Goal: Task Accomplishment & Management: Manage account settings

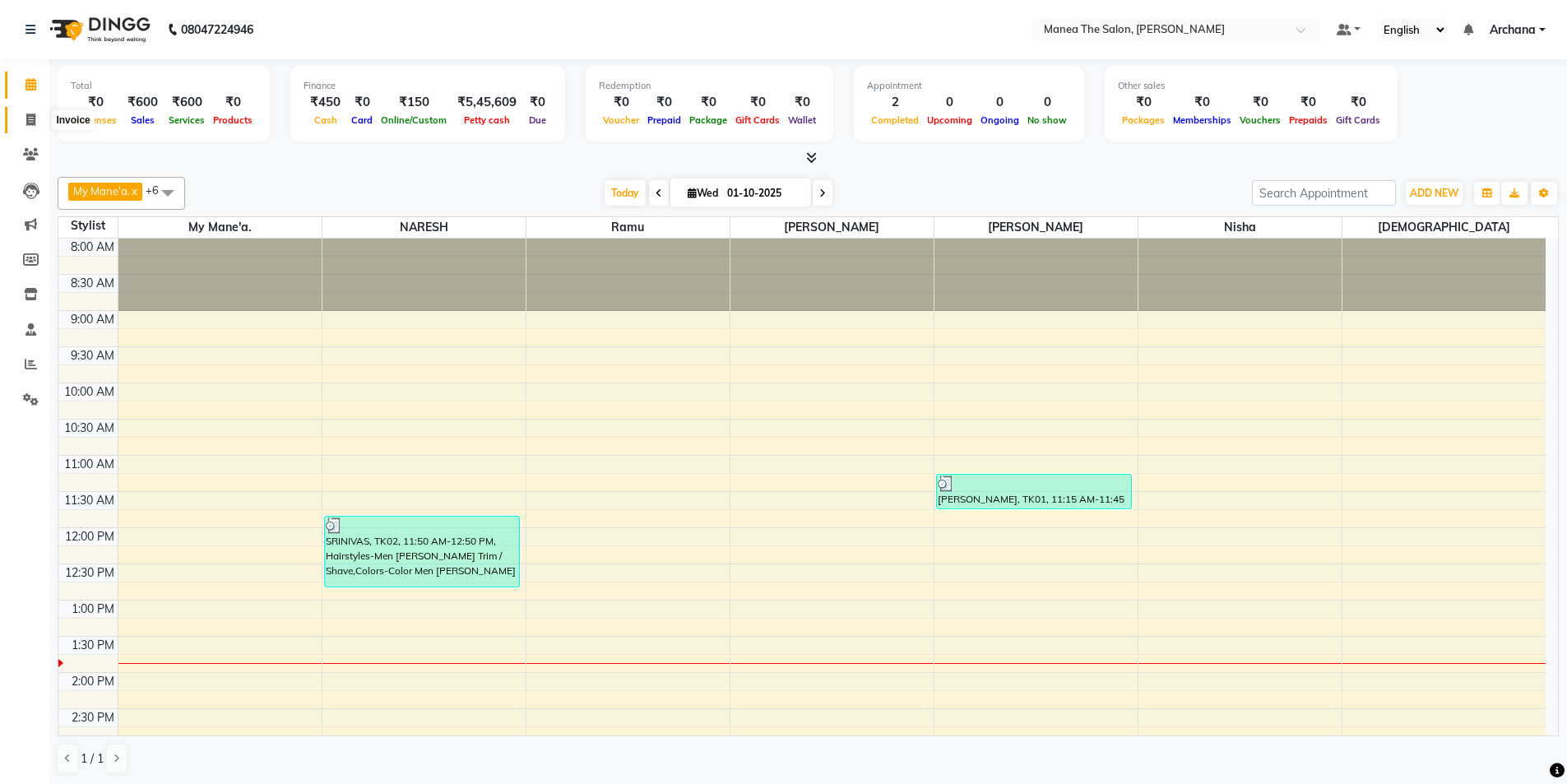
click at [31, 116] on icon at bounding box center [31, 120] width 9 height 13
select select "service"
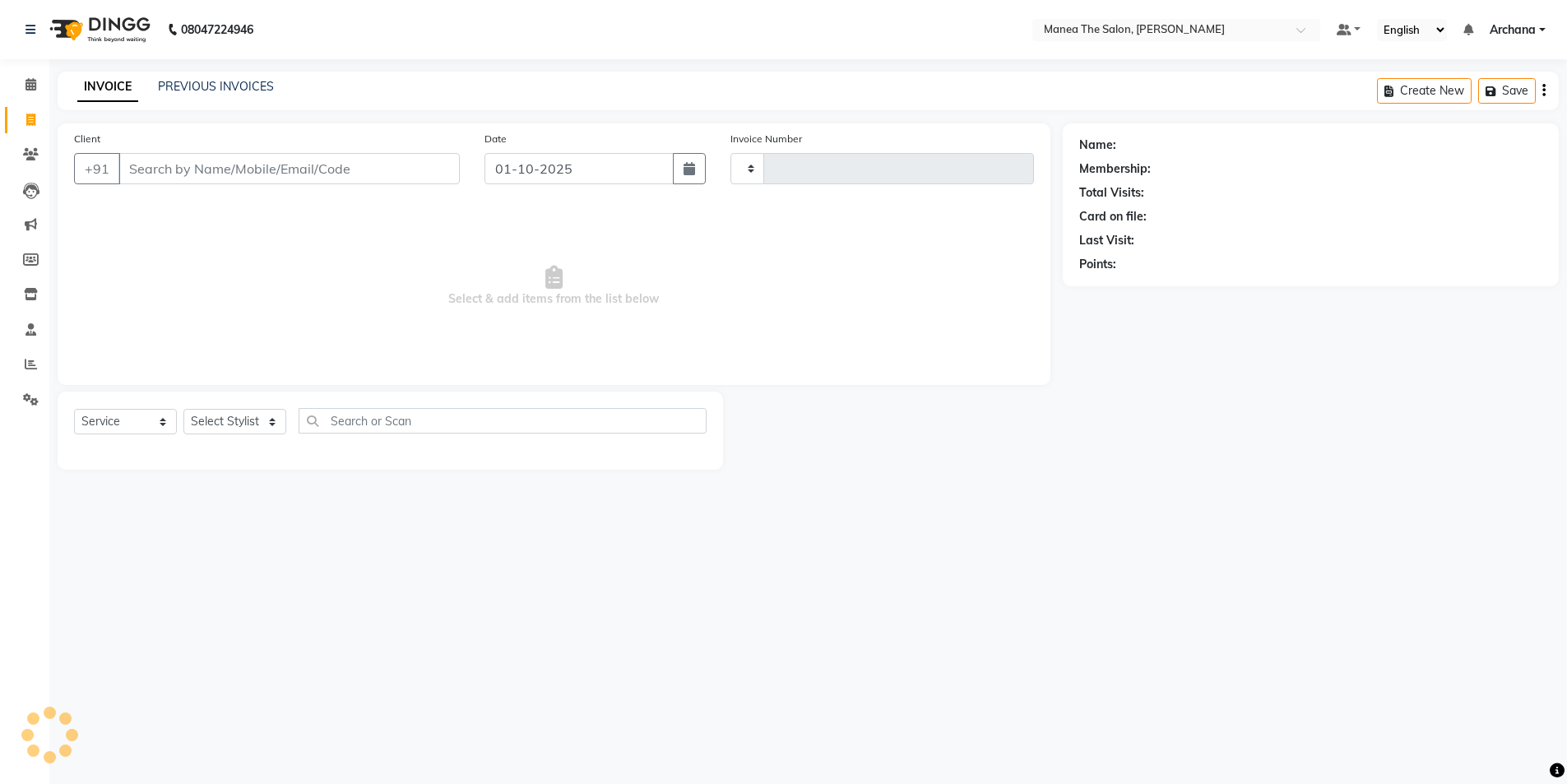
type input "1825"
select select "6846"
click at [228, 86] on link "PREVIOUS INVOICES" at bounding box center [216, 86] width 116 height 15
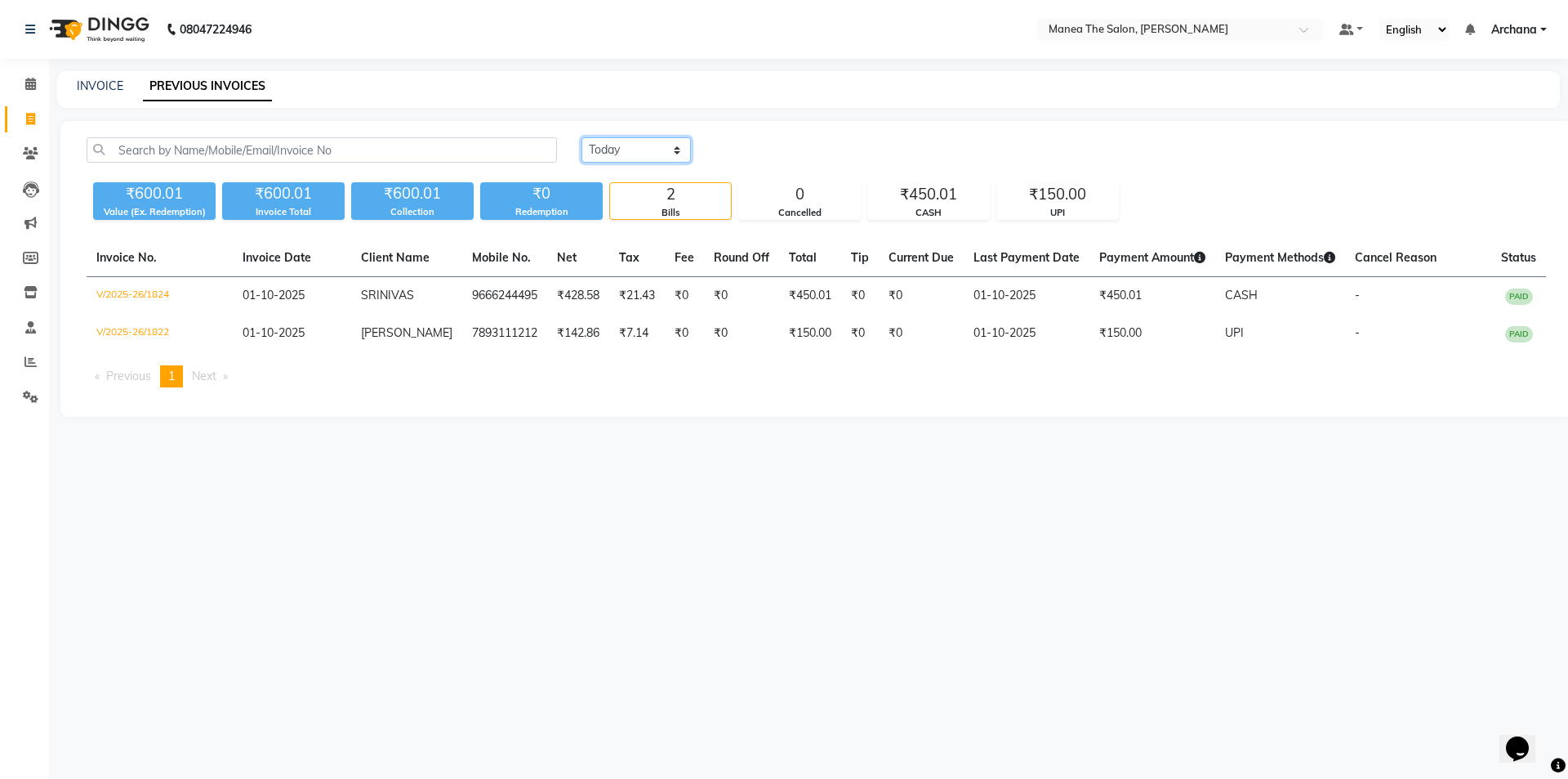
click at [668, 149] on select "Today Yesterday Custom Range" at bounding box center [636, 149] width 110 height 25
select select "range"
click at [581, 137] on select "Today Yesterday Custom Range" at bounding box center [636, 149] width 110 height 25
click at [766, 152] on input "01-10-2025" at bounding box center [769, 149] width 114 height 23
select select "10"
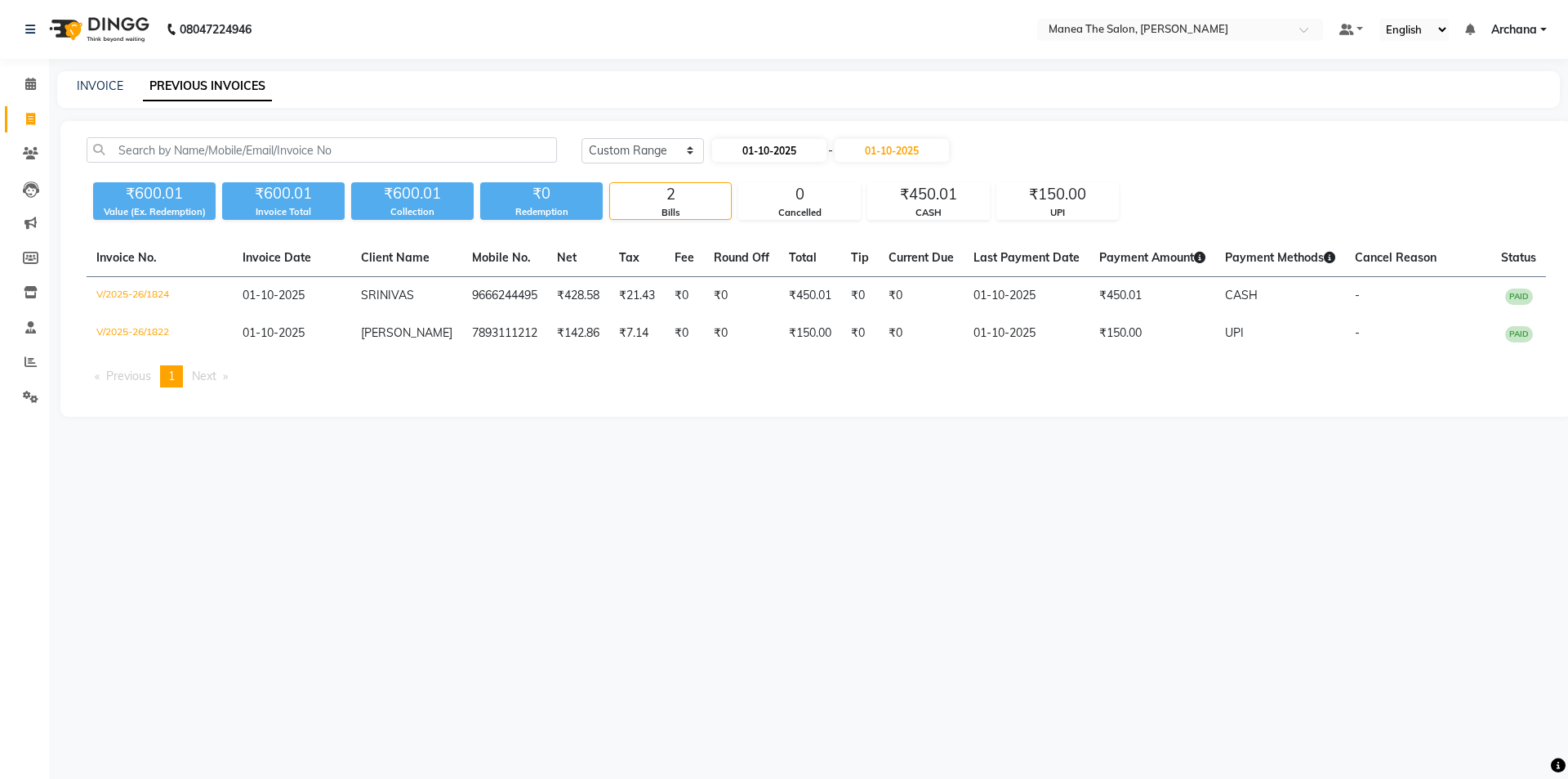
select select "2025"
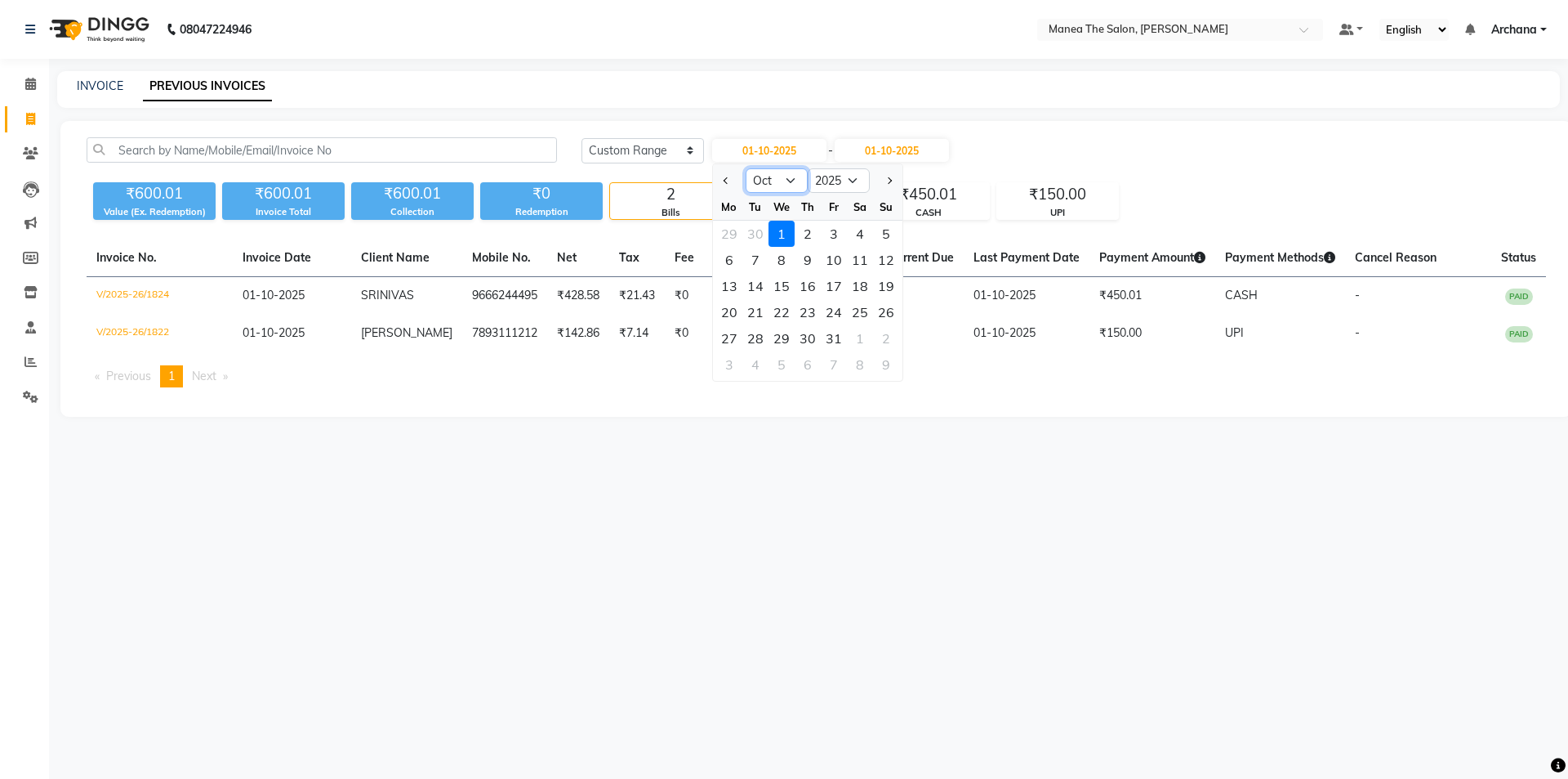
drag, startPoint x: 794, startPoint y: 181, endPoint x: 784, endPoint y: 186, distance: 11.2
click at [794, 181] on select "Jan Feb Mar Apr May Jun Jul Aug Sep Oct Nov Dec" at bounding box center [776, 180] width 62 height 24
select select "9"
click at [745, 168] on select "Jan Feb Mar Apr May Jun Jul Aug Sep Oct Nov Dec" at bounding box center [776, 180] width 62 height 24
click at [806, 233] on div "4" at bounding box center [807, 233] width 26 height 26
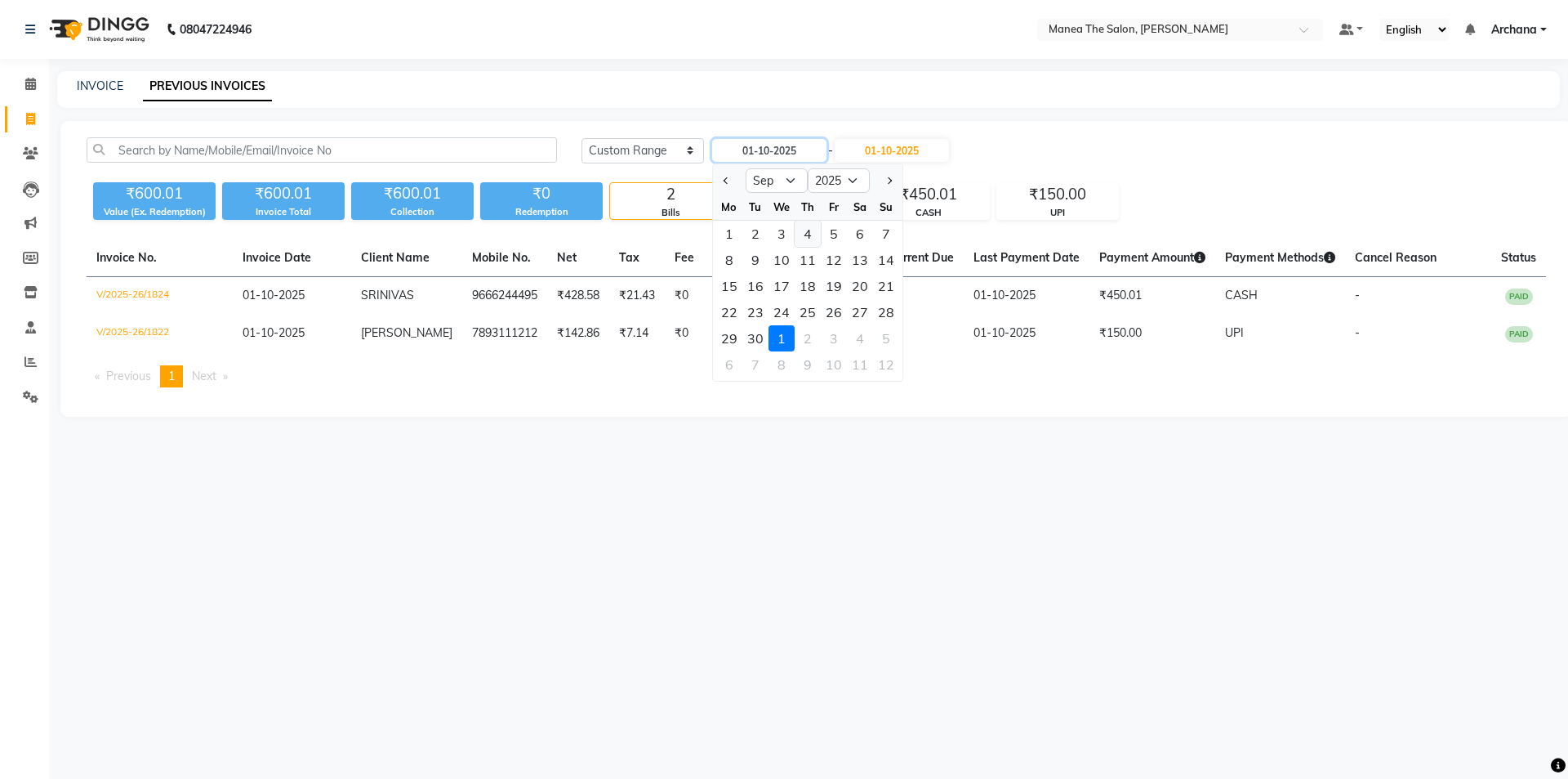
type input "04-09-2025"
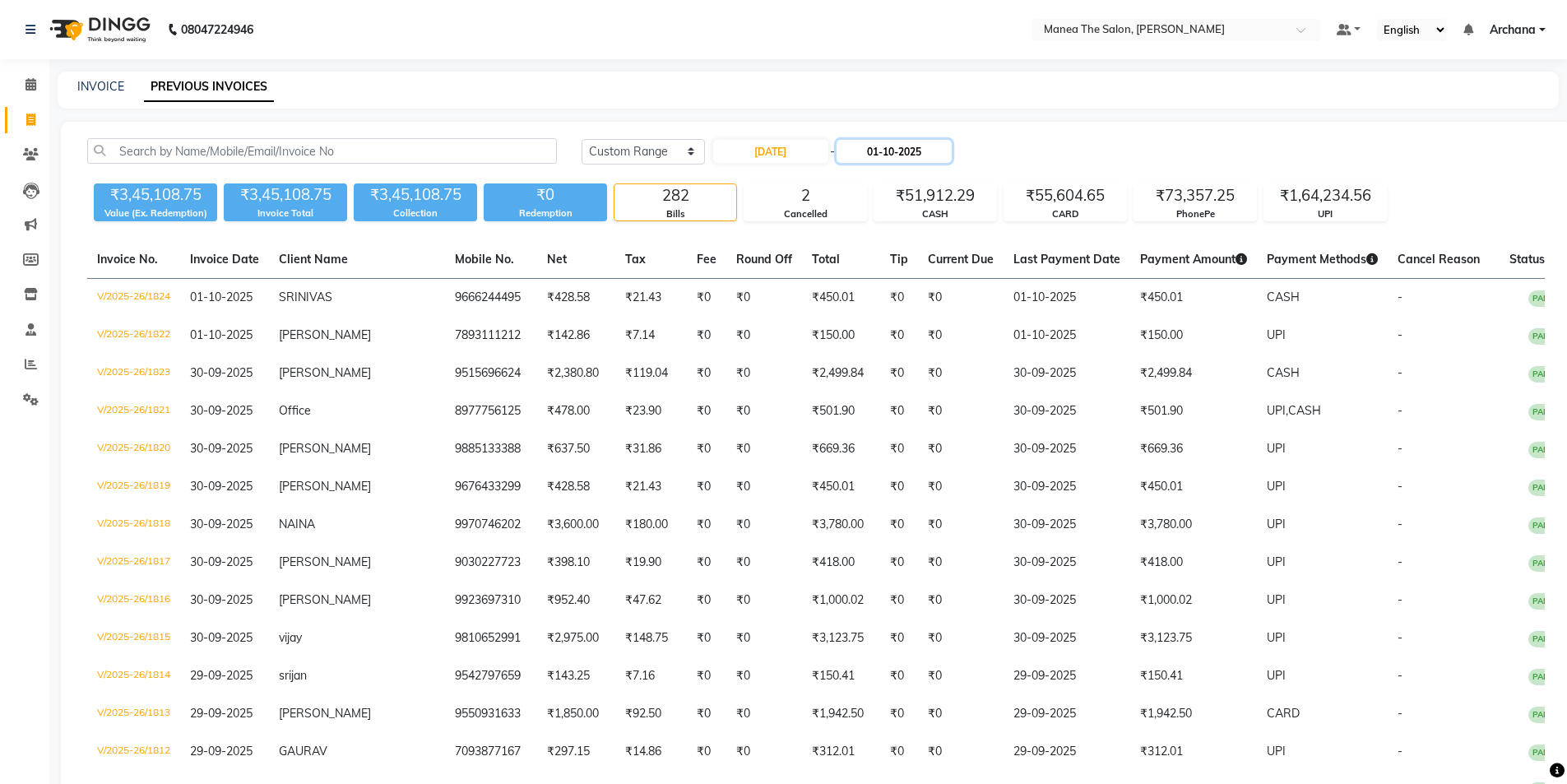
click at [910, 153] on input "01-10-2025" at bounding box center [894, 150] width 115 height 23
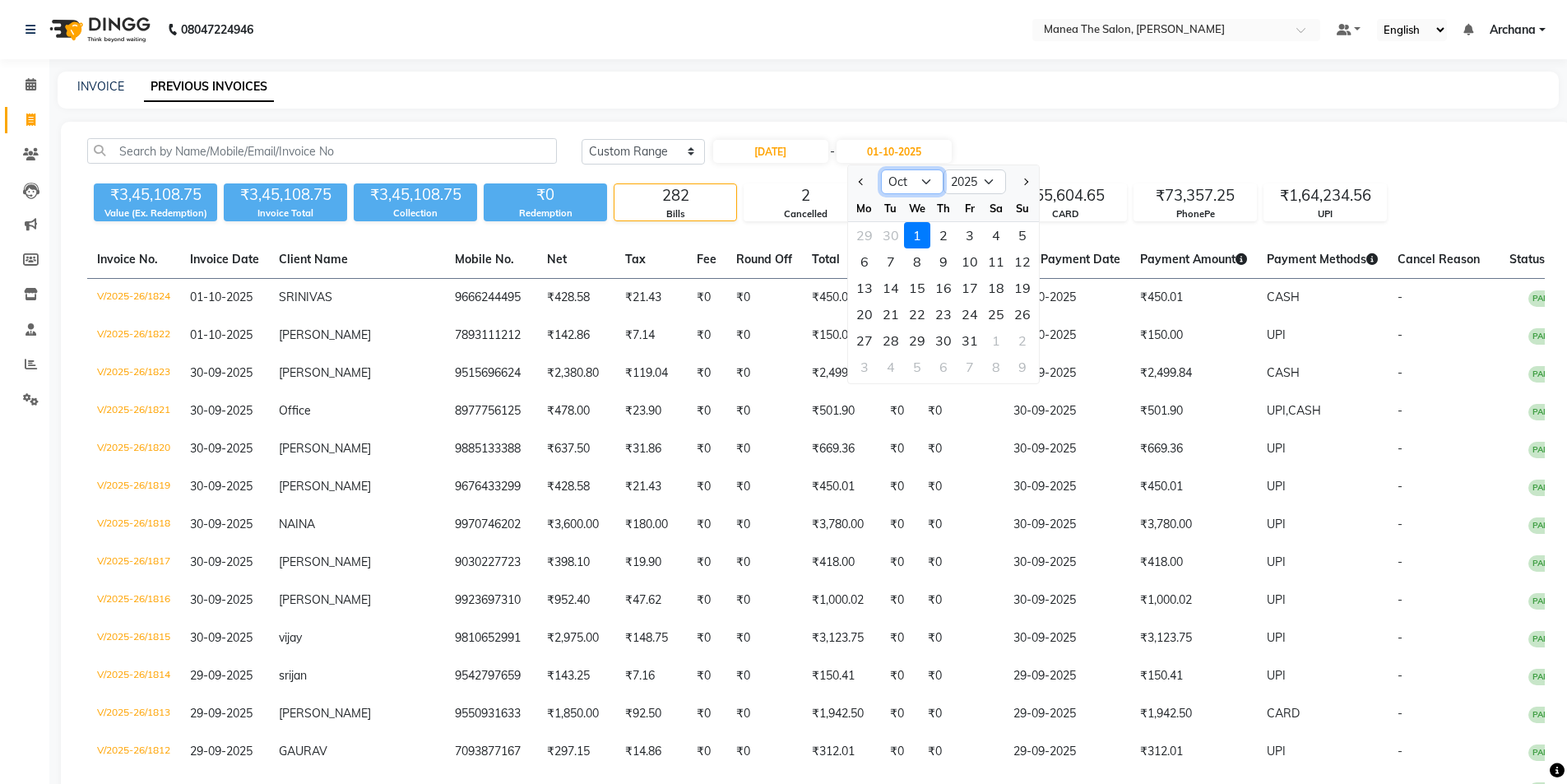
click at [921, 180] on select "Sep Oct Nov Dec" at bounding box center [912, 181] width 63 height 24
select select "9"
click at [881, 169] on select "Sep Oct Nov Dec" at bounding box center [912, 181] width 63 height 24
click at [948, 231] on div "4" at bounding box center [943, 235] width 26 height 26
type input "04-09-2025"
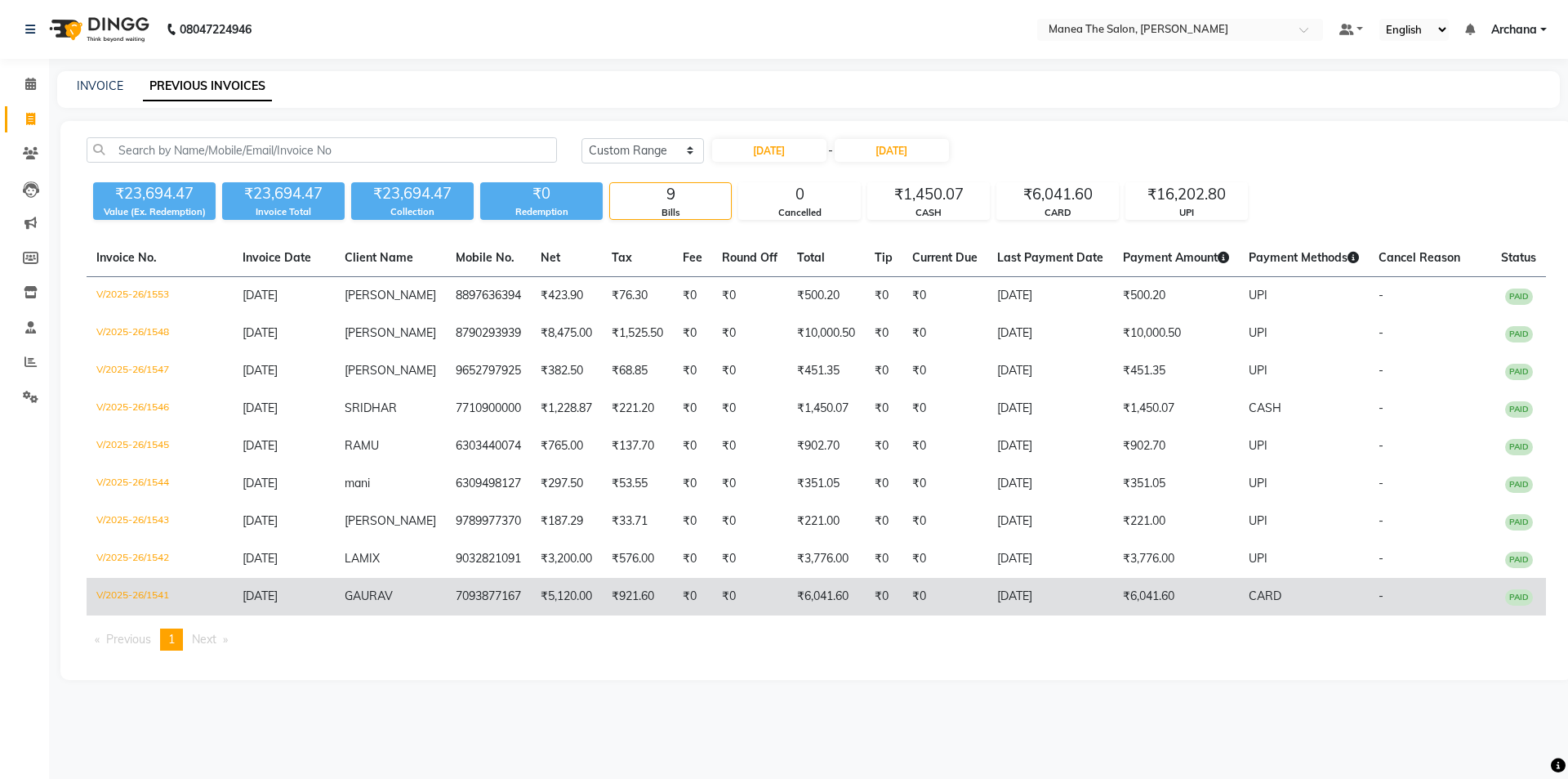
click at [413, 599] on td "GAURAV" at bounding box center [390, 596] width 111 height 38
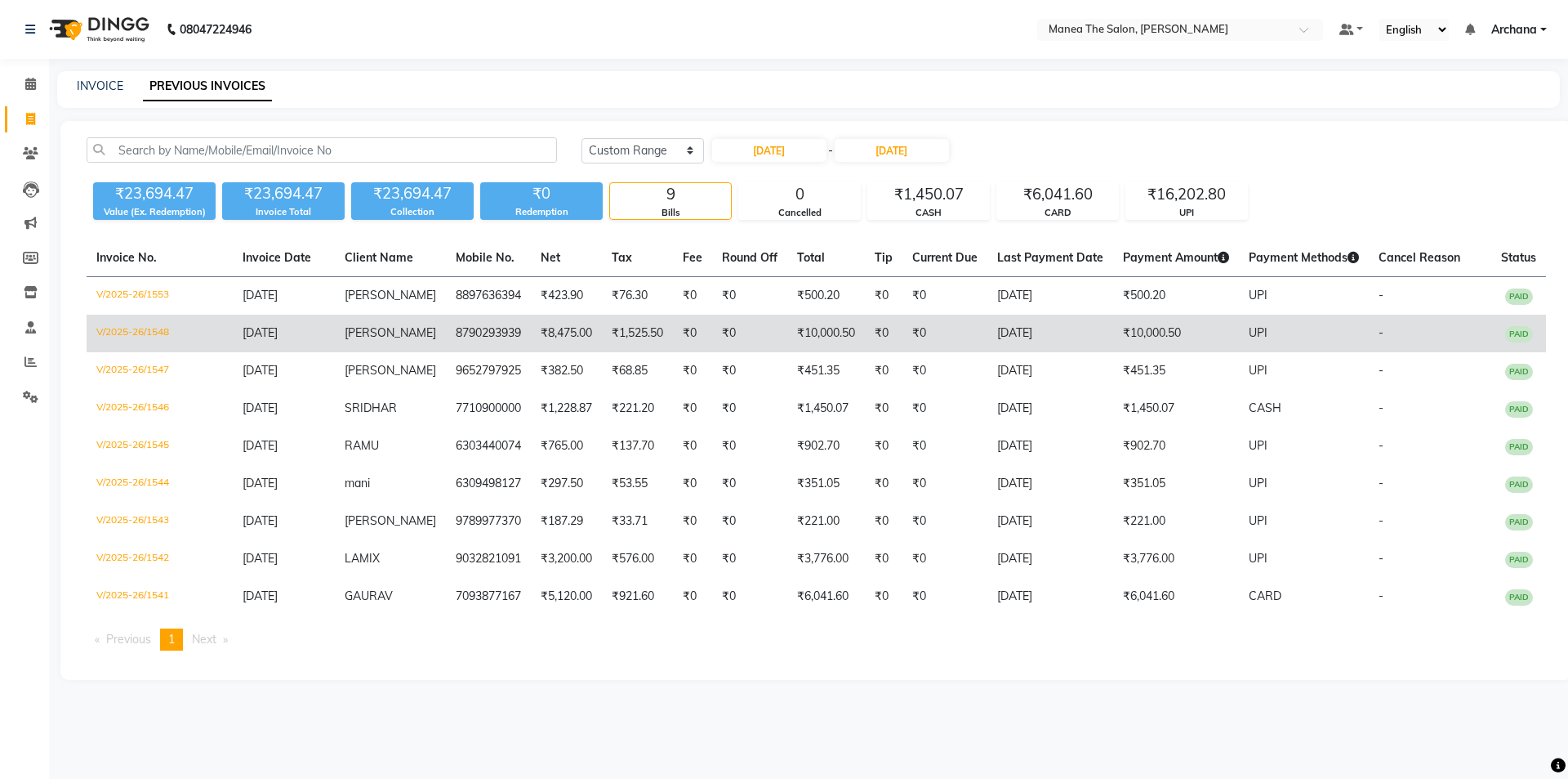
click at [572, 330] on td "₹8,475.00" at bounding box center [566, 333] width 71 height 38
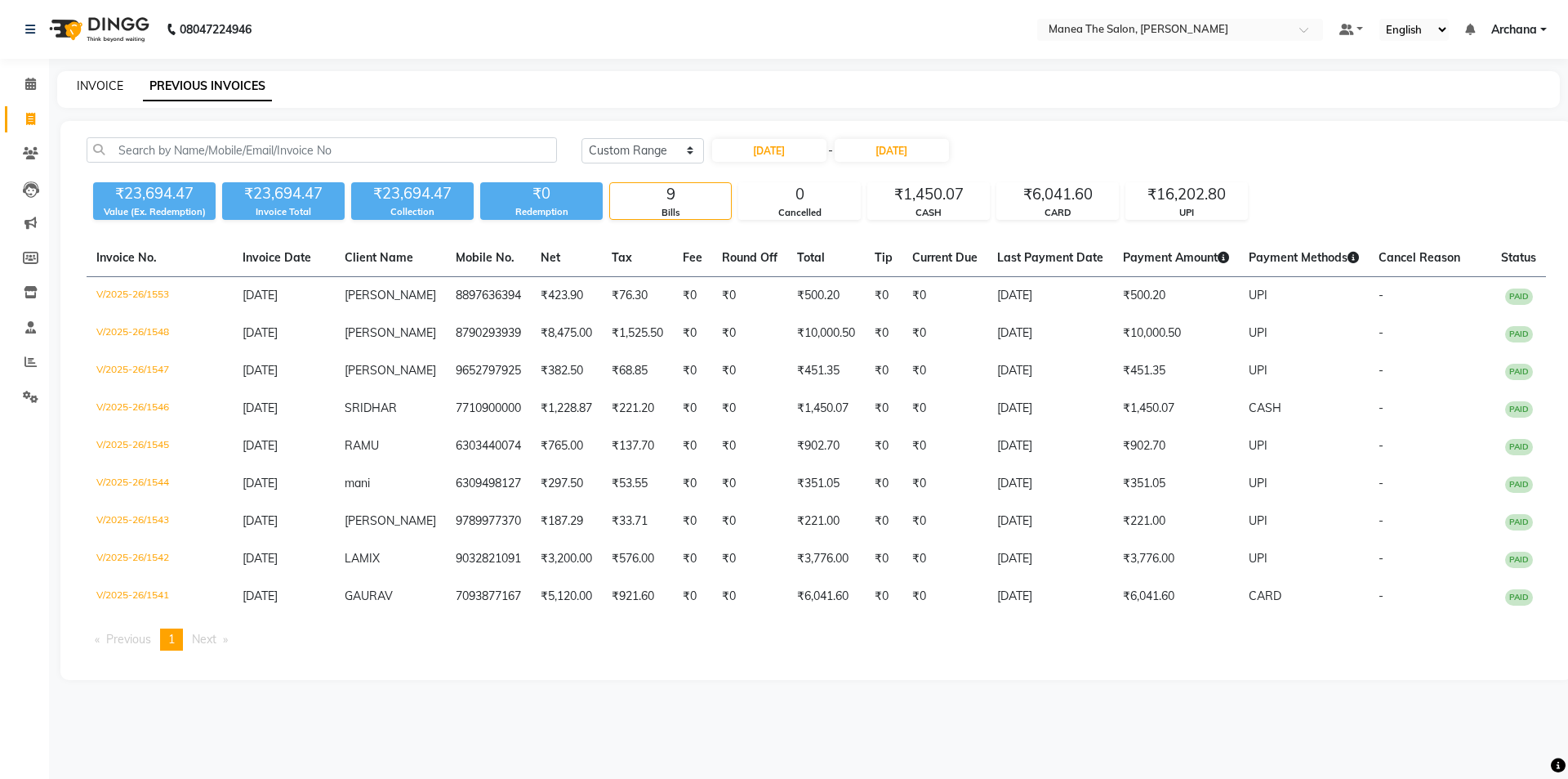
click at [110, 87] on link "INVOICE" at bounding box center [100, 86] width 47 height 14
select select "service"
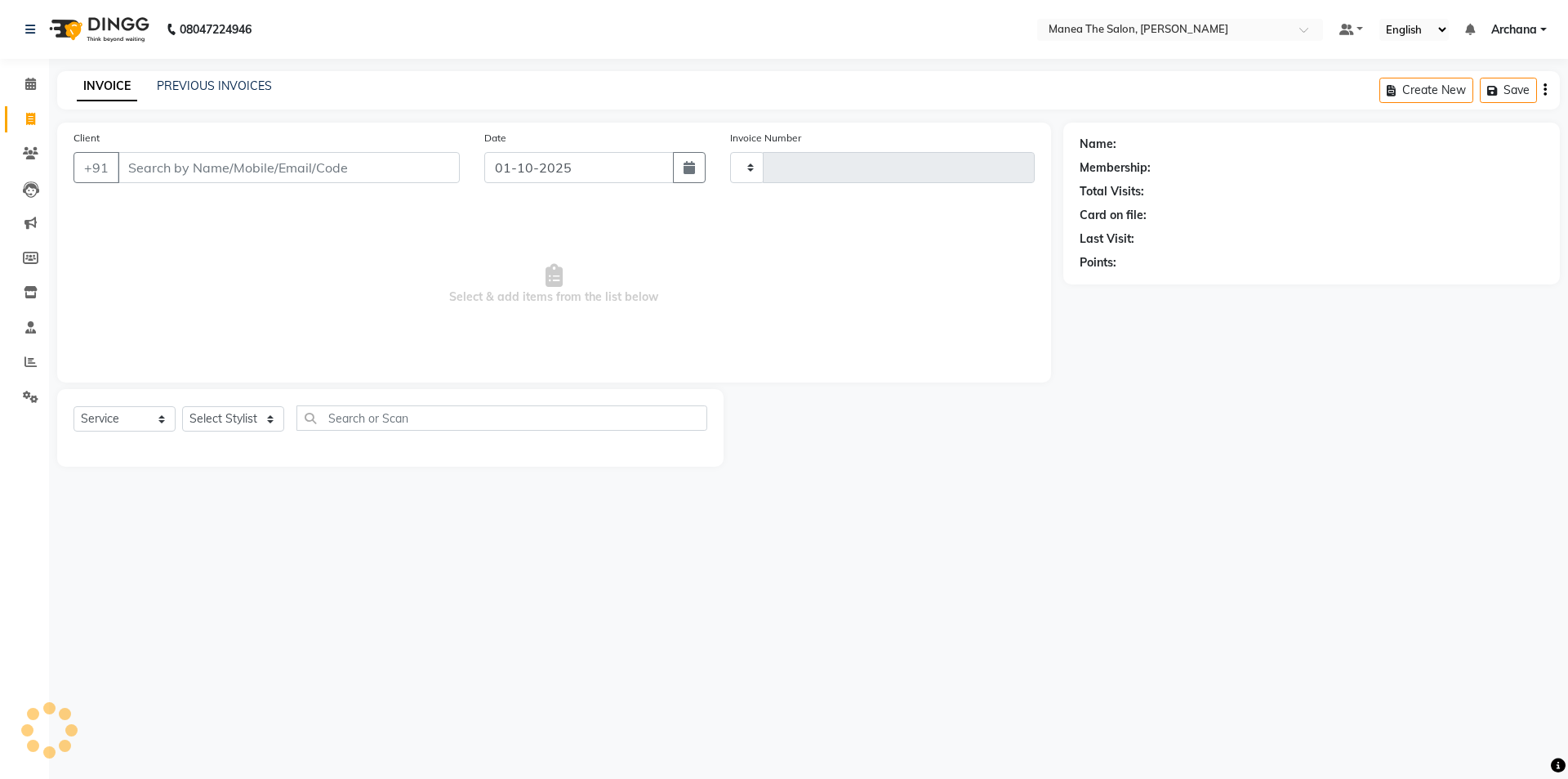
type input "1825"
select select "6846"
click at [33, 359] on icon at bounding box center [31, 362] width 13 height 13
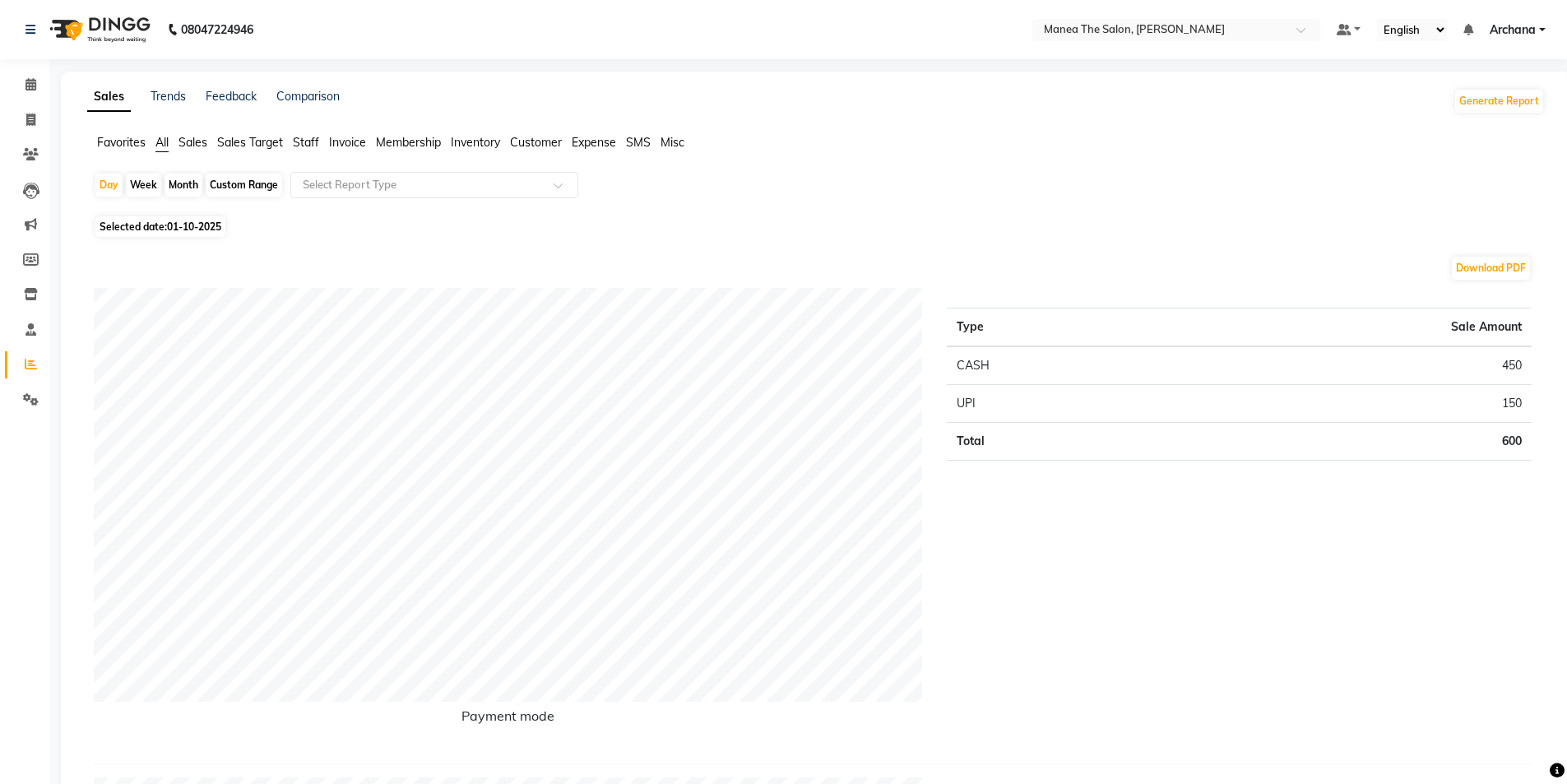
click at [307, 140] on span "Staff" at bounding box center [306, 142] width 26 height 15
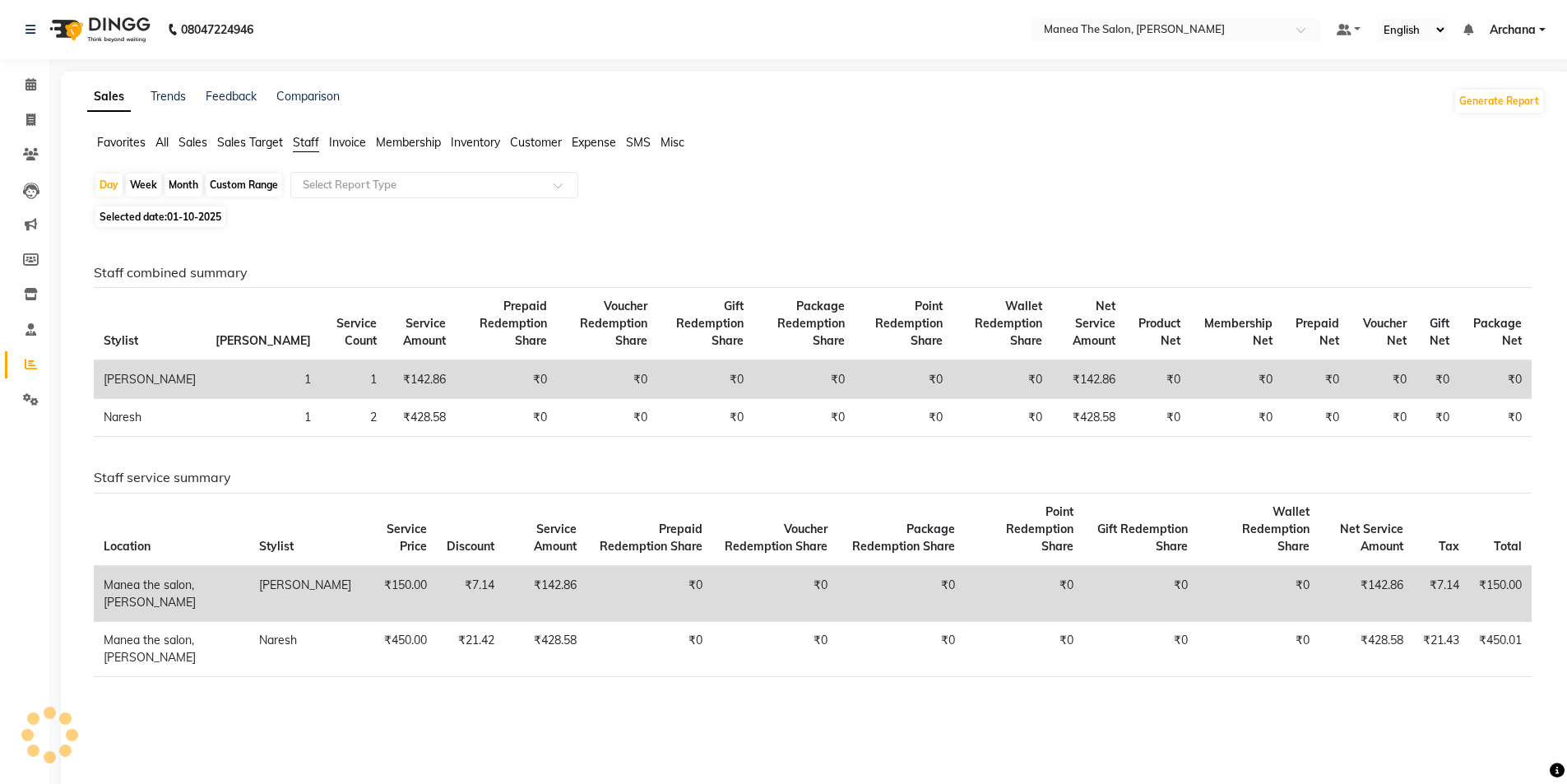
click at [180, 182] on div "Month" at bounding box center [183, 184] width 38 height 23
click at [186, 190] on div "Month" at bounding box center [183, 184] width 38 height 23
select select "10"
select select "2025"
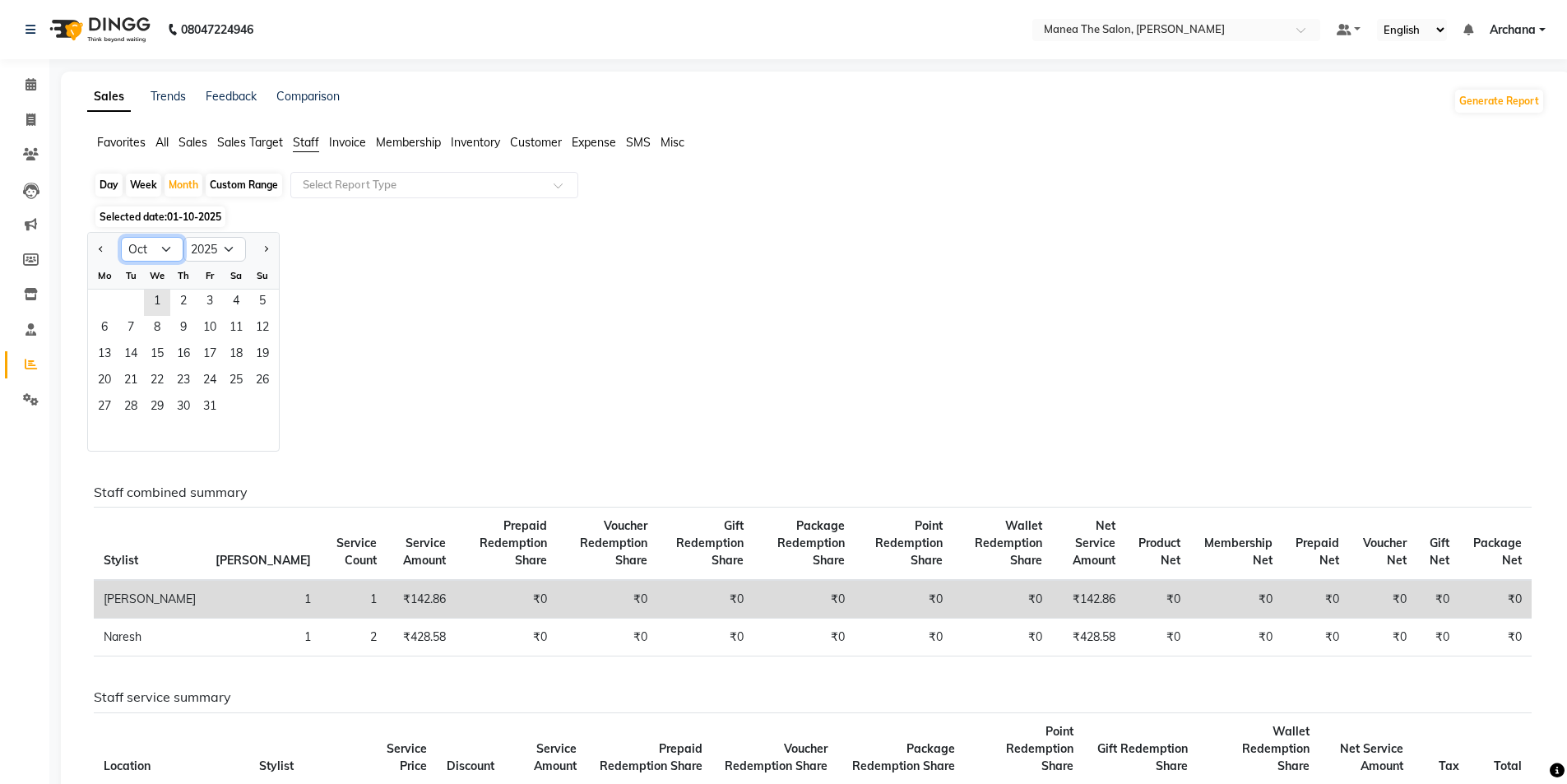
click at [171, 248] on select "Jan Feb Mar Apr May Jun Jul Aug Sep Oct Nov Dec" at bounding box center [151, 248] width 63 height 24
select select "9"
click at [121, 237] on select "Jan Feb Mar Apr May Jun Jul Aug Sep Oct Nov Dec" at bounding box center [151, 248] width 63 height 24
click at [106, 301] on span "1" at bounding box center [104, 302] width 26 height 26
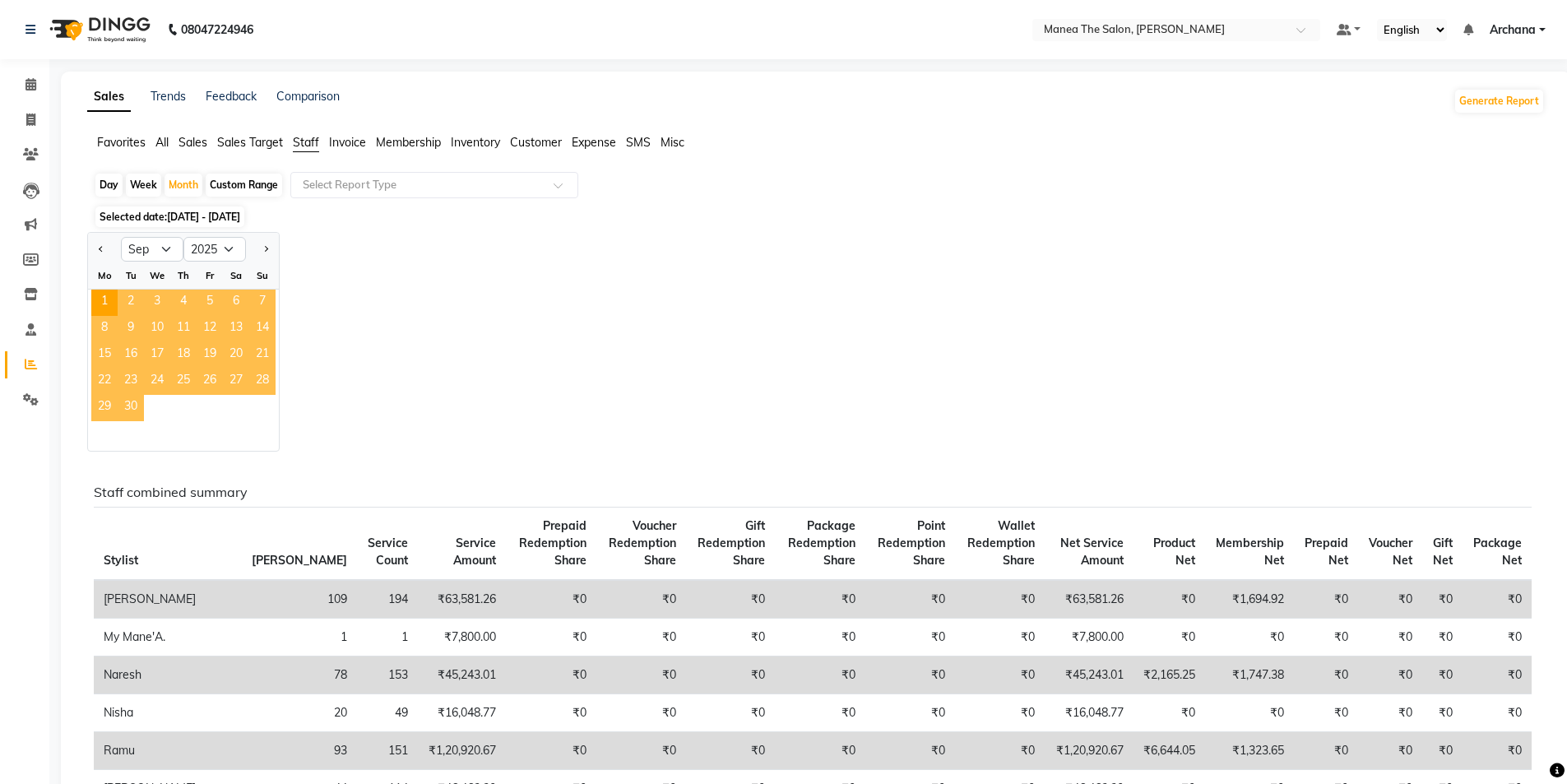
click at [129, 409] on span "30" at bounding box center [131, 407] width 26 height 26
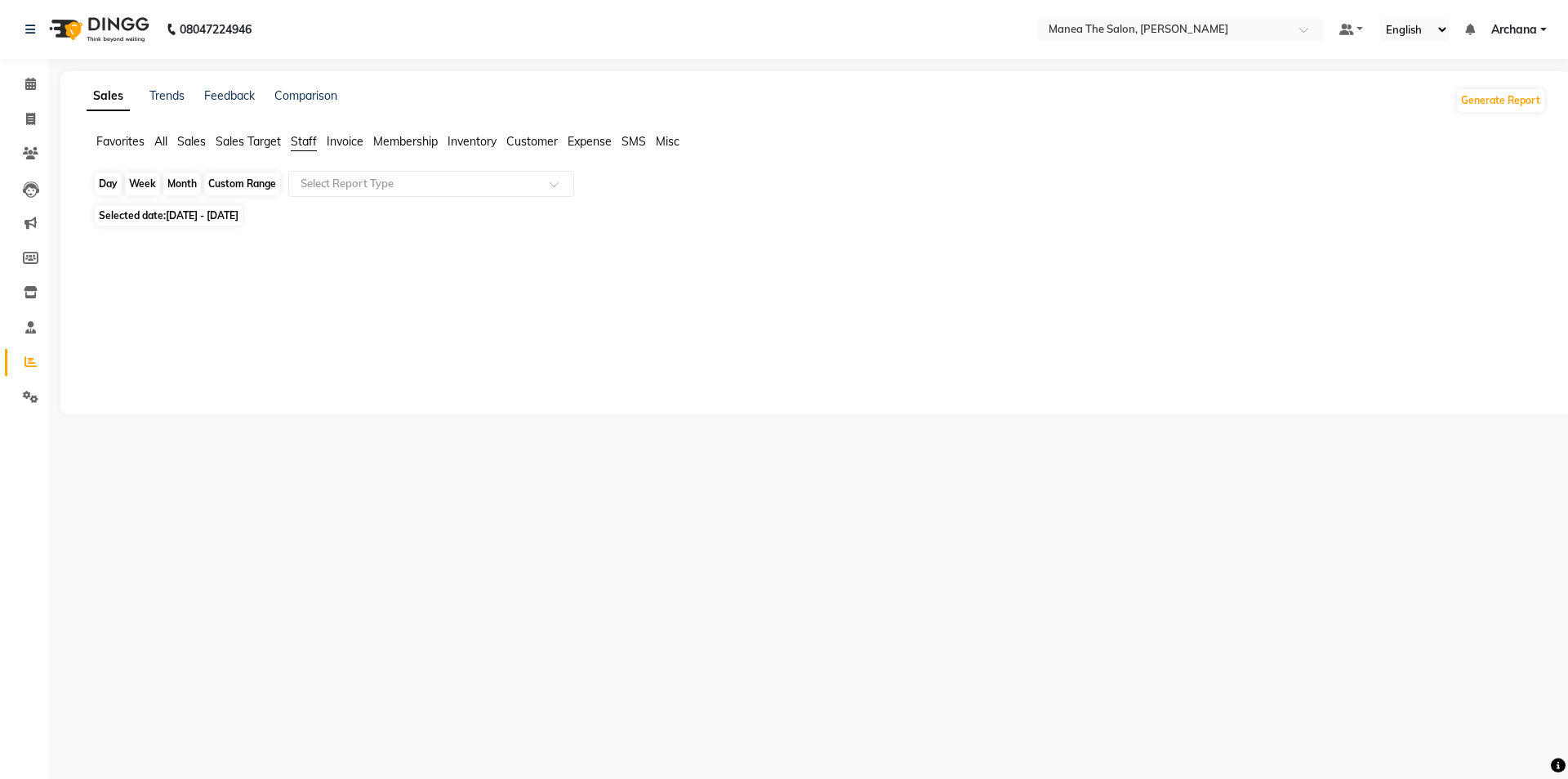
click at [197, 192] on div "Month" at bounding box center [182, 183] width 38 height 23
select select "9"
select select "2025"
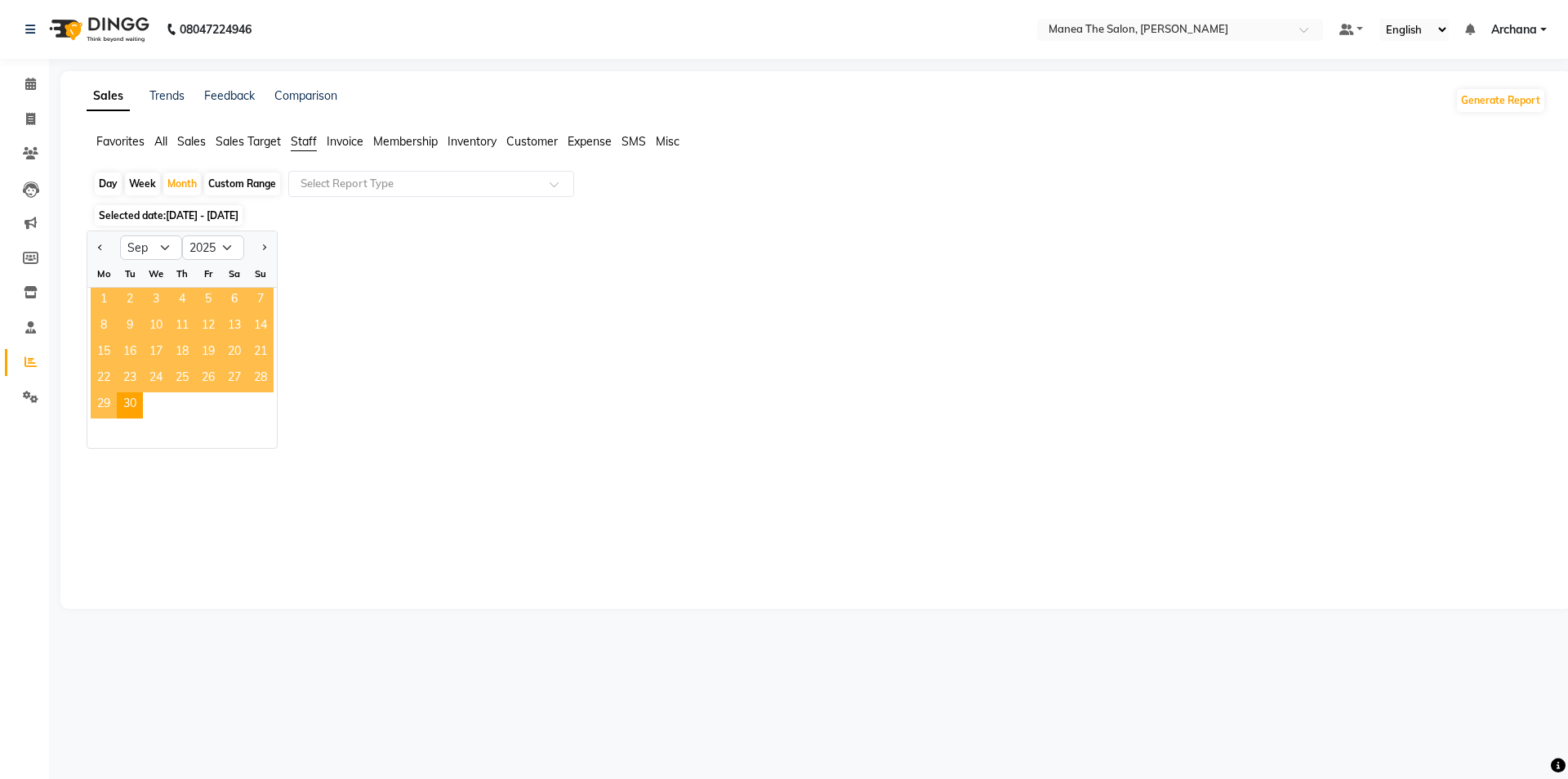
click at [100, 296] on span "1" at bounding box center [104, 300] width 26 height 26
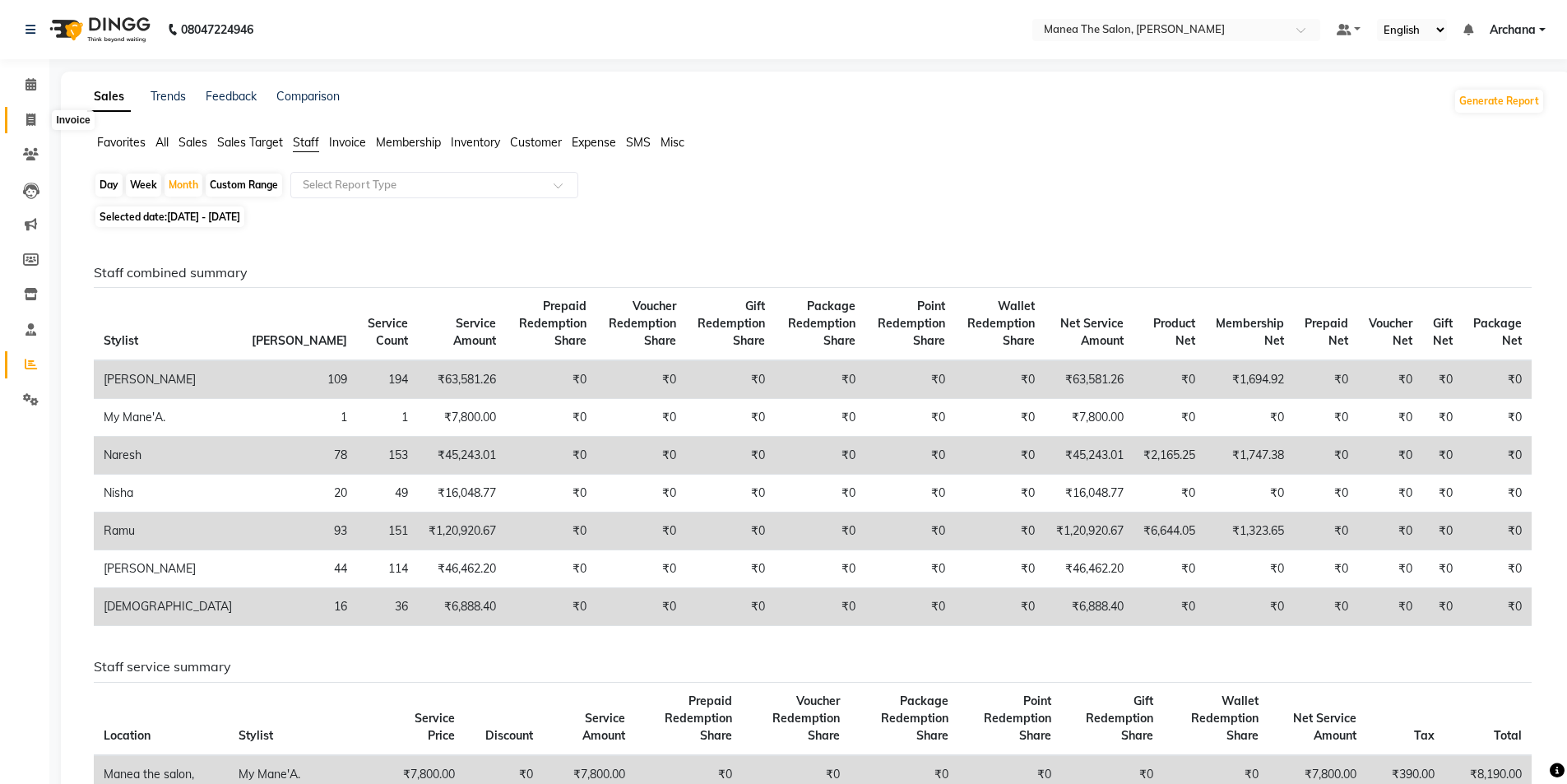
click at [34, 117] on icon at bounding box center [31, 120] width 9 height 13
select select "service"
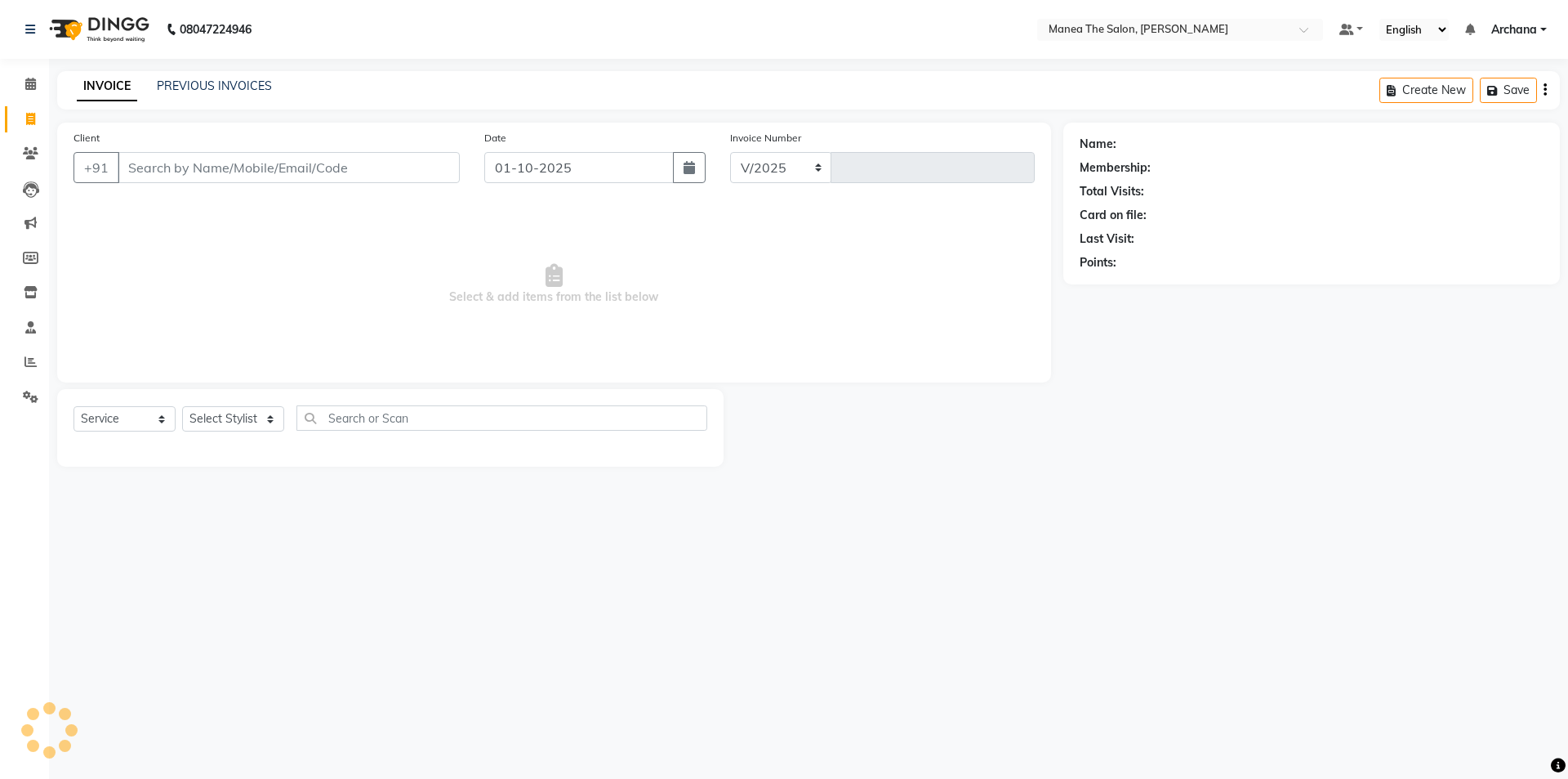
select select "6846"
type input "1825"
click at [225, 84] on link "PREVIOUS INVOICES" at bounding box center [214, 86] width 115 height 14
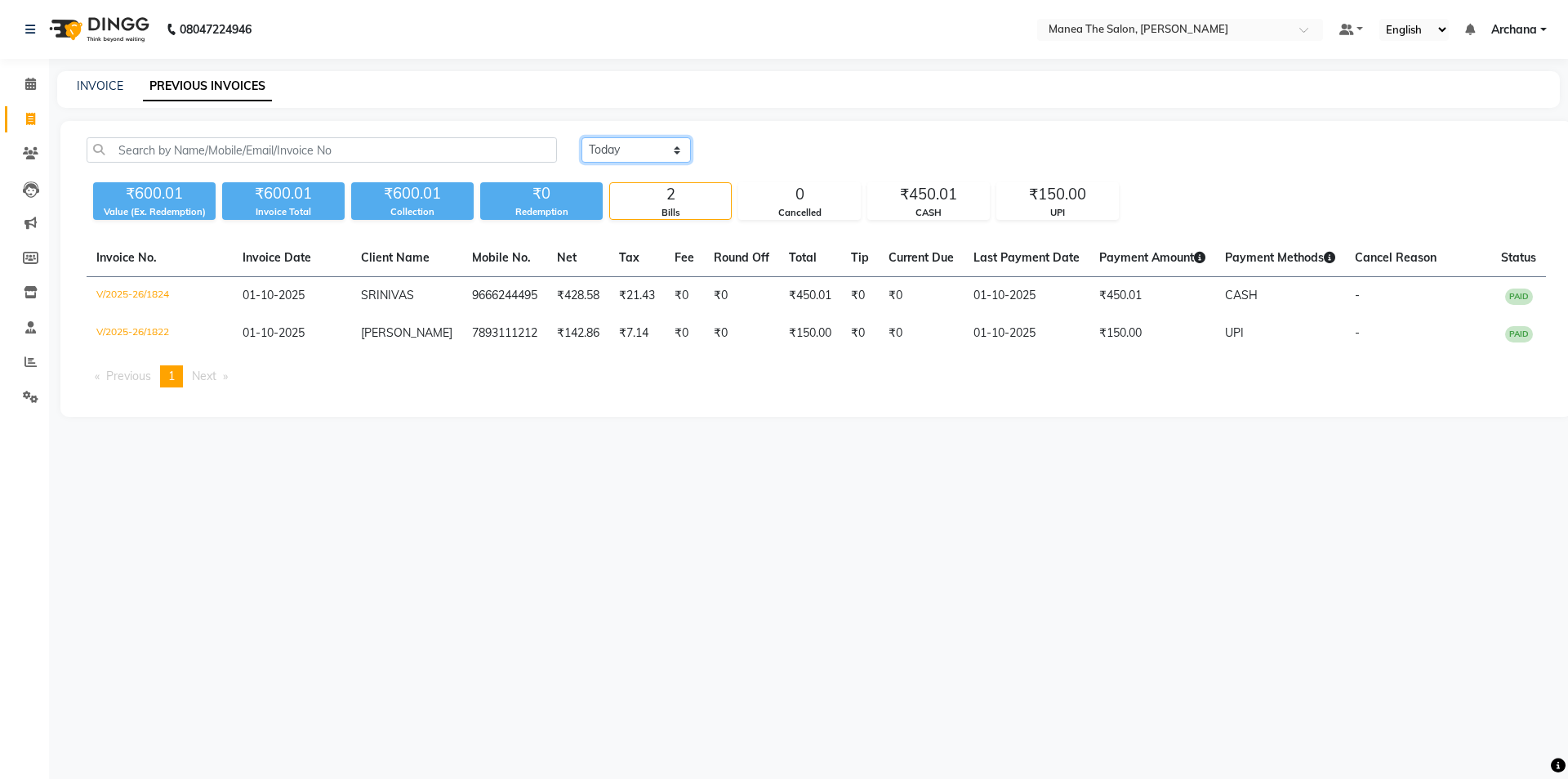
click at [656, 149] on select "Today Yesterday Custom Range" at bounding box center [636, 149] width 110 height 25
select select "range"
click at [581, 137] on select "Today Yesterday Custom Range" at bounding box center [636, 149] width 110 height 25
click at [787, 151] on input "01-10-2025" at bounding box center [769, 149] width 114 height 23
select select "10"
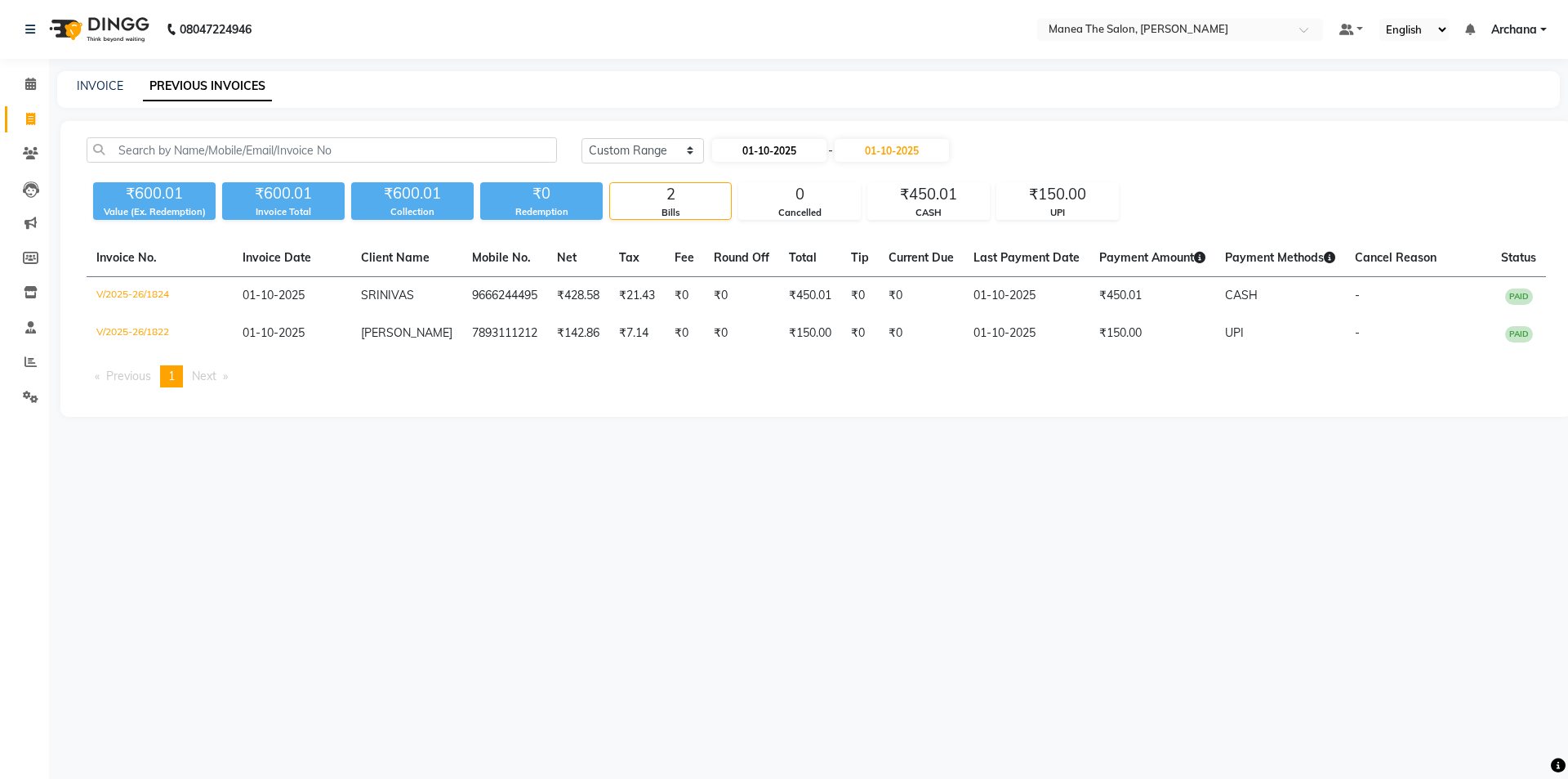
select select "2025"
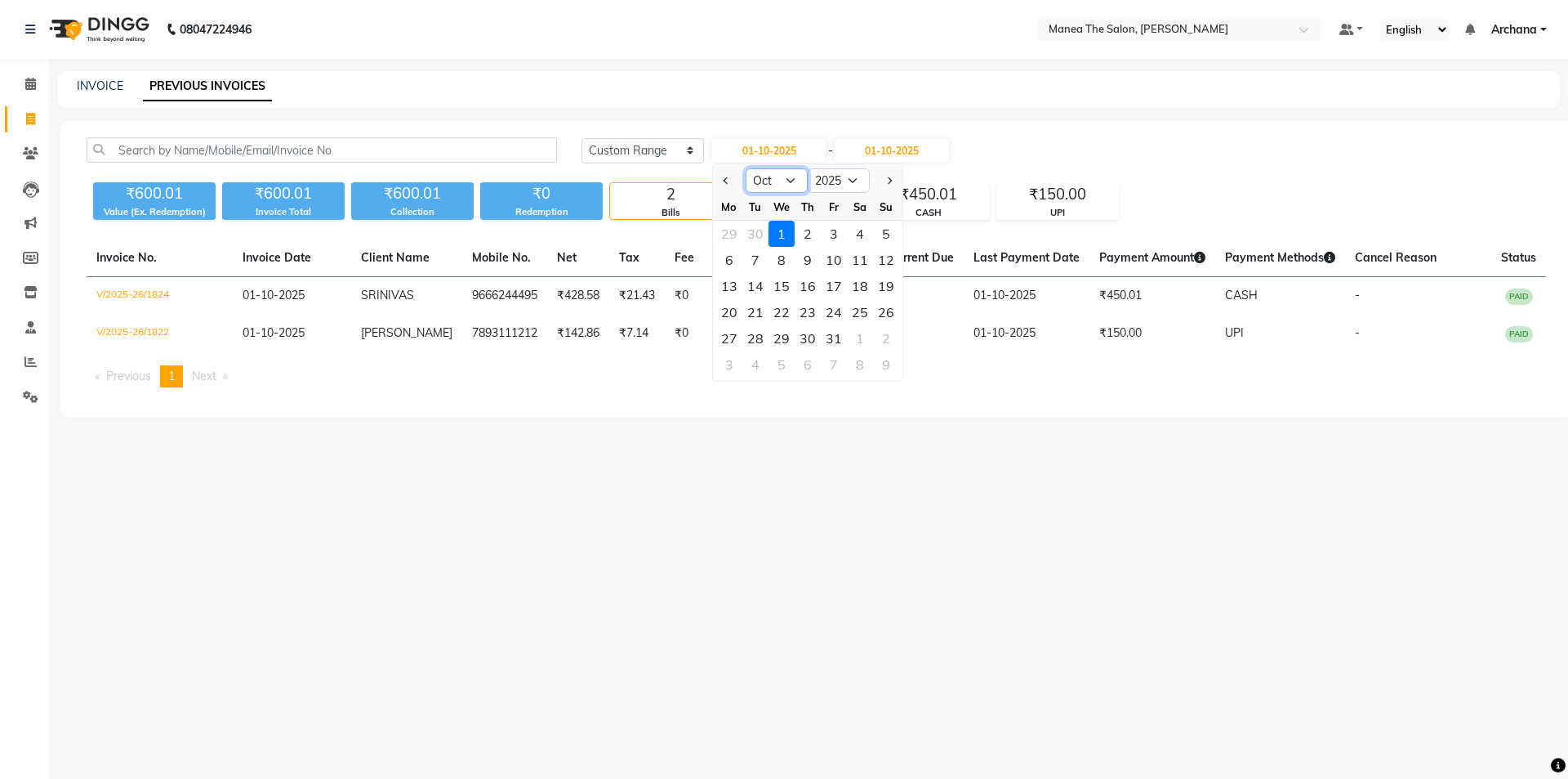
click at [779, 181] on select "Jan Feb Mar Apr May Jun Jul Aug Sep Oct Nov Dec" at bounding box center [776, 180] width 62 height 24
select select "9"
click at [745, 168] on select "Jan Feb Mar Apr May Jun Jul Aug Sep Oct Nov Dec" at bounding box center [776, 180] width 62 height 24
click at [809, 282] on div "18" at bounding box center [807, 285] width 26 height 26
type input "18-09-2025"
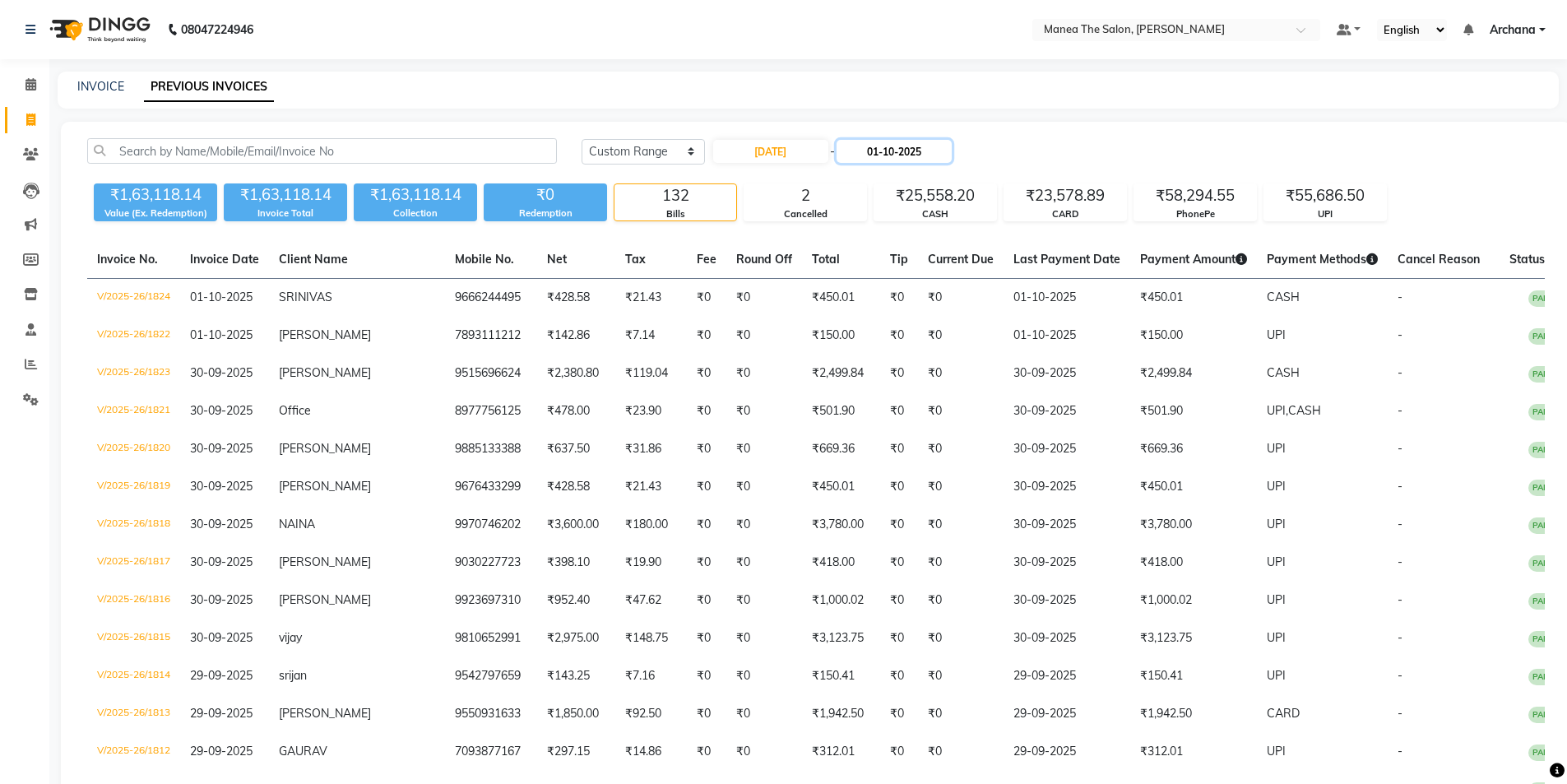
click at [893, 151] on input "01-10-2025" at bounding box center [894, 150] width 115 height 23
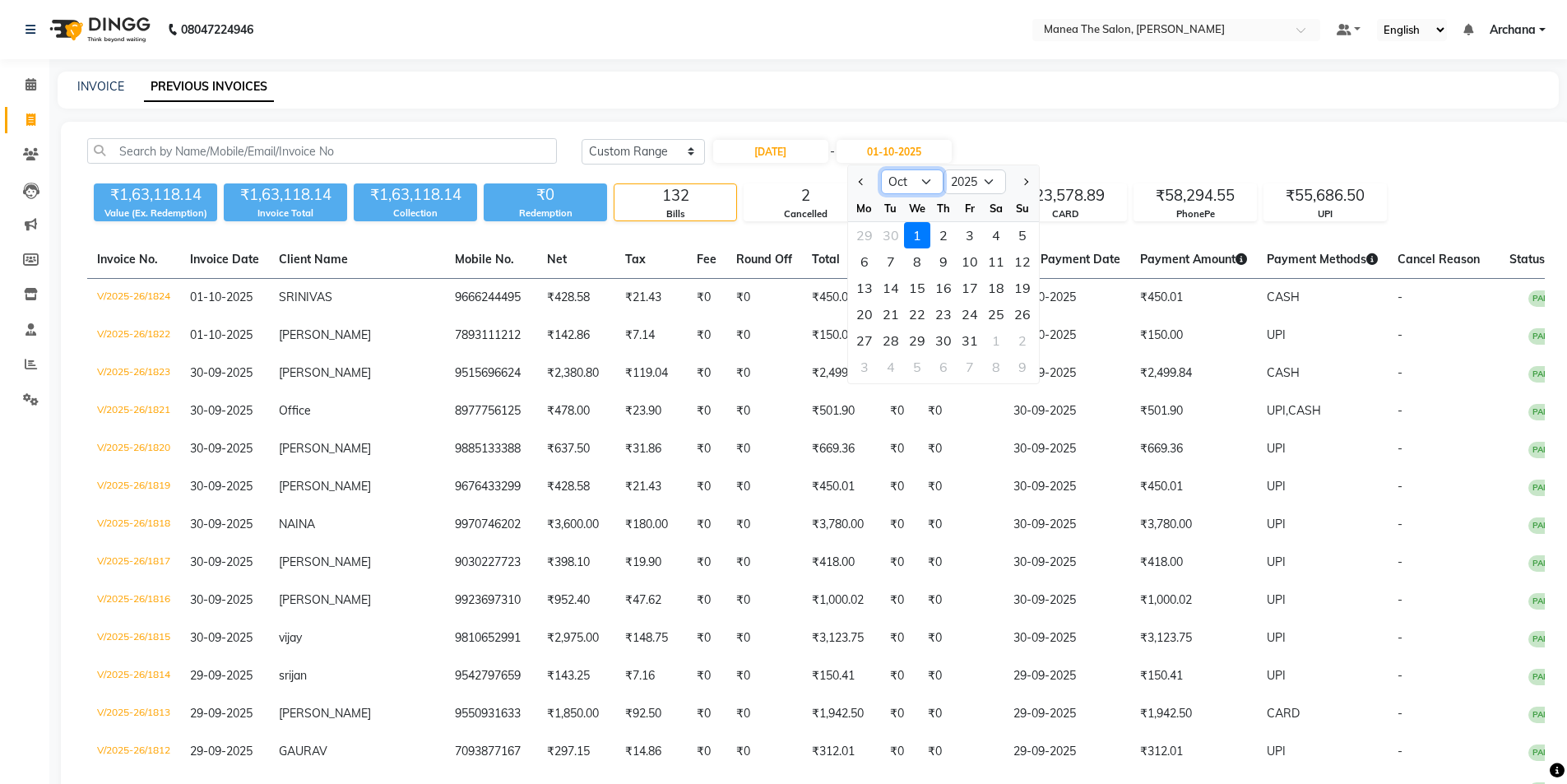
click at [919, 182] on select "Sep Oct Nov Dec" at bounding box center [912, 181] width 63 height 24
select select "9"
click at [881, 169] on select "Sep Oct Nov Dec" at bounding box center [912, 181] width 63 height 24
click at [949, 286] on div "18" at bounding box center [943, 287] width 26 height 26
type input "18-09-2025"
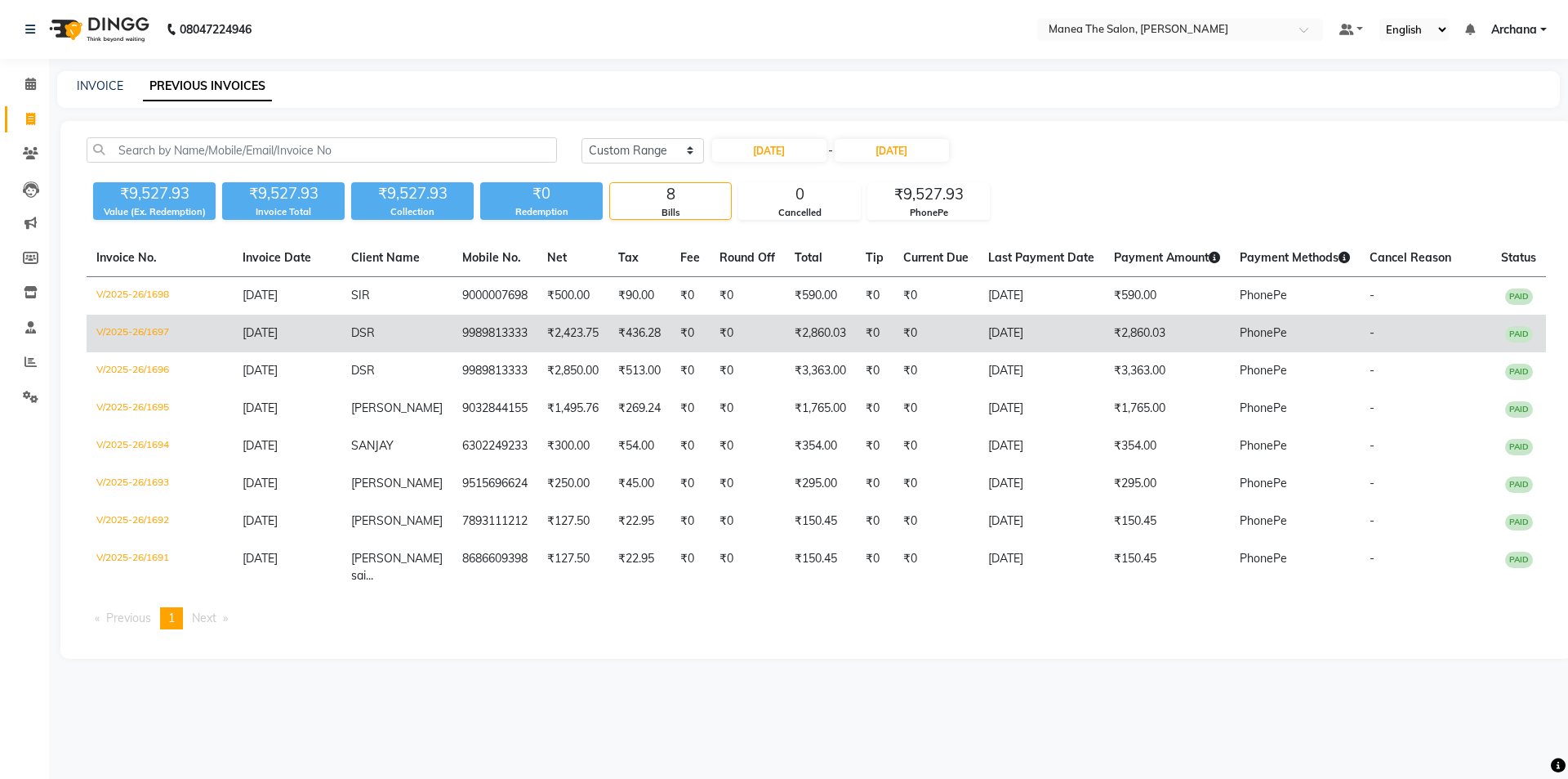
click at [393, 334] on td "DSR" at bounding box center [396, 333] width 111 height 38
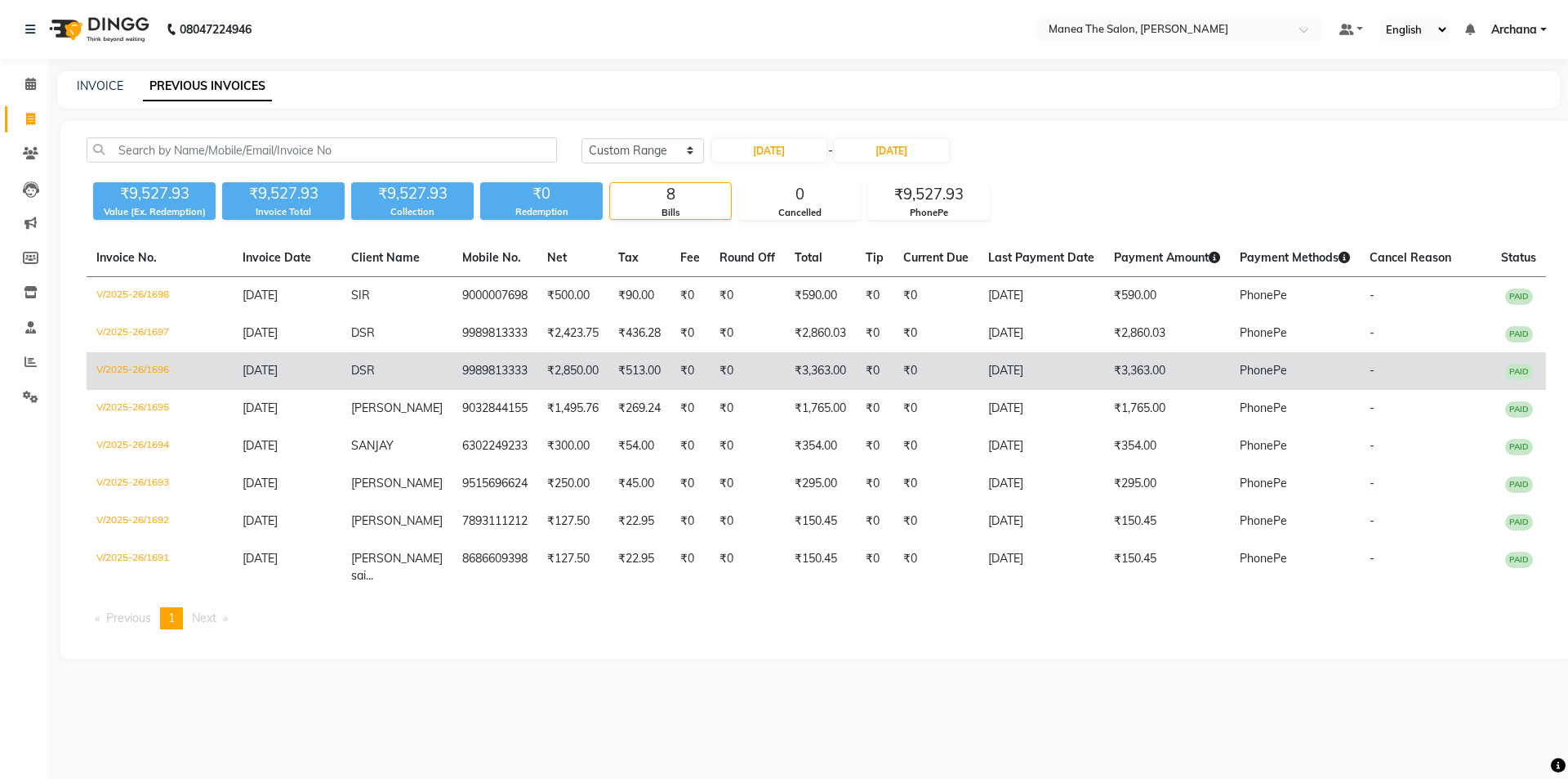
click at [479, 379] on td "9989813333" at bounding box center [495, 371] width 85 height 38
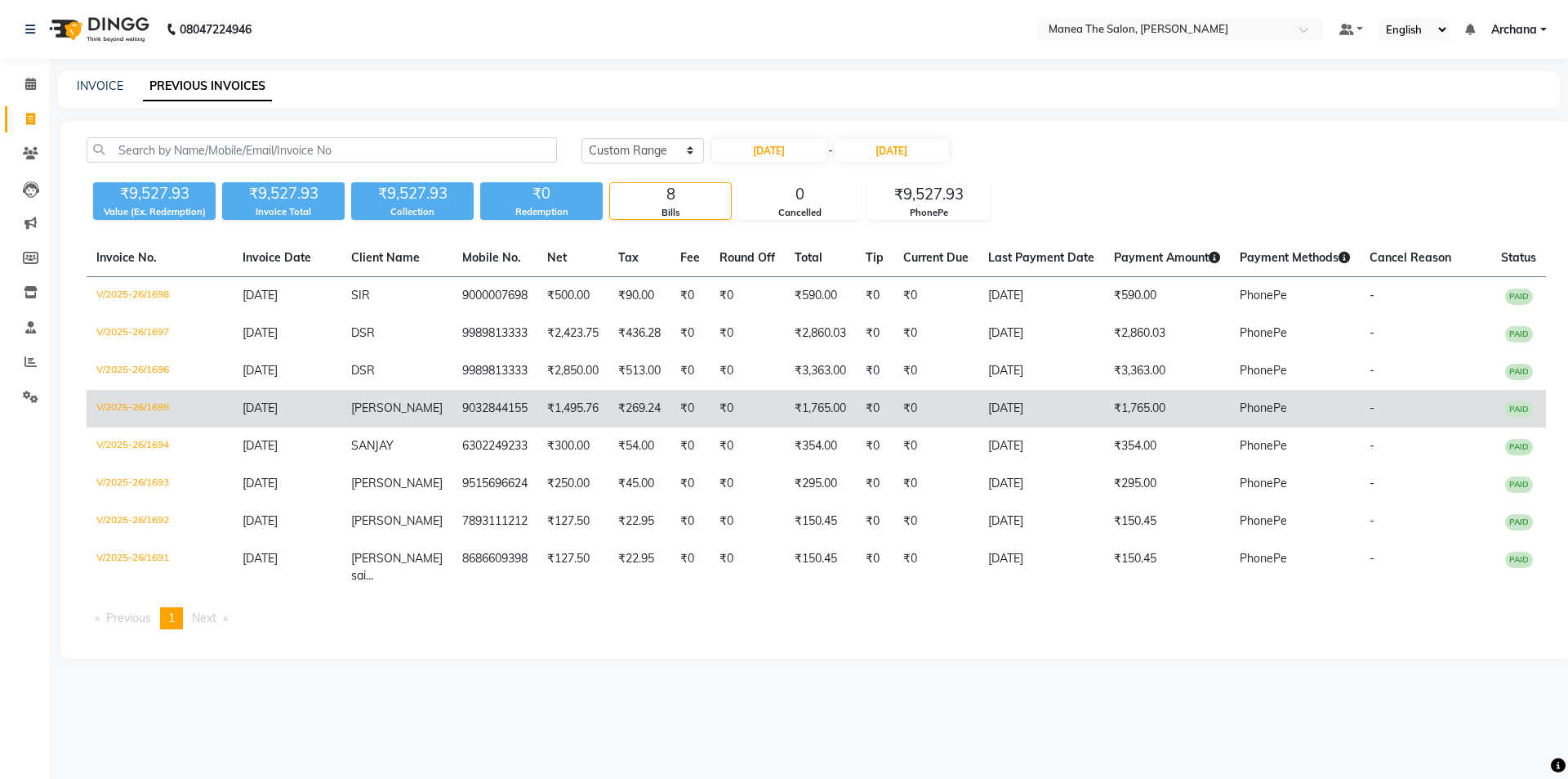
click at [471, 413] on td "9032844155" at bounding box center [495, 409] width 85 height 38
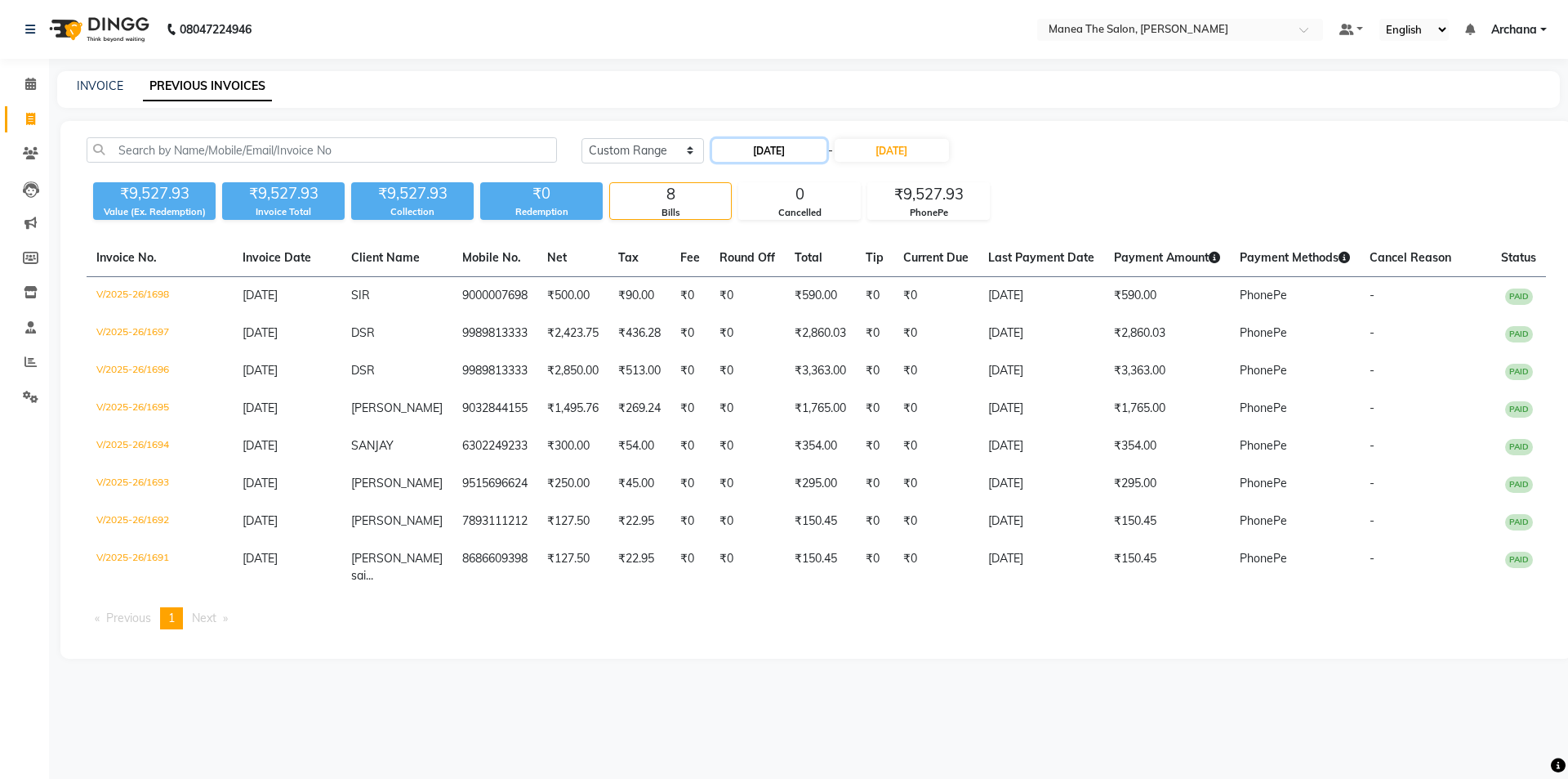
click at [753, 154] on input "18-09-2025" at bounding box center [769, 149] width 114 height 23
select select "9"
select select "2025"
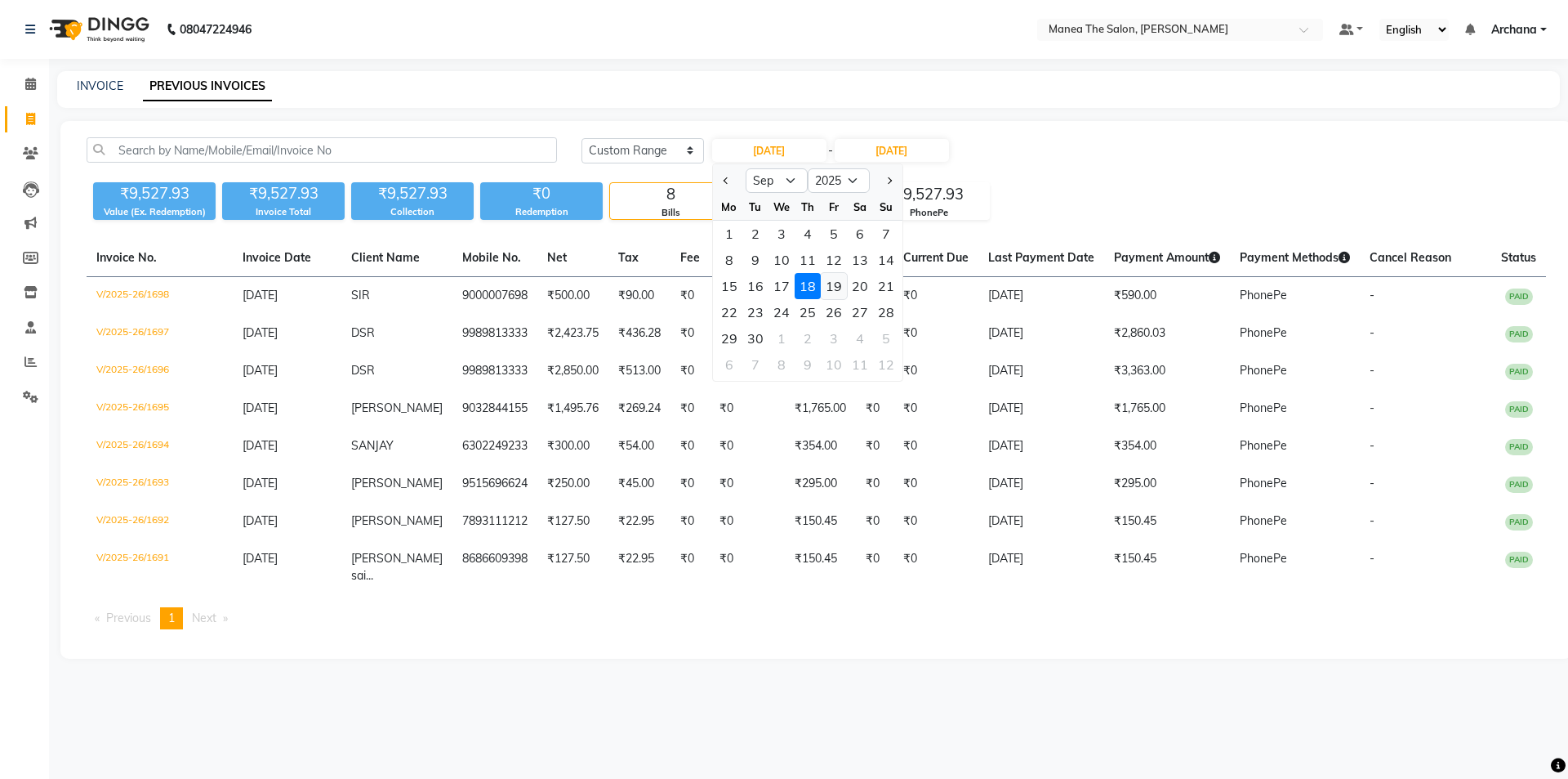
click at [838, 294] on div "19" at bounding box center [834, 285] width 26 height 26
type input "19-09-2025"
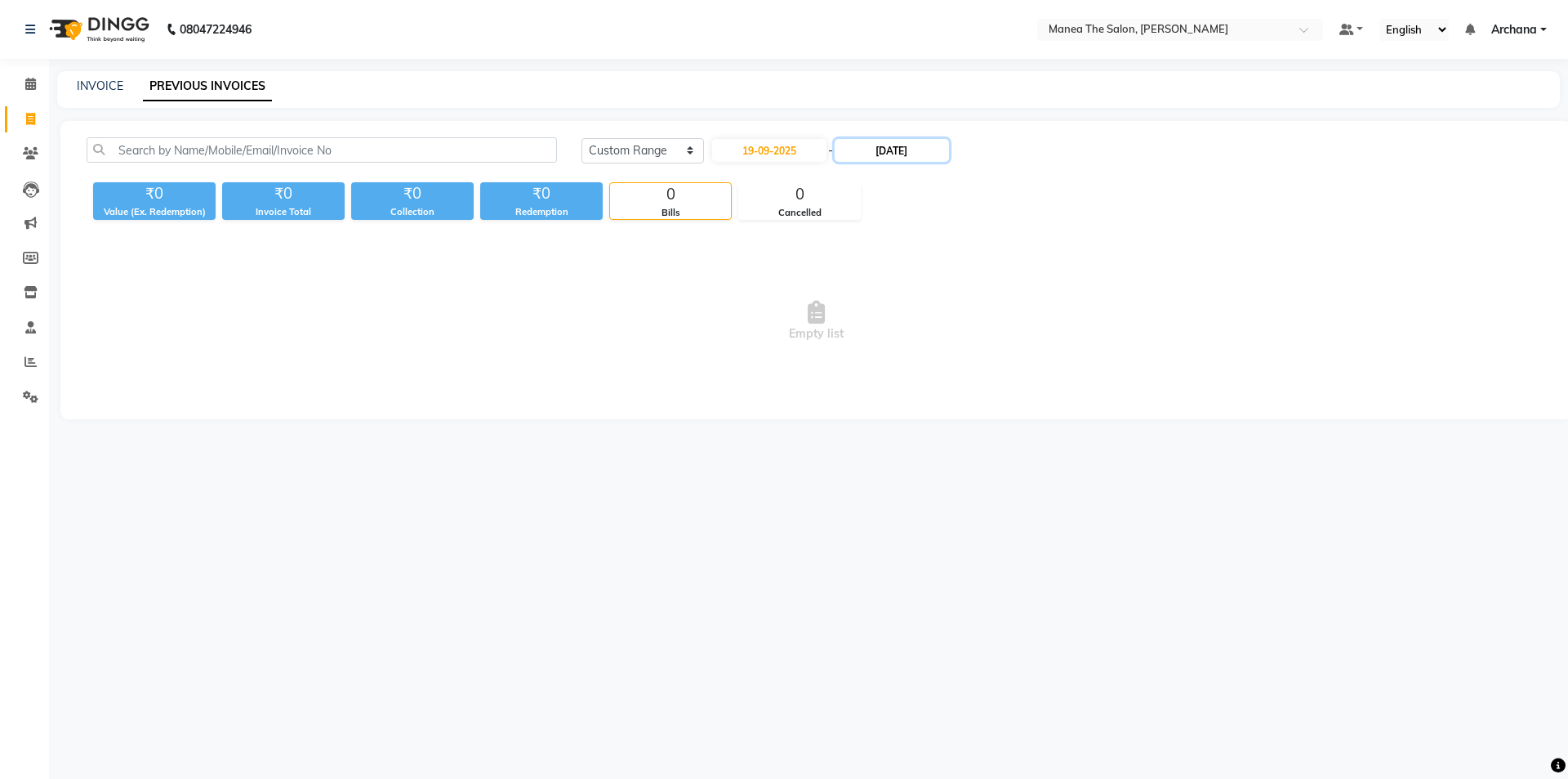
click at [915, 153] on input "18-09-2025" at bounding box center [891, 149] width 114 height 23
click at [967, 282] on div "19" at bounding box center [967, 285] width 26 height 26
type input "19-09-2025"
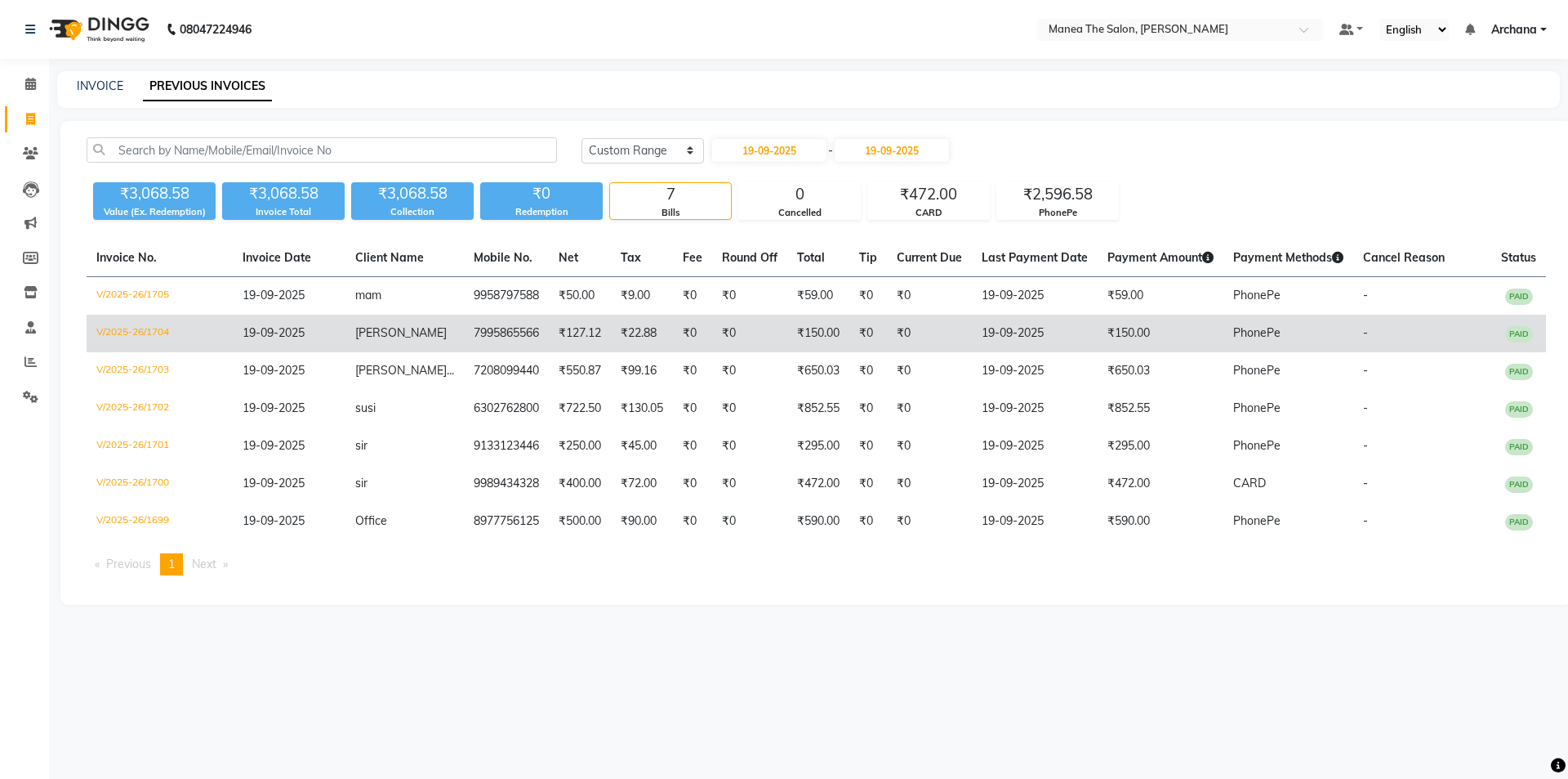
click at [393, 334] on td "navin" at bounding box center [405, 333] width 119 height 38
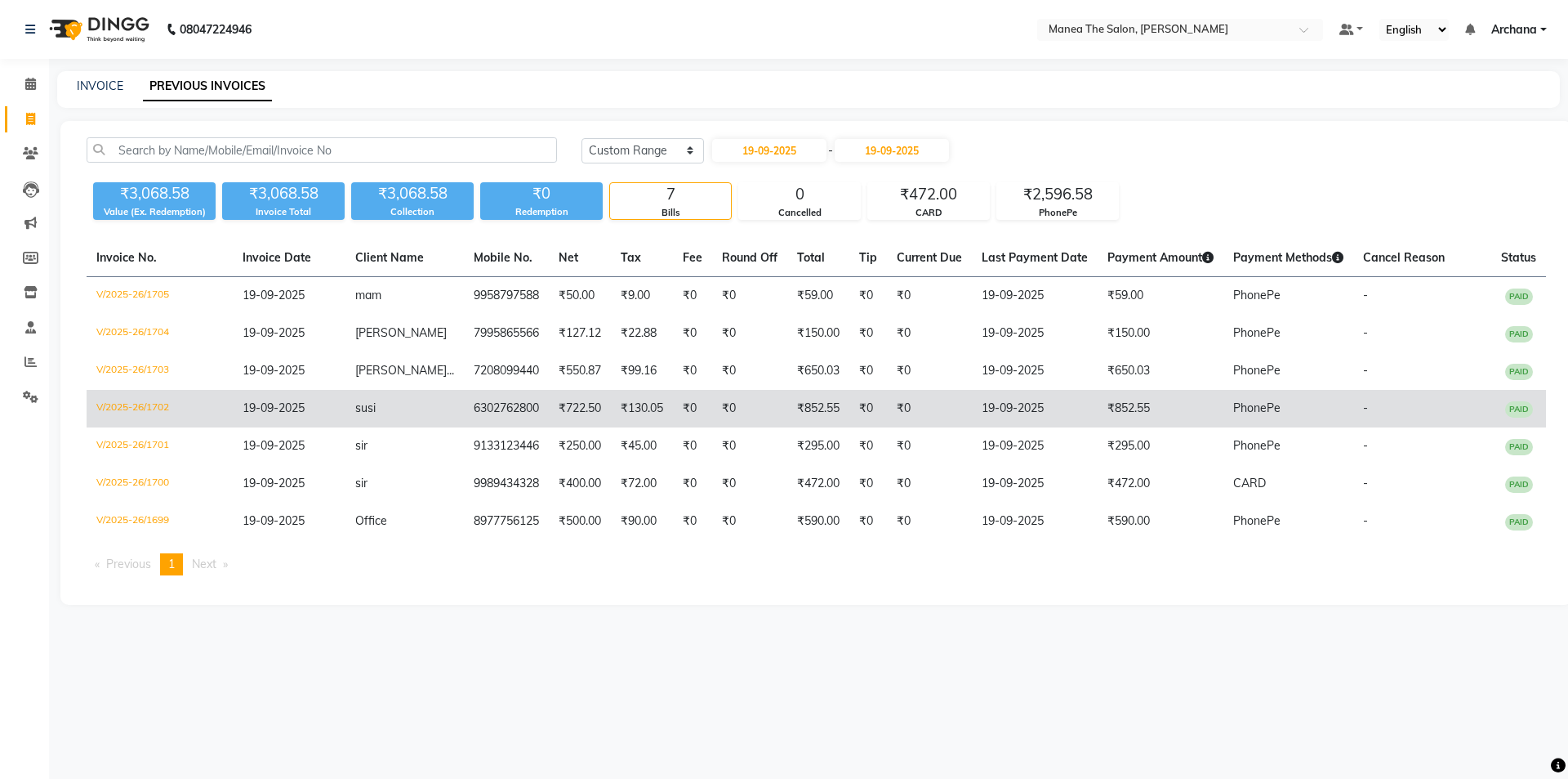
click at [406, 410] on td "susi" at bounding box center [405, 409] width 119 height 38
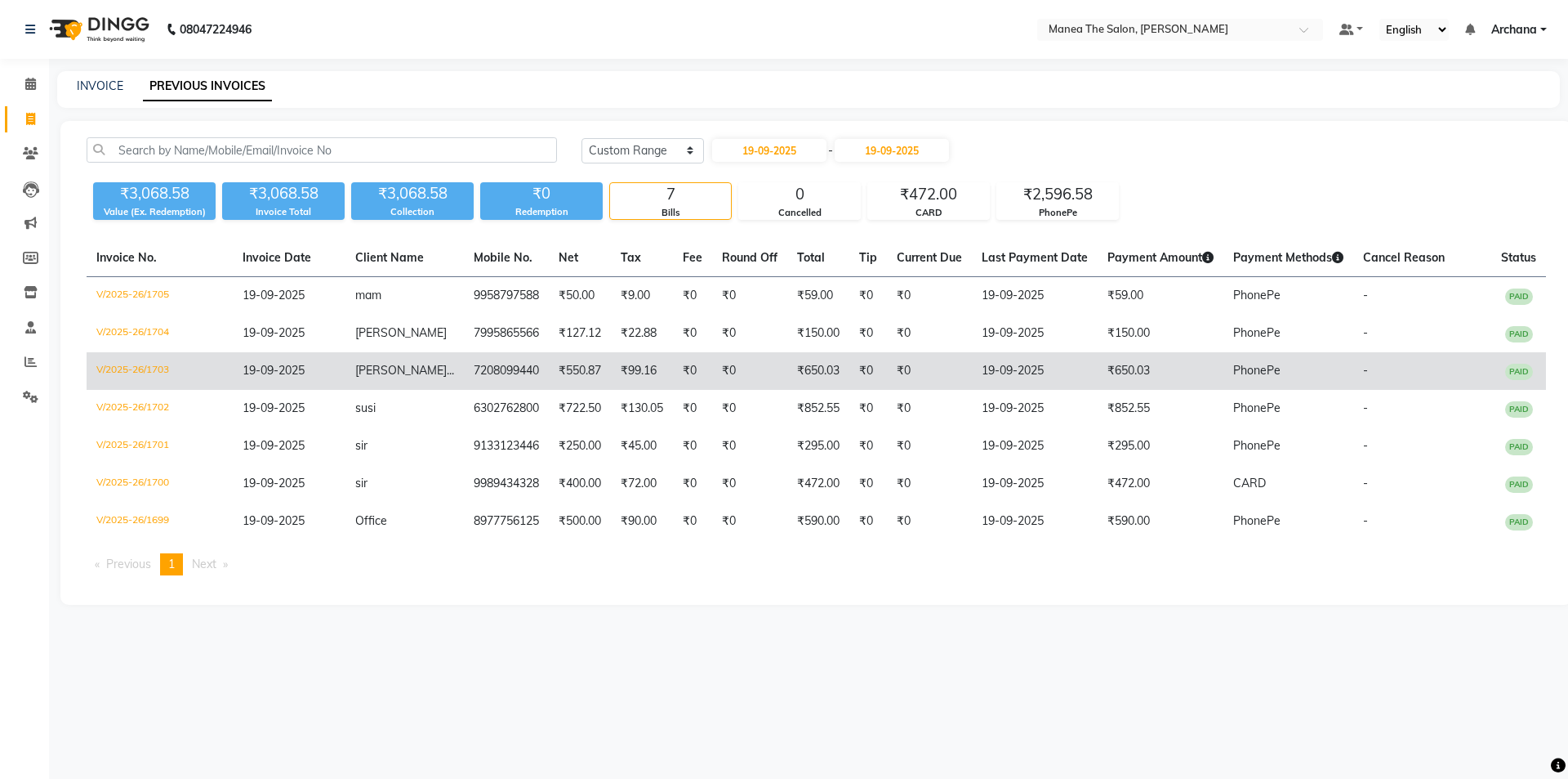
click at [436, 366] on td "tanmai ..." at bounding box center [405, 371] width 119 height 38
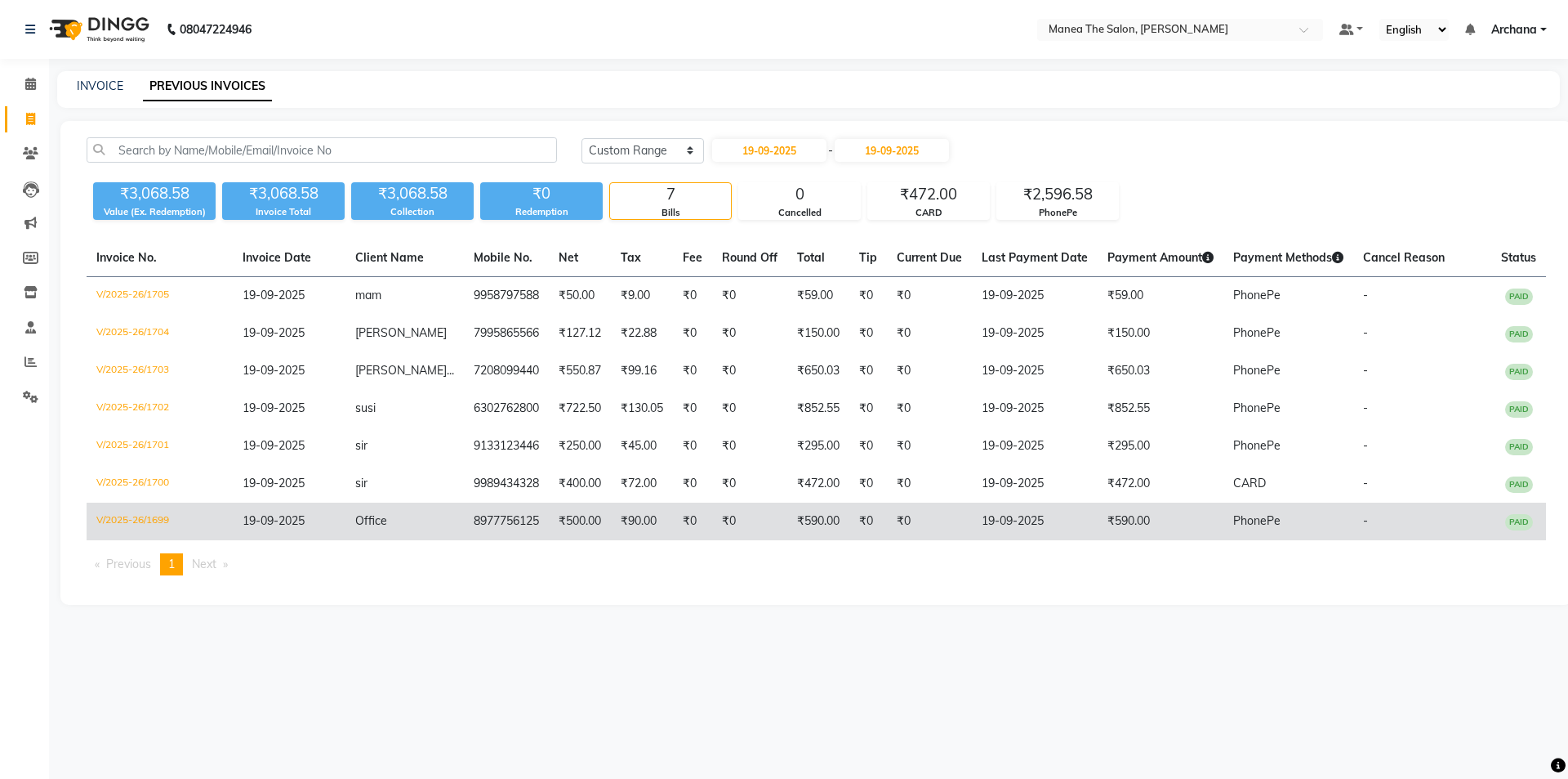
click at [434, 523] on td "Office" at bounding box center [405, 521] width 119 height 38
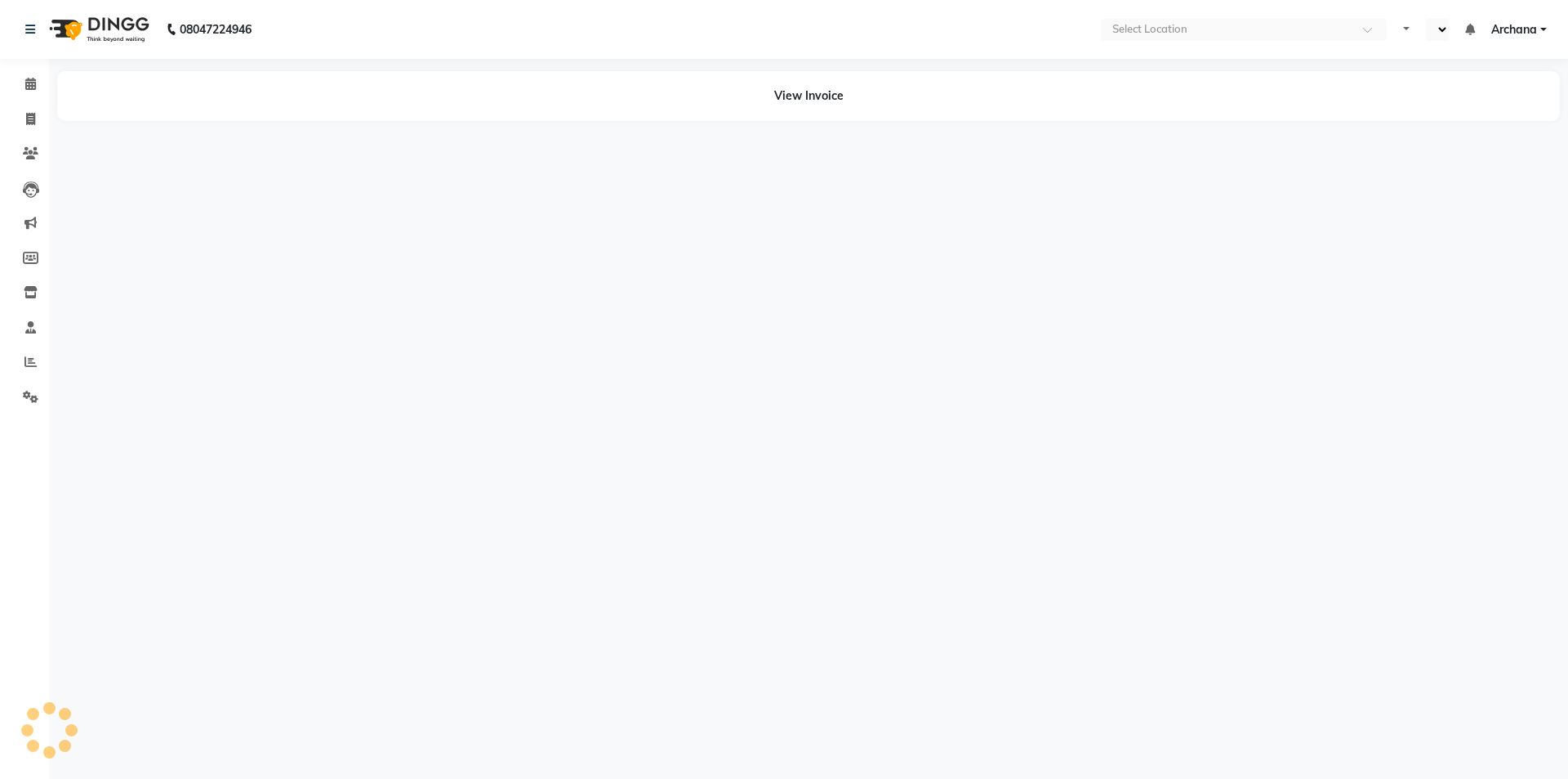
select select "en"
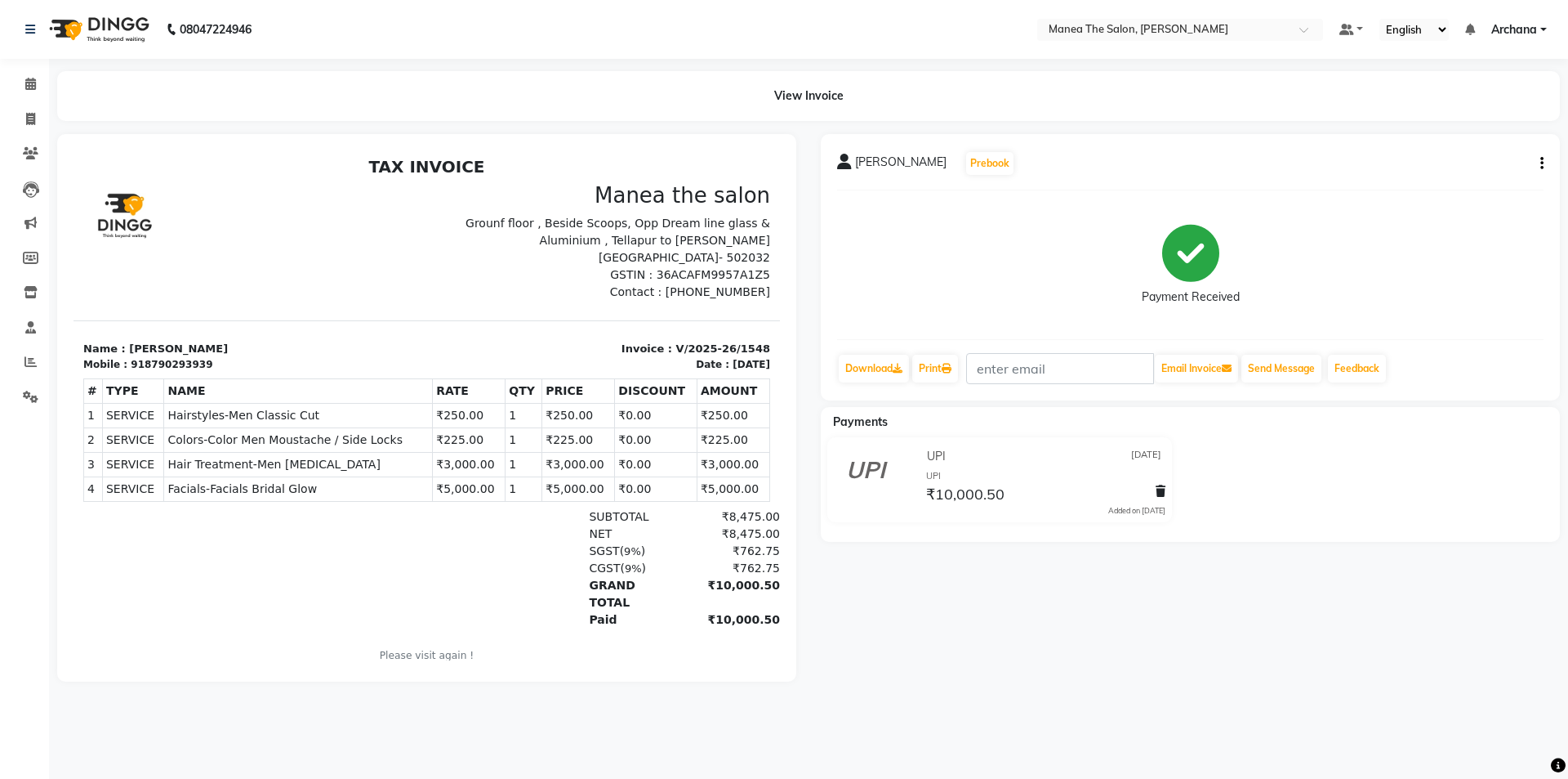
click at [1542, 164] on icon "button" at bounding box center [1542, 163] width 4 height 1
click at [1475, 160] on div "Edit Item Staff" at bounding box center [1461, 164] width 112 height 21
select select
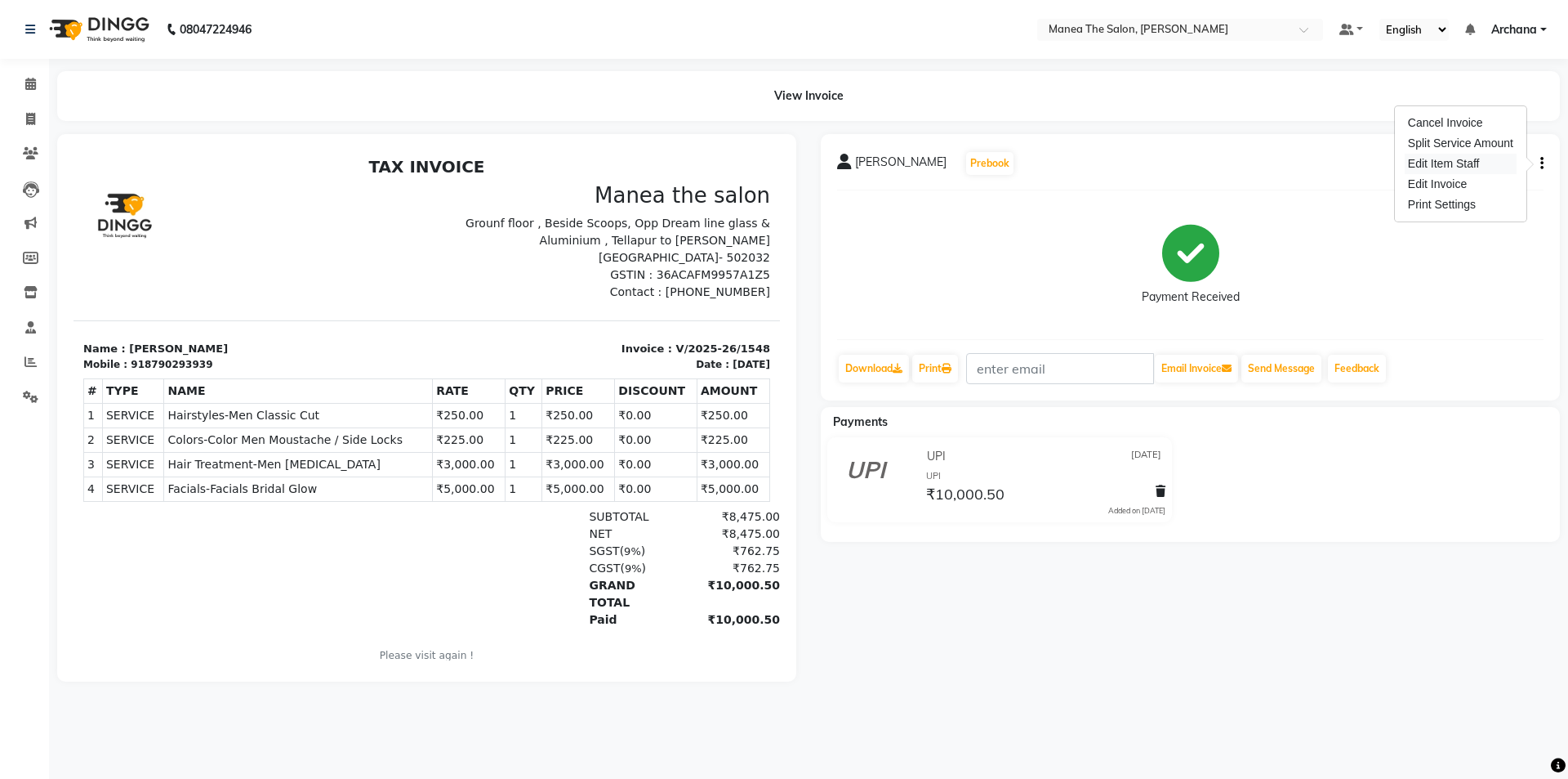
select select
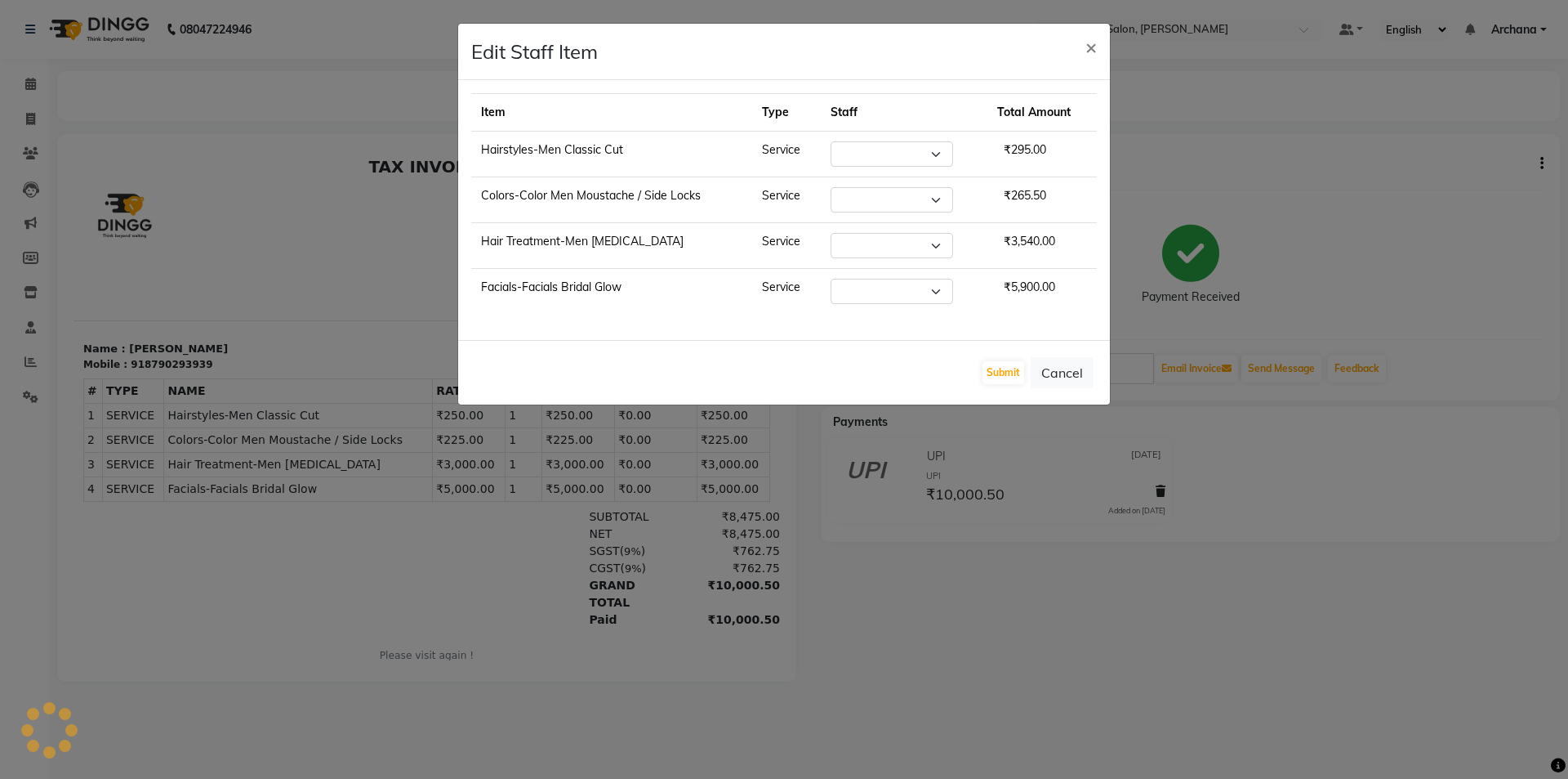
select select "82236"
select select "67130"
click at [930, 250] on select "Select ANVESH My Mane'a. NARESH nisha Ramu SAHITHI vaishnavi" at bounding box center [883, 246] width 122 height 25
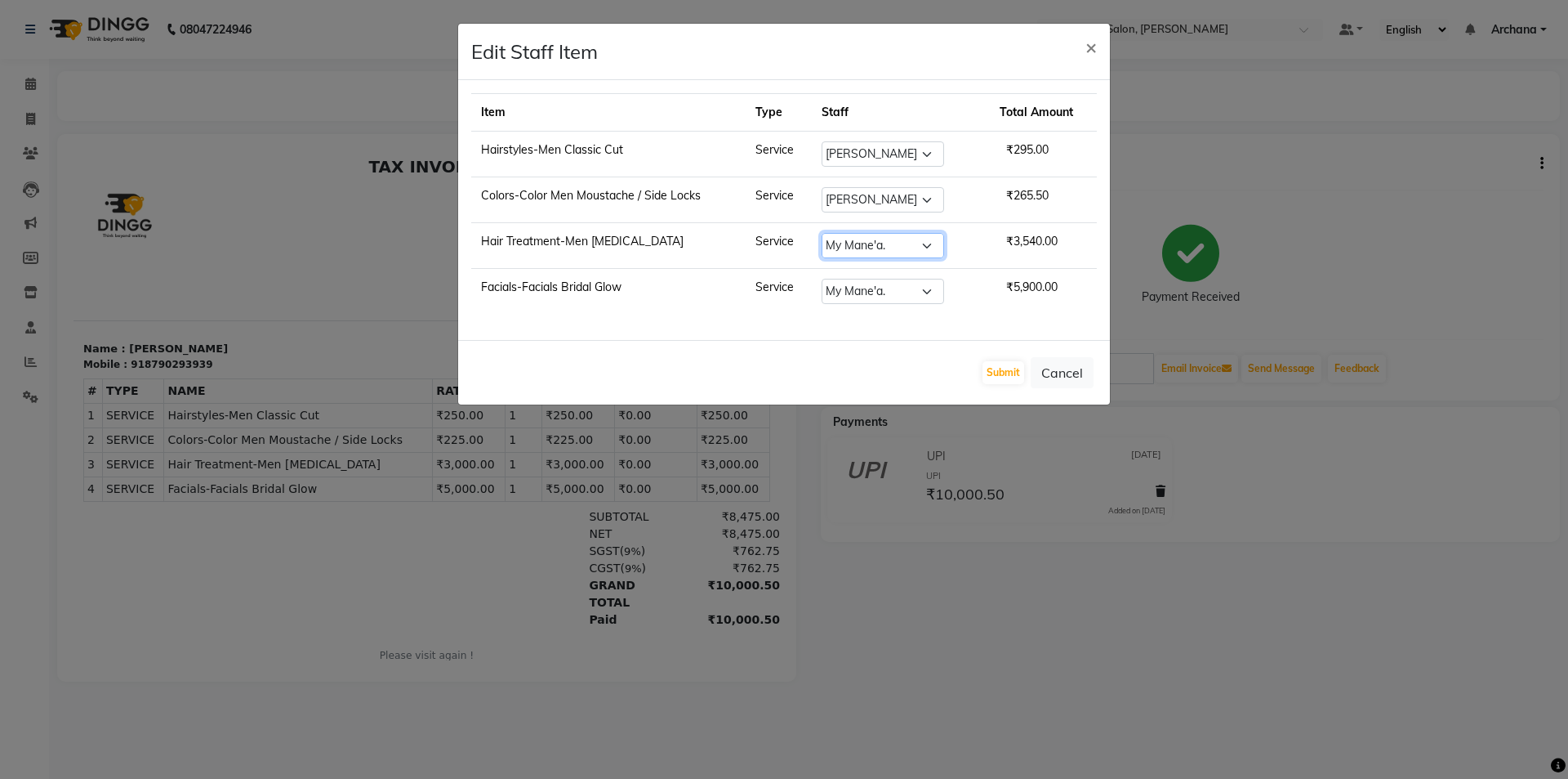
select select "77516"
click at [828, 233] on select "Select ANVESH My Mane'a. NARESH nisha Ramu SAHITHI vaishnavi" at bounding box center [883, 246] width 122 height 25
click at [919, 288] on select "Select ANVESH My Mane'a. NARESH nisha Ramu SAHITHI vaishnavi" at bounding box center [883, 291] width 122 height 25
select select "77516"
click at [828, 278] on select "Select ANVESH My Mane'a. NARESH nisha Ramu SAHITHI vaishnavi" at bounding box center [883, 291] width 122 height 25
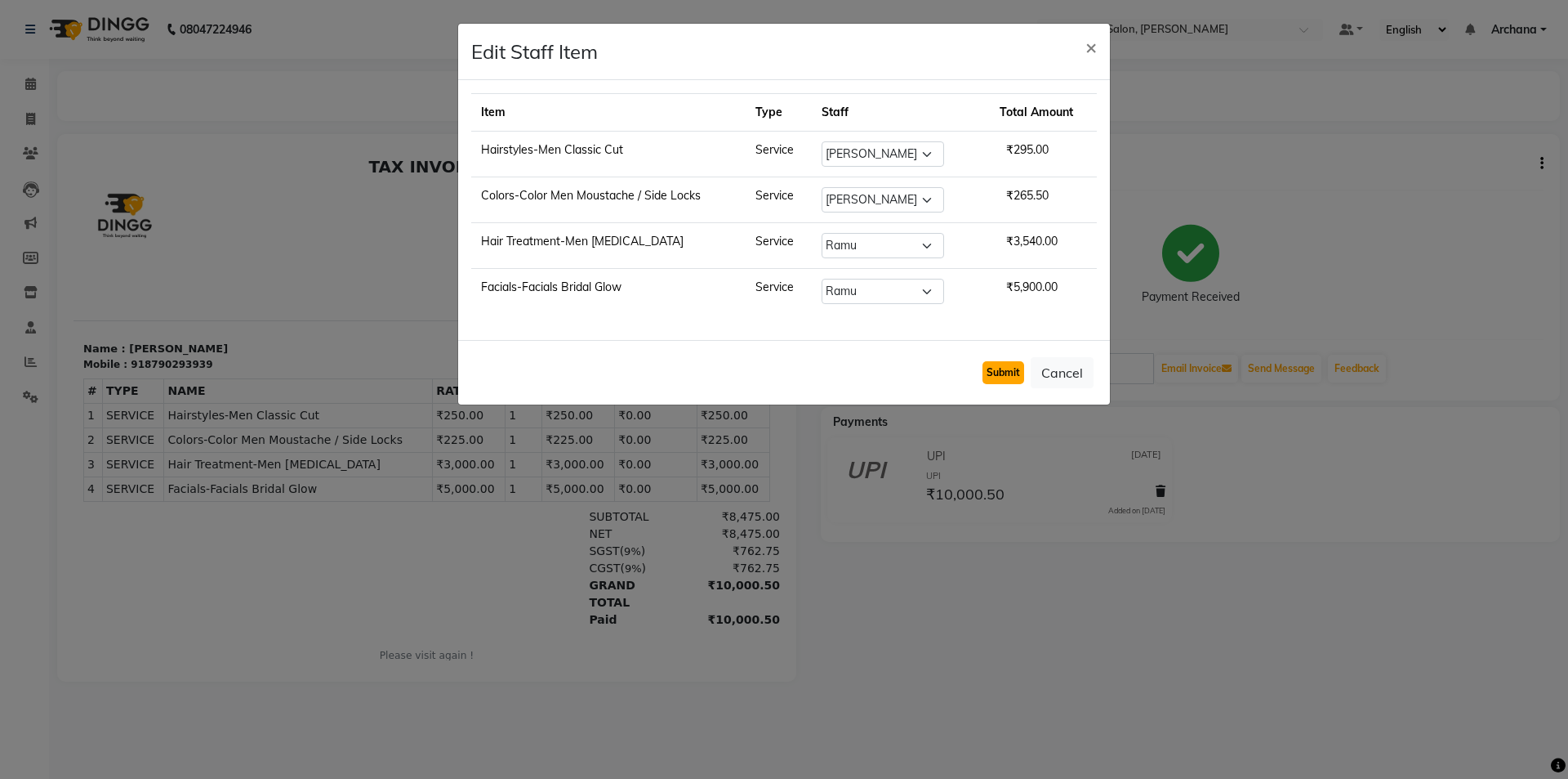
click at [1000, 374] on button "Submit" at bounding box center [1003, 372] width 41 height 23
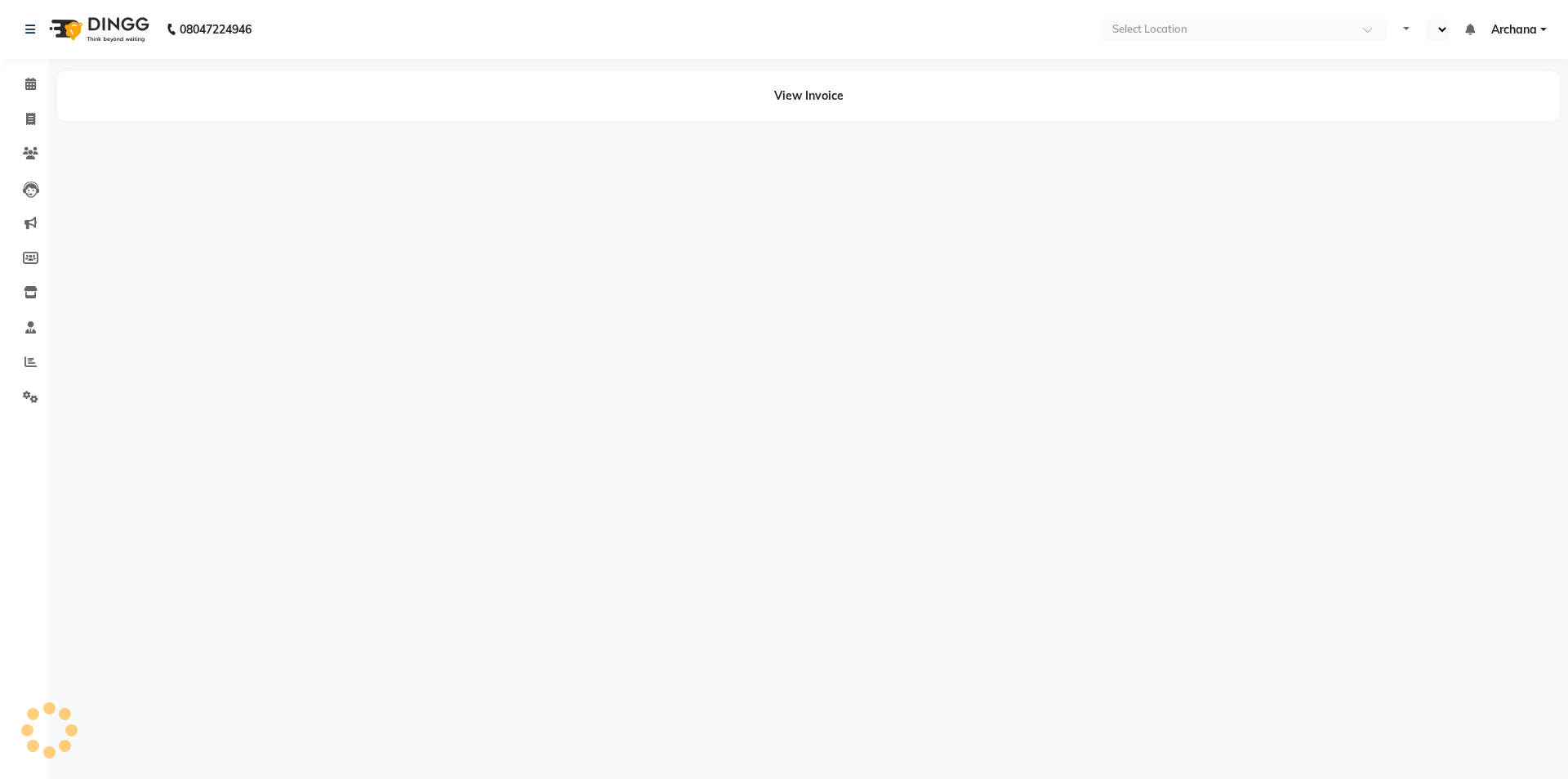
select select "en"
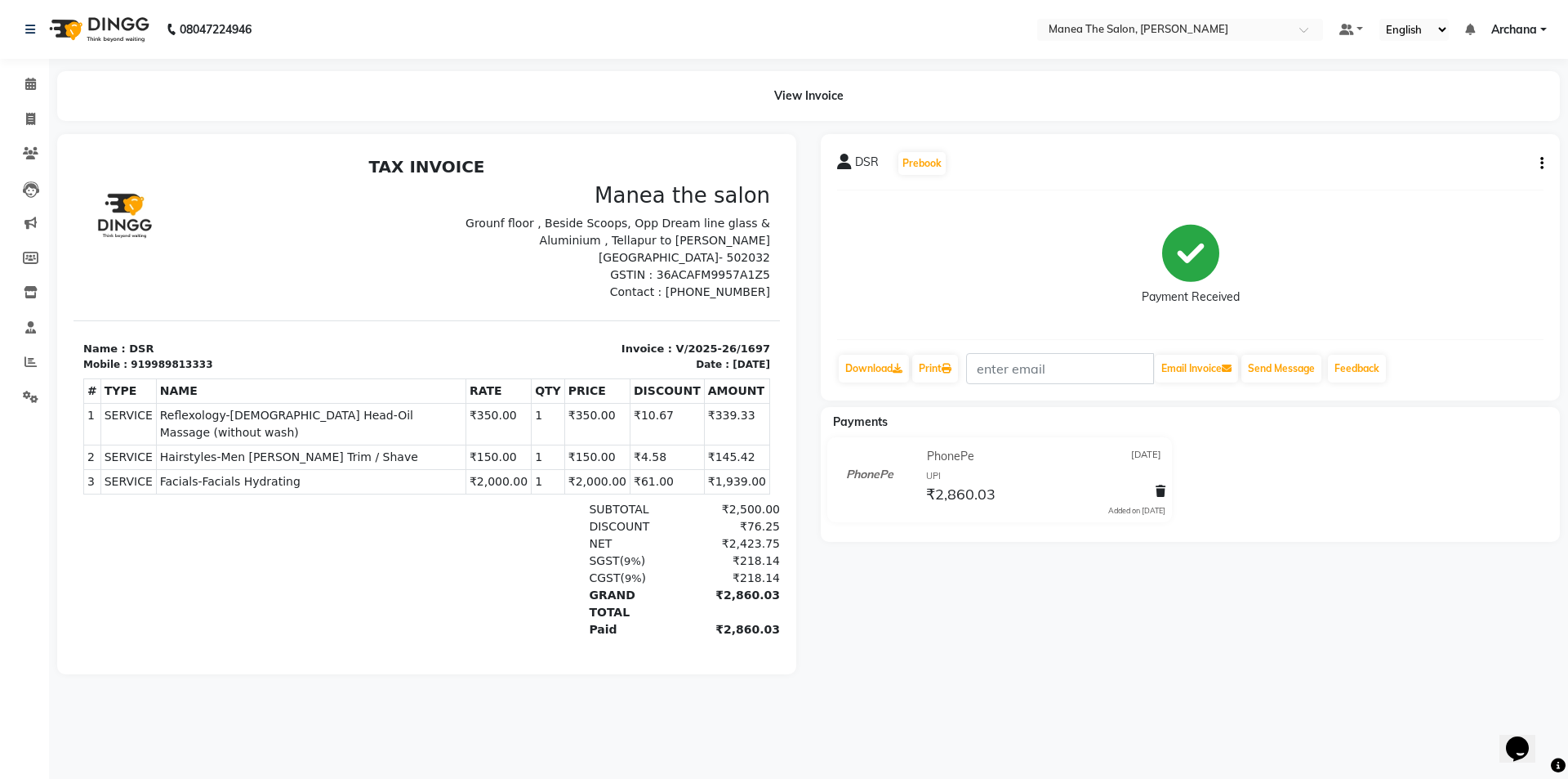
click at [1541, 163] on icon "button" at bounding box center [1542, 163] width 4 height 1
click at [1491, 164] on div "Edit Item Staff" at bounding box center [1461, 164] width 112 height 21
select select
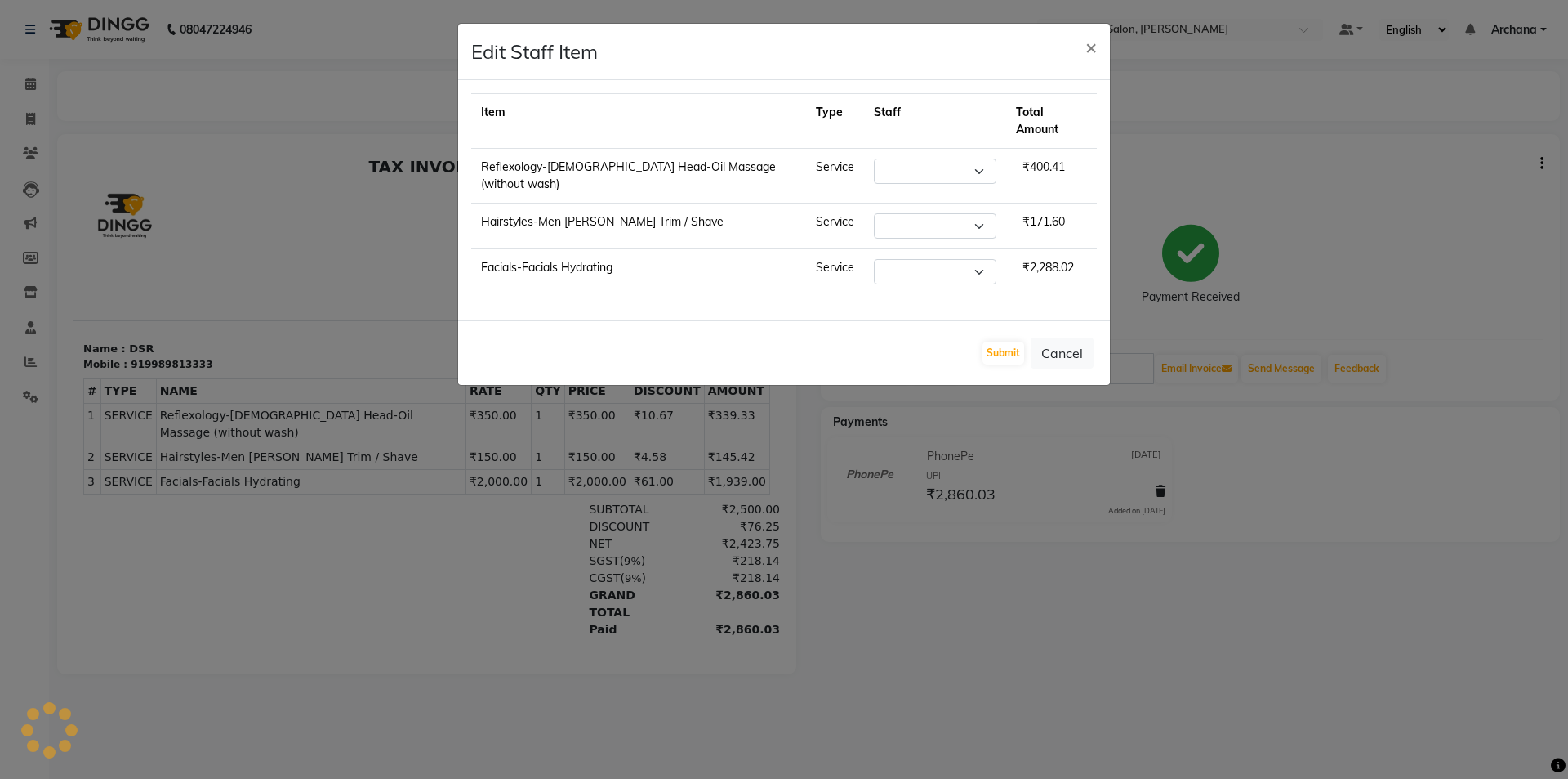
select select "77516"
select select "71834"
click at [1072, 338] on button "Cancel" at bounding box center [1062, 353] width 63 height 31
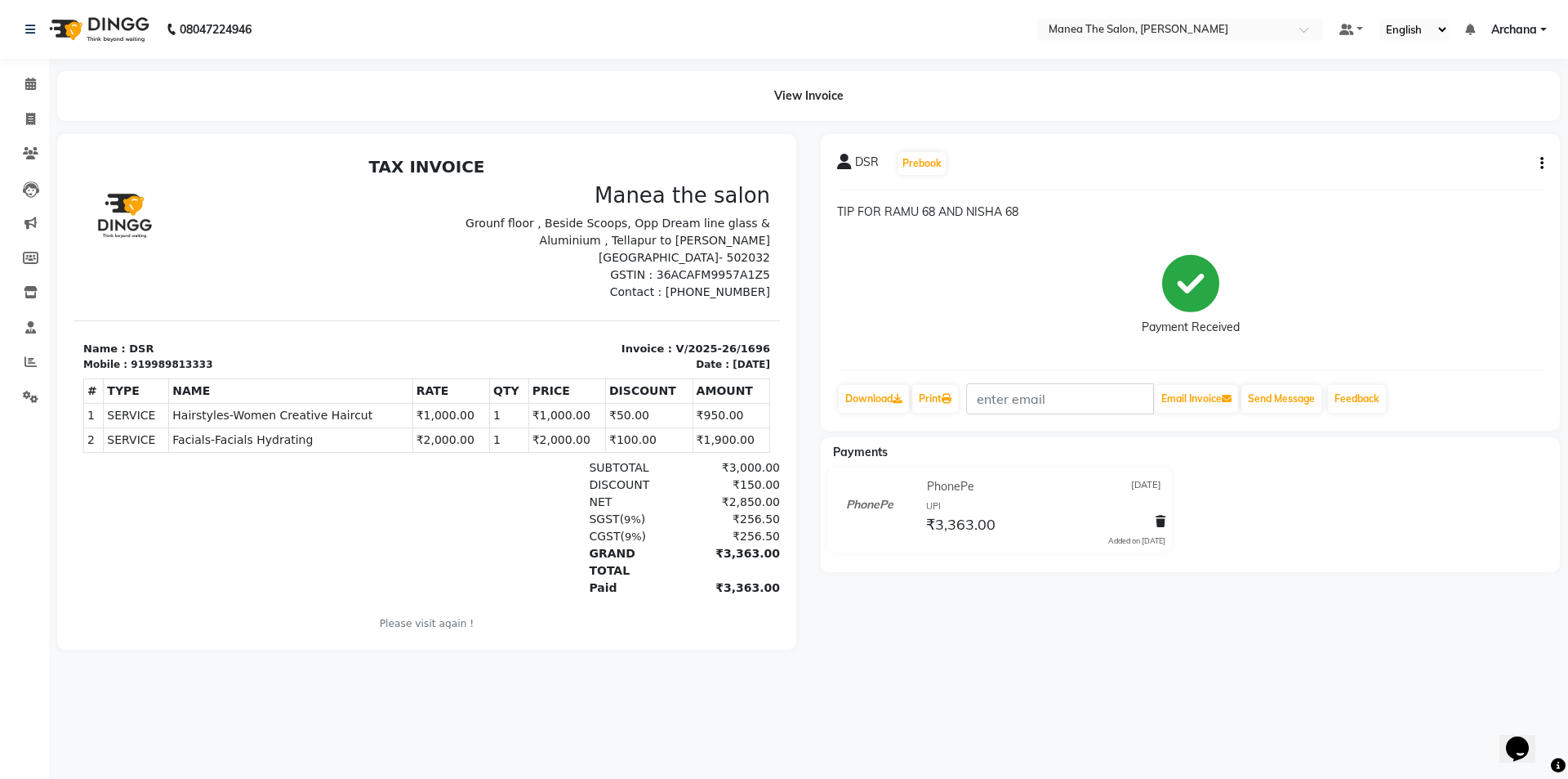
click at [1541, 164] on icon "button" at bounding box center [1542, 163] width 4 height 1
click at [1471, 163] on div "Edit Item Staff" at bounding box center [1461, 164] width 112 height 21
select select "77516"
select select "81465"
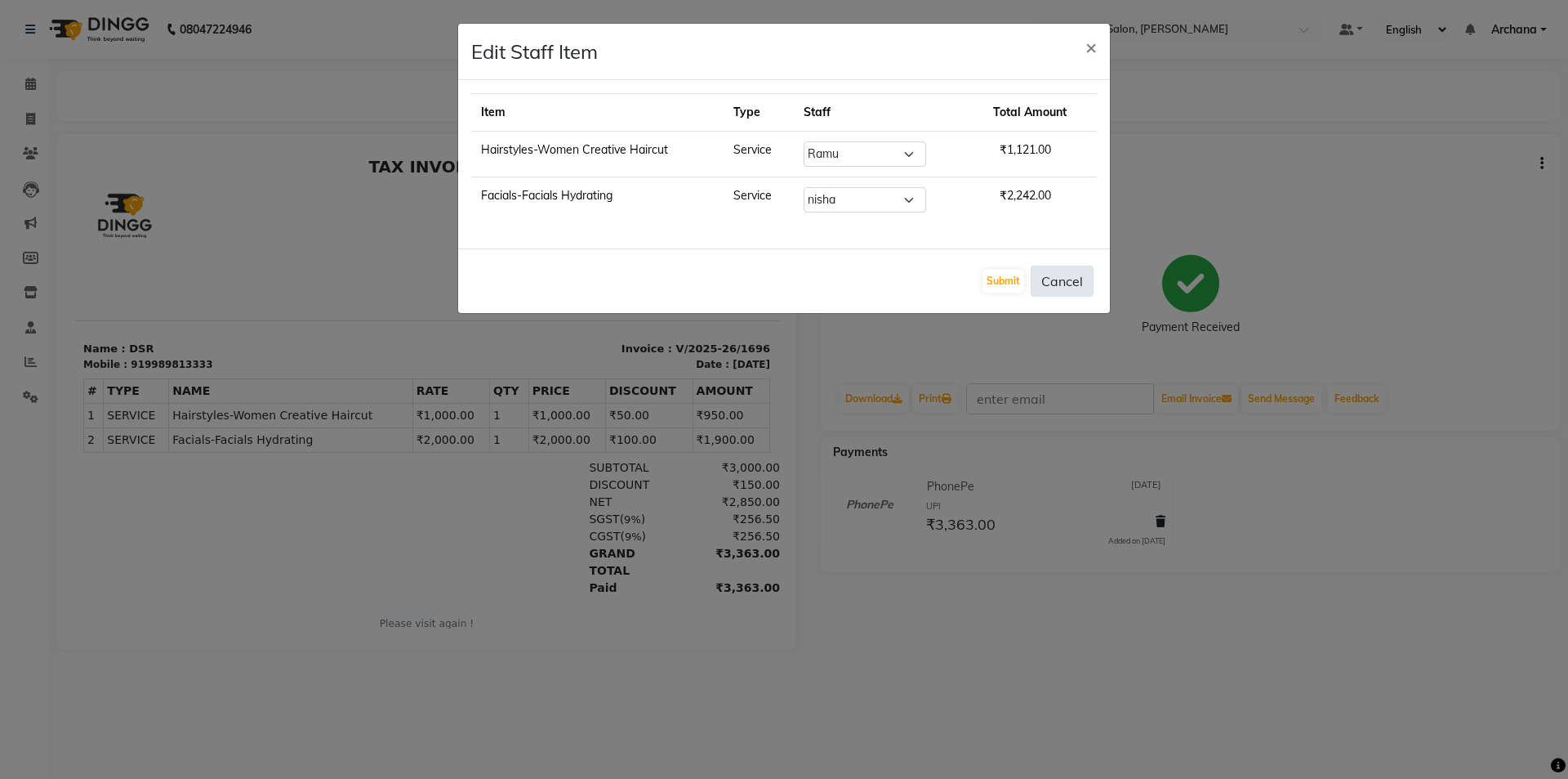
click at [1066, 288] on button "Cancel" at bounding box center [1062, 281] width 63 height 31
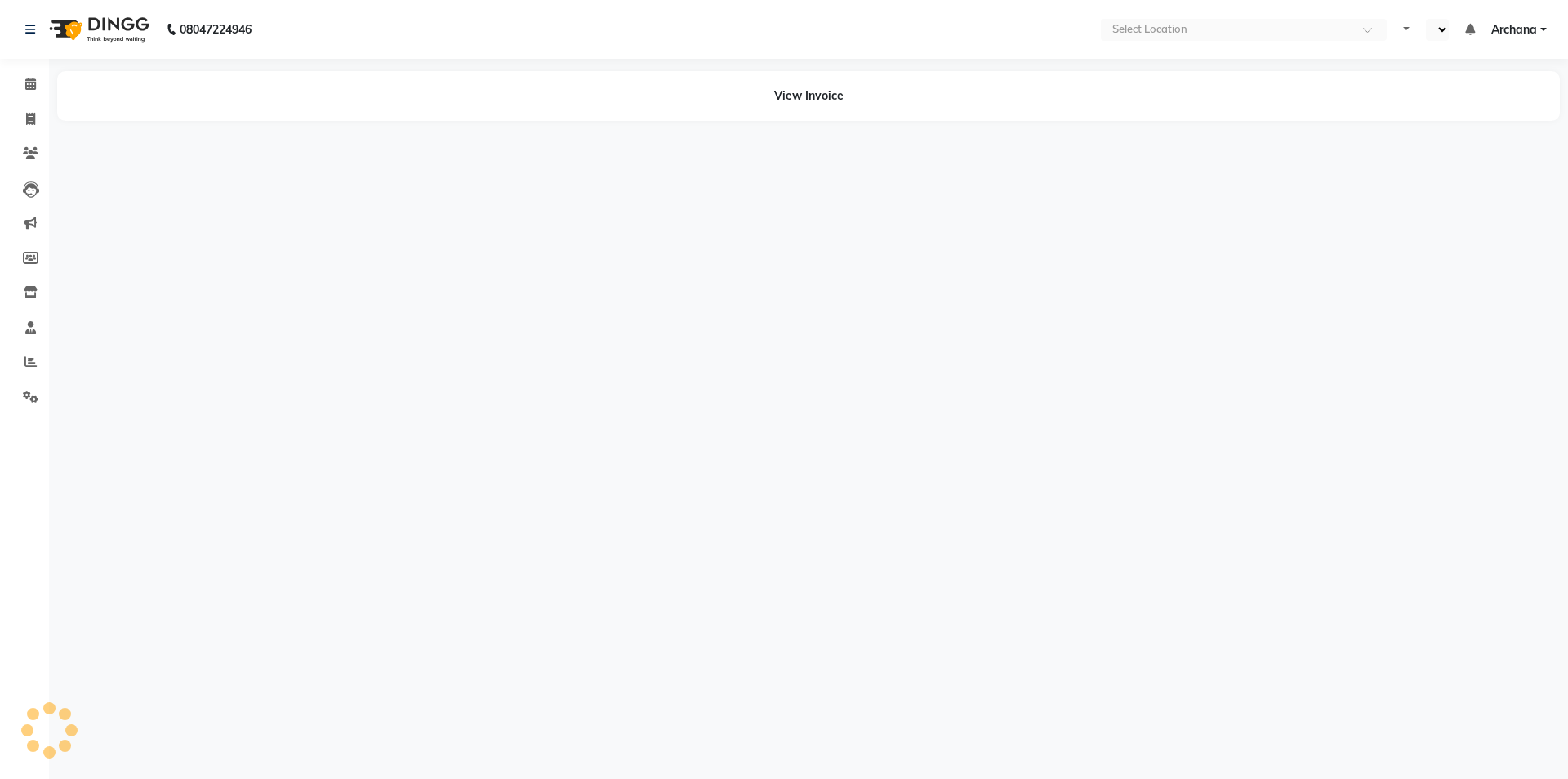
select select "en"
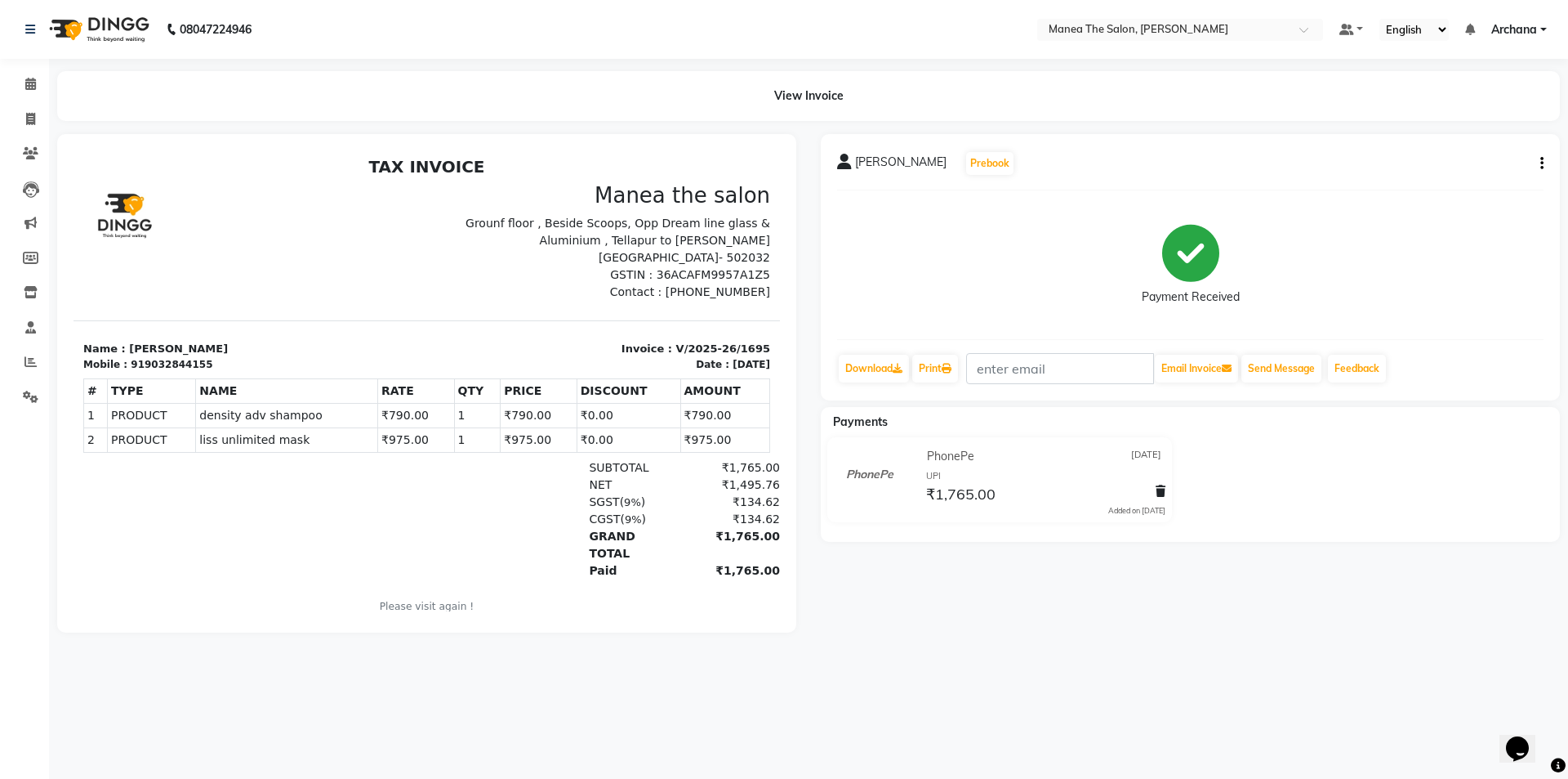
click at [1540, 164] on icon "button" at bounding box center [1542, 163] width 4 height 1
click at [1500, 155] on div "Edit Item Staff" at bounding box center [1475, 153] width 82 height 21
select select "77516"
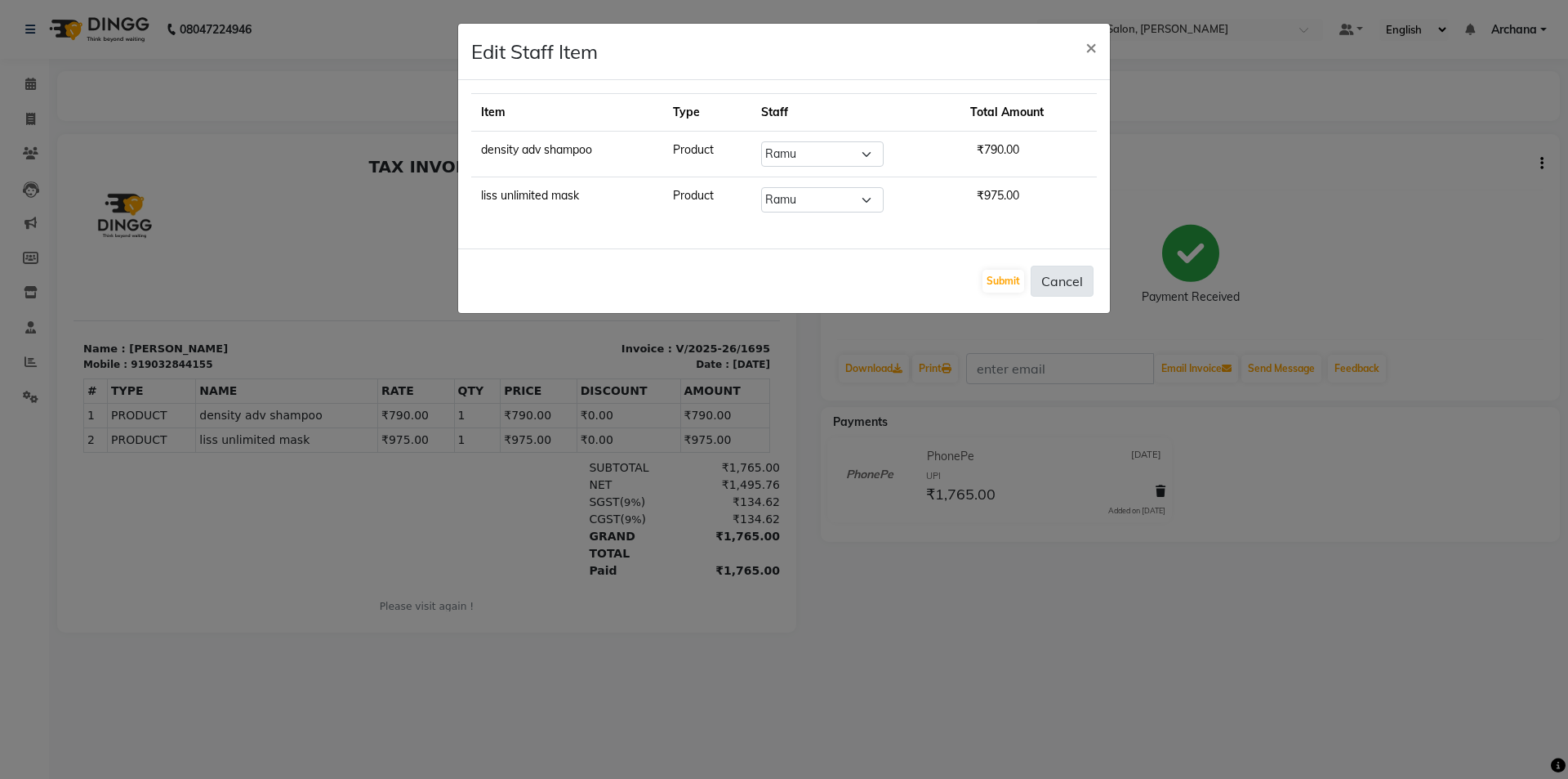
click at [1070, 285] on button "Cancel" at bounding box center [1062, 281] width 63 height 31
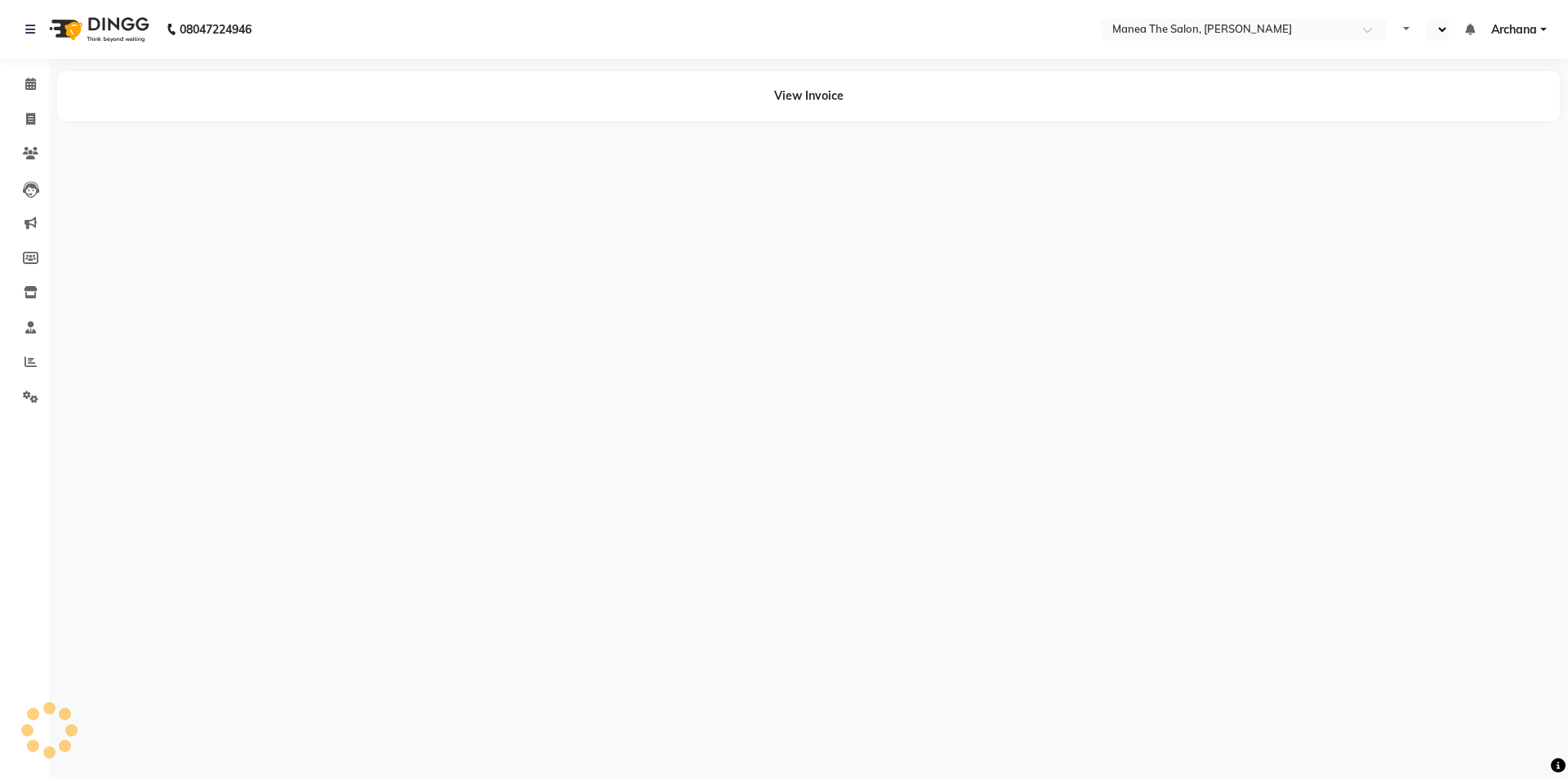
select select "en"
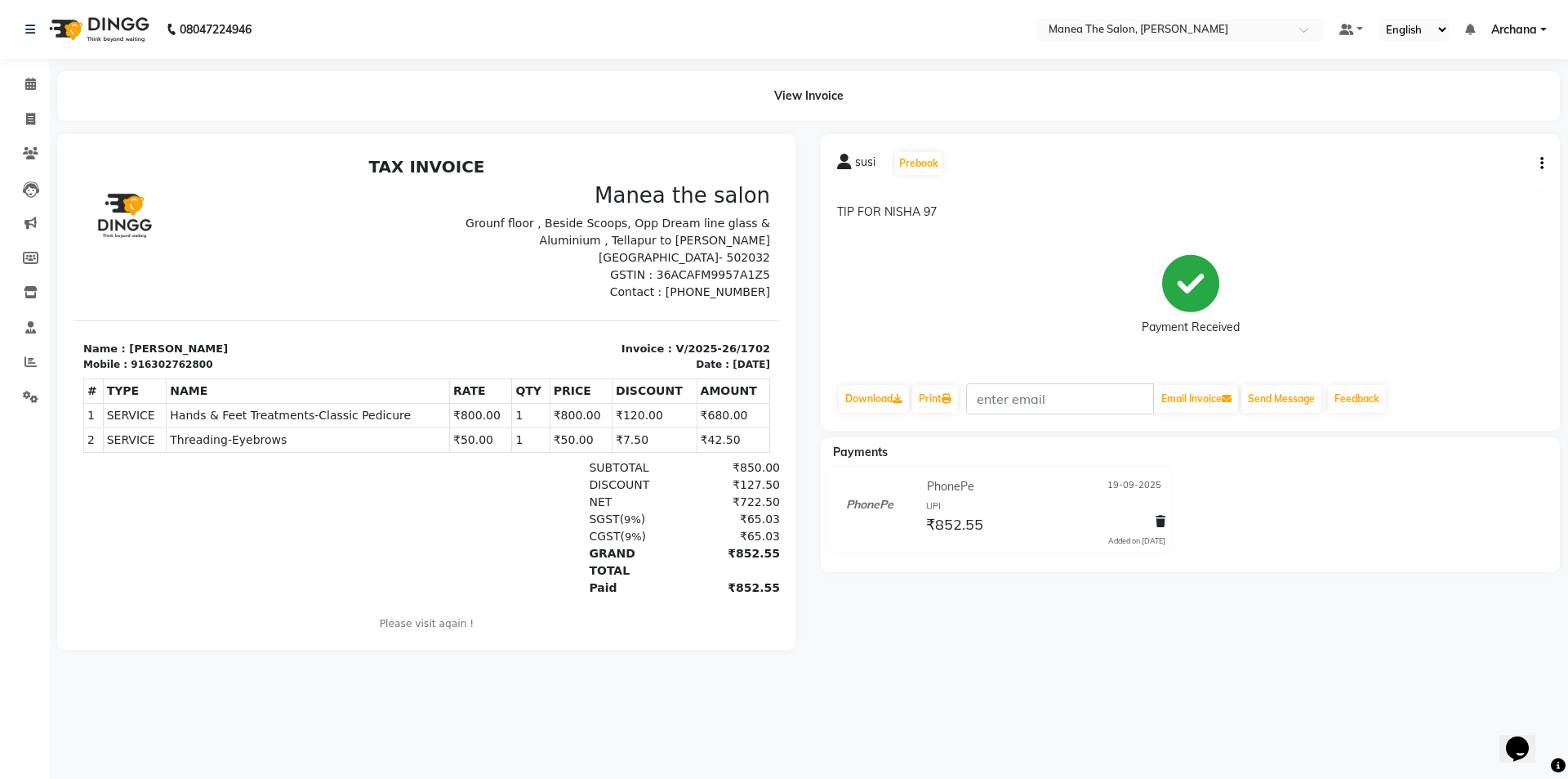
click at [1543, 163] on icon "button" at bounding box center [1542, 163] width 4 height 1
click at [1472, 166] on div "Edit Item Staff" at bounding box center [1461, 164] width 112 height 21
select select
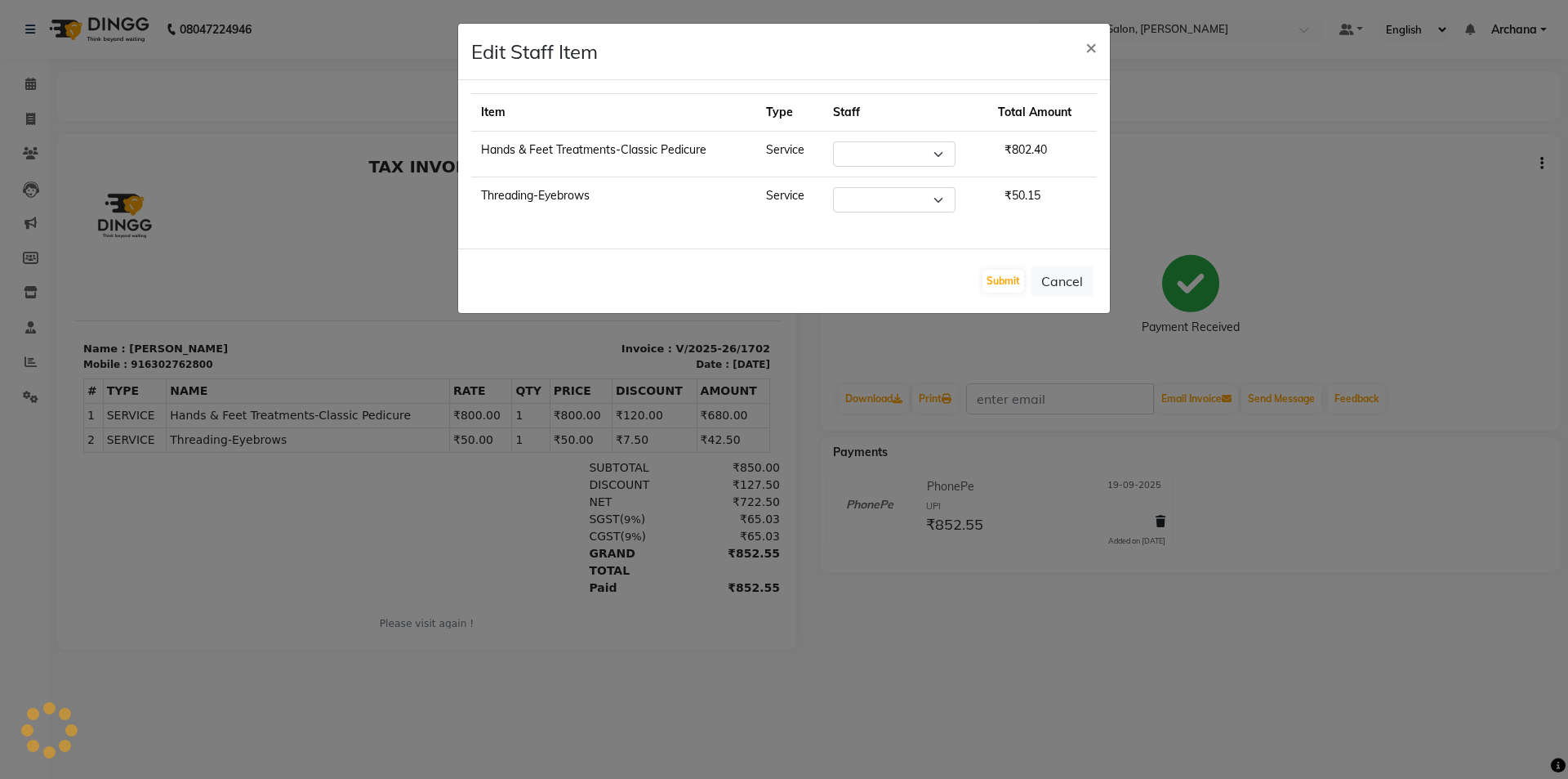
select select "81465"
click at [935, 154] on select "Select [PERSON_NAME] My Mane'a. [PERSON_NAME] [PERSON_NAME] [PERSON_NAME]" at bounding box center [886, 154] width 122 height 25
select select "77516"
click at [833, 141] on select "Select [PERSON_NAME] My Mane'a. [PERSON_NAME] [PERSON_NAME] [PERSON_NAME]" at bounding box center [886, 154] width 122 height 25
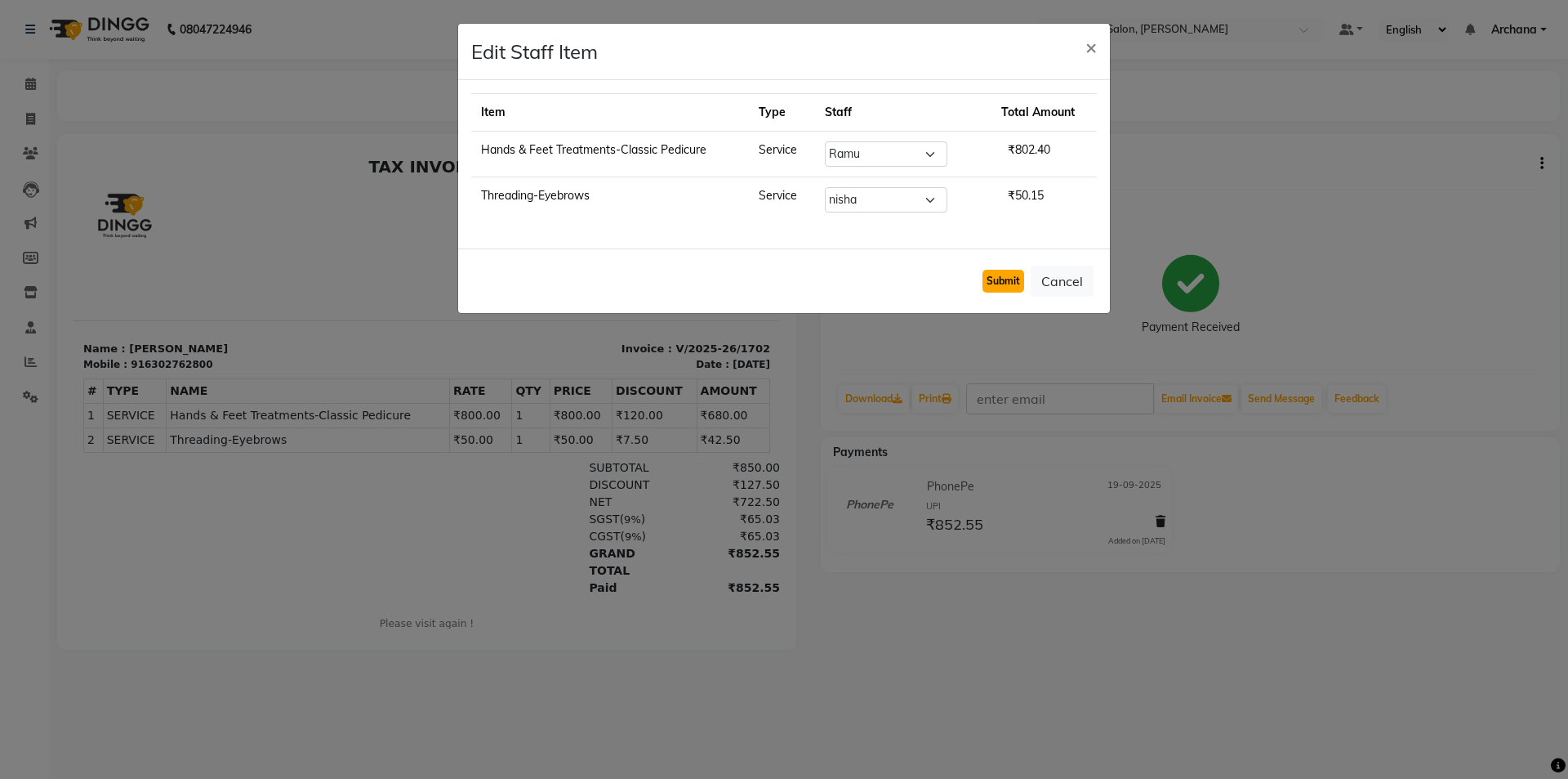
click at [1008, 280] on button "Submit" at bounding box center [1003, 280] width 41 height 23
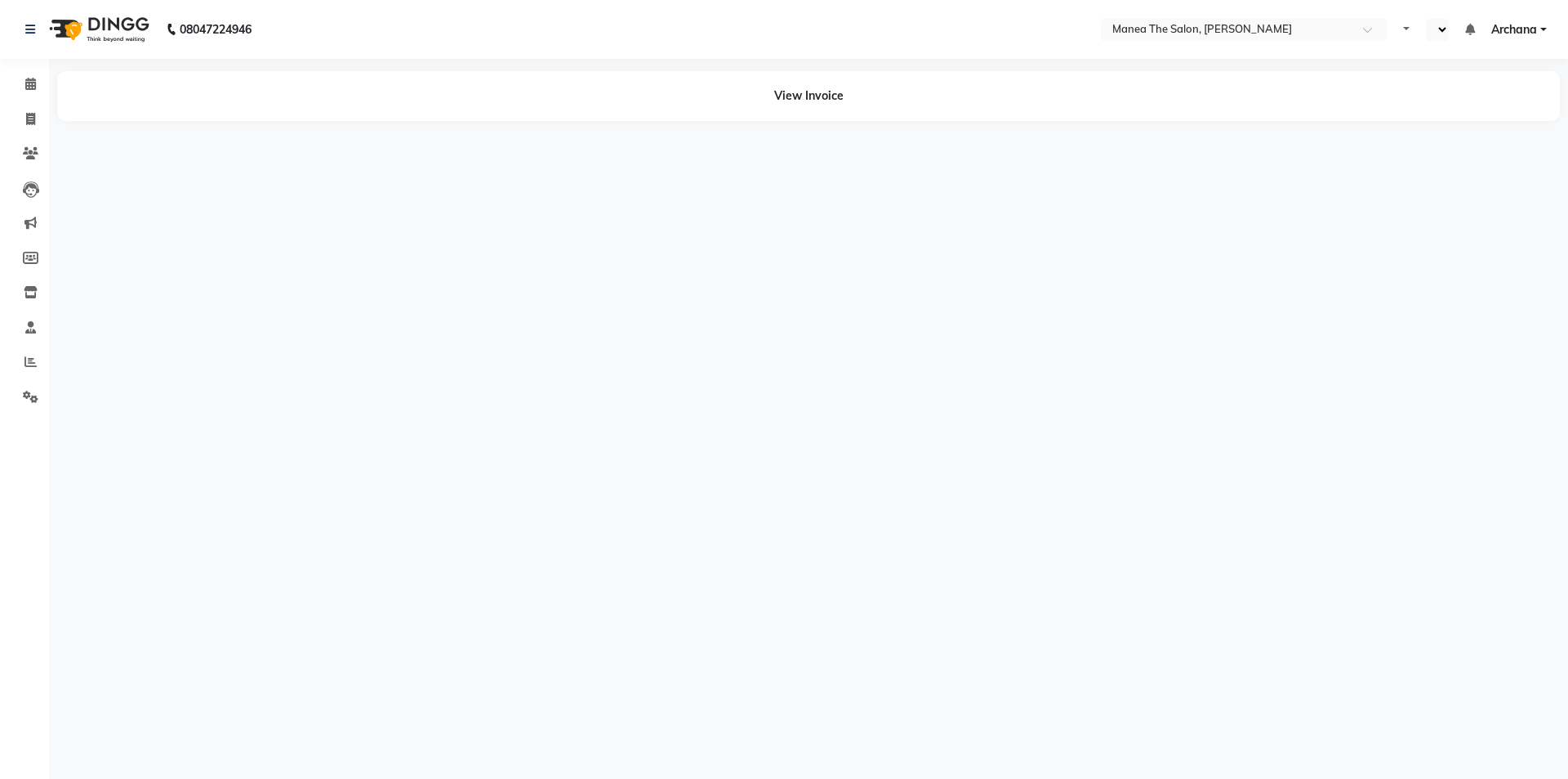
select select "en"
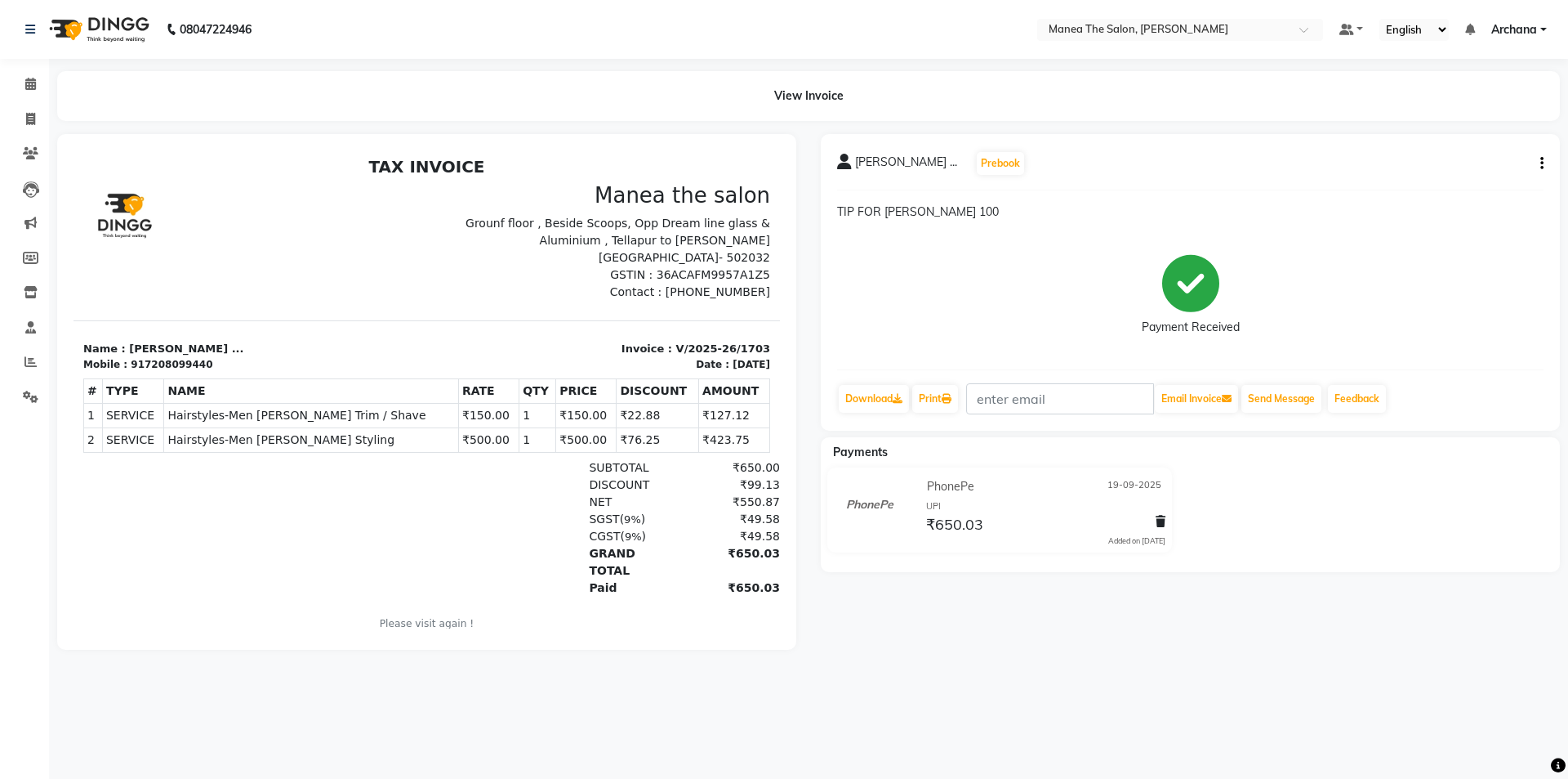
click at [1539, 159] on button "button" at bounding box center [1538, 163] width 10 height 17
click at [1487, 163] on div "Edit Item Staff" at bounding box center [1461, 164] width 112 height 21
select select
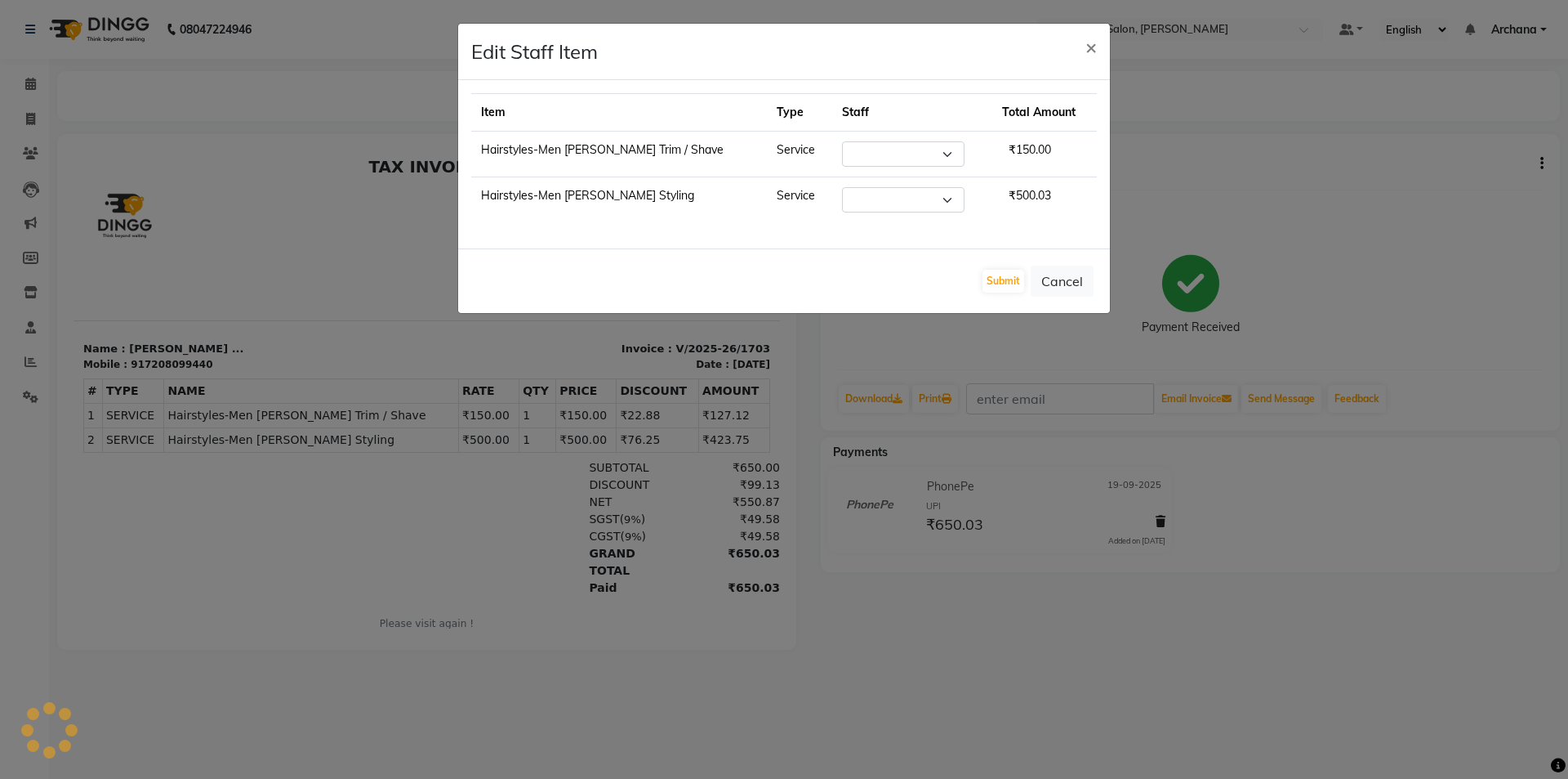
select select "82236"
click at [1070, 289] on button "Cancel" at bounding box center [1062, 281] width 63 height 31
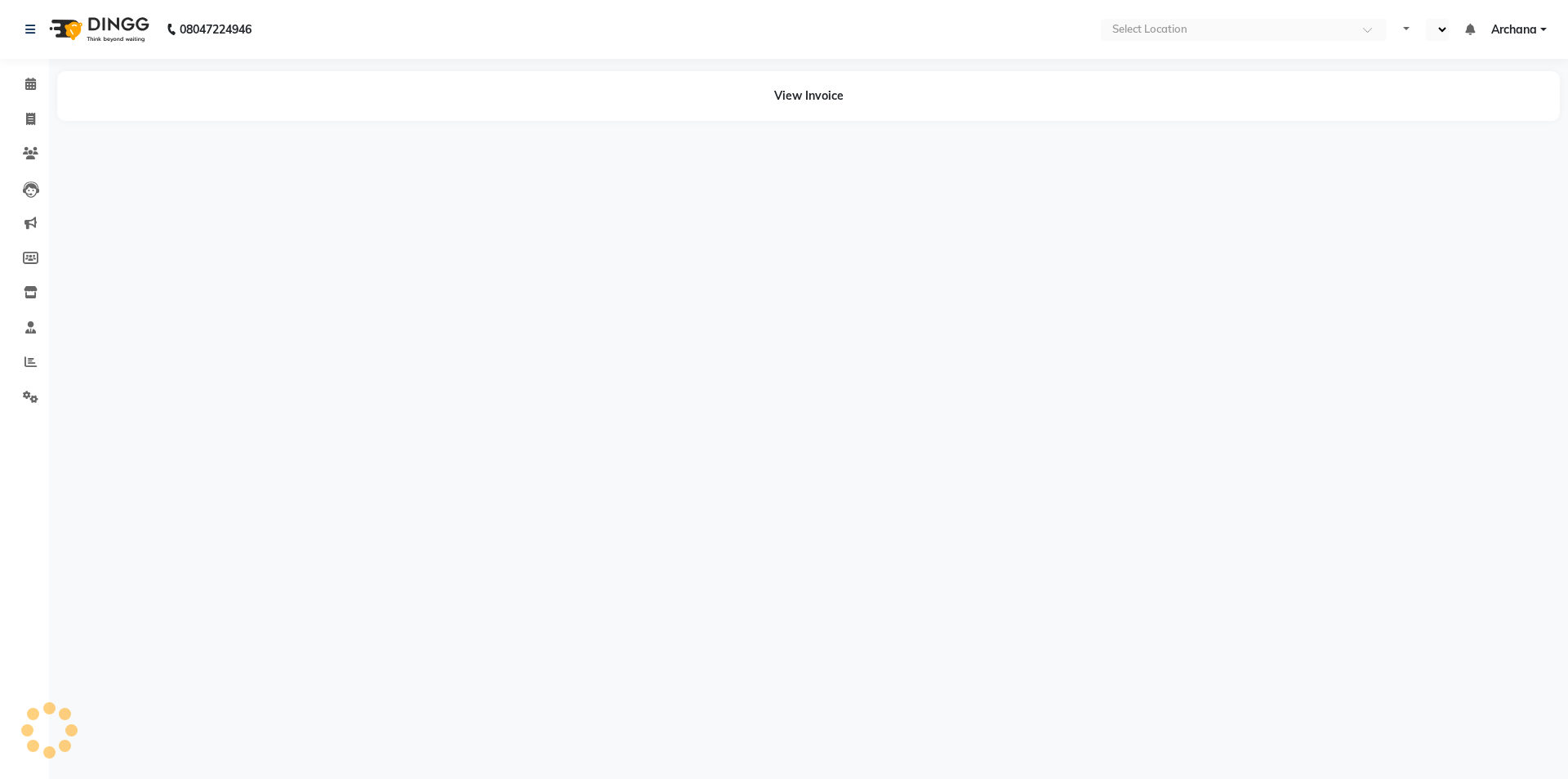
select select "en"
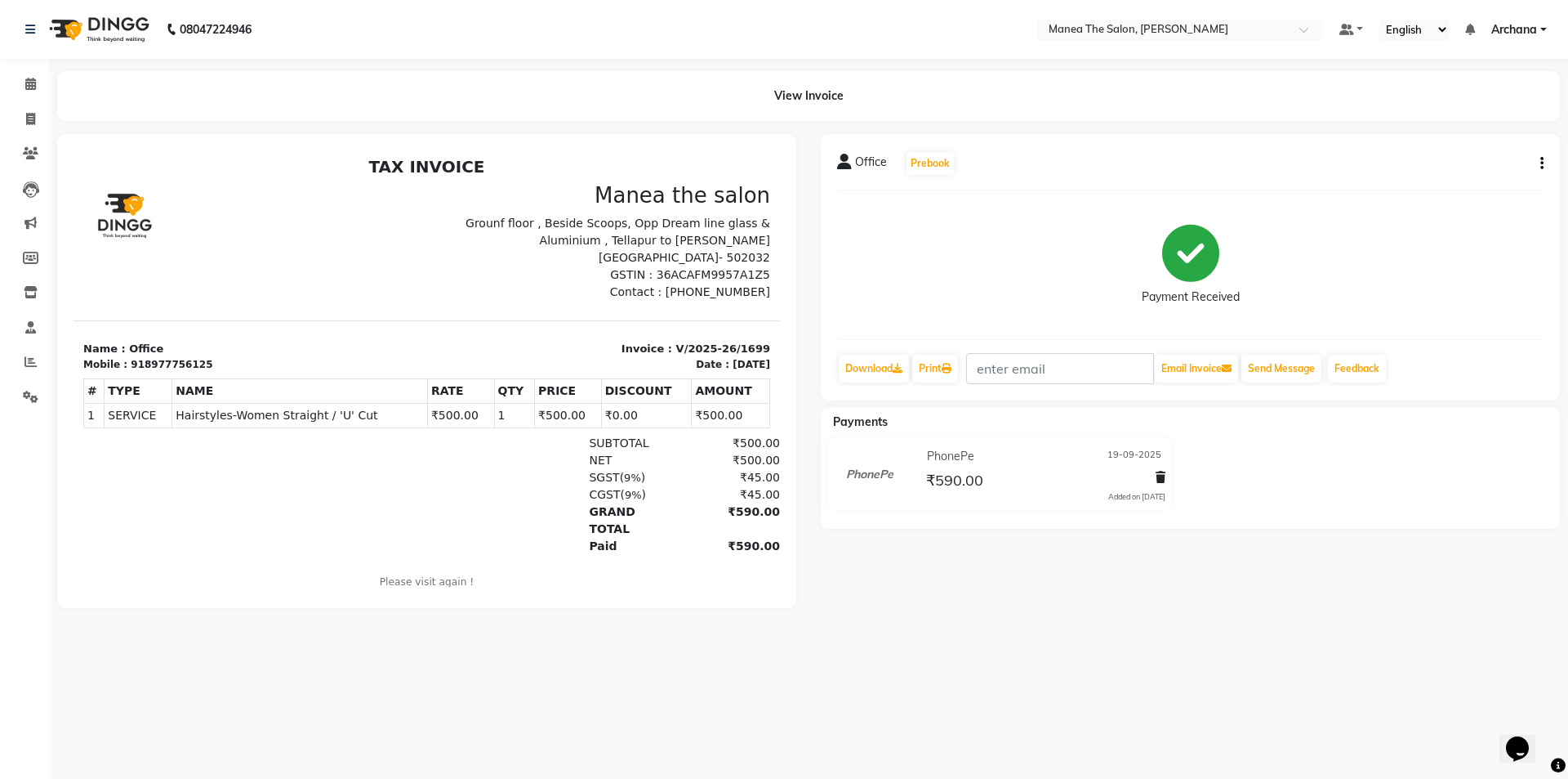
click at [1543, 163] on icon "button" at bounding box center [1542, 163] width 4 height 1
click at [1489, 164] on div "Edit Item Staff" at bounding box center [1461, 164] width 112 height 21
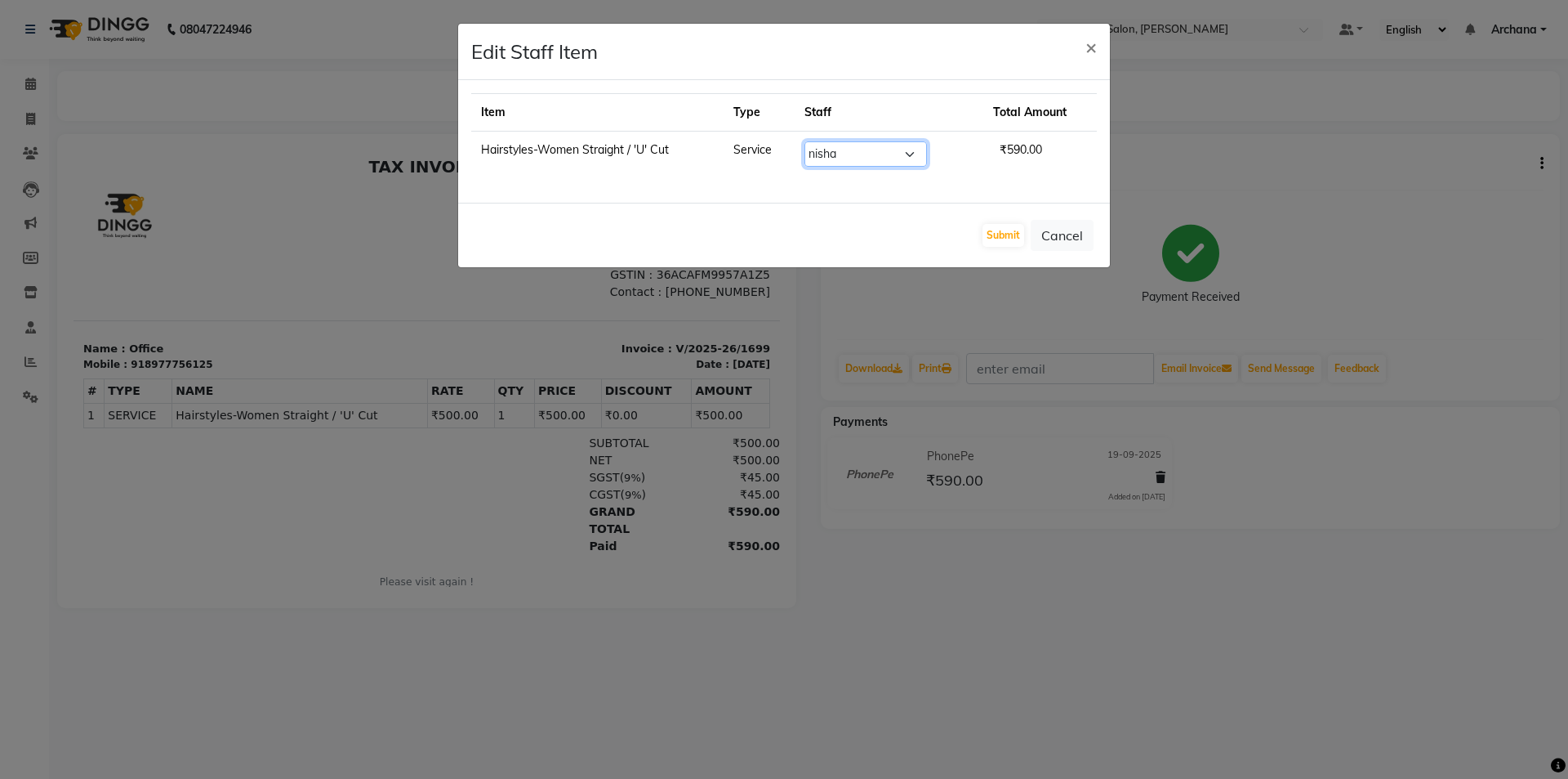
click at [916, 153] on select "Select [PERSON_NAME] My Mane'a. [PERSON_NAME] [PERSON_NAME] [PERSON_NAME]" at bounding box center [866, 154] width 122 height 25
select select "77516"
click at [812, 141] on select "Select [PERSON_NAME] My Mane'a. [PERSON_NAME] [PERSON_NAME] [PERSON_NAME]" at bounding box center [866, 154] width 122 height 25
click at [1006, 241] on button "Submit" at bounding box center [1003, 235] width 41 height 23
